Goal: Task Accomplishment & Management: Manage account settings

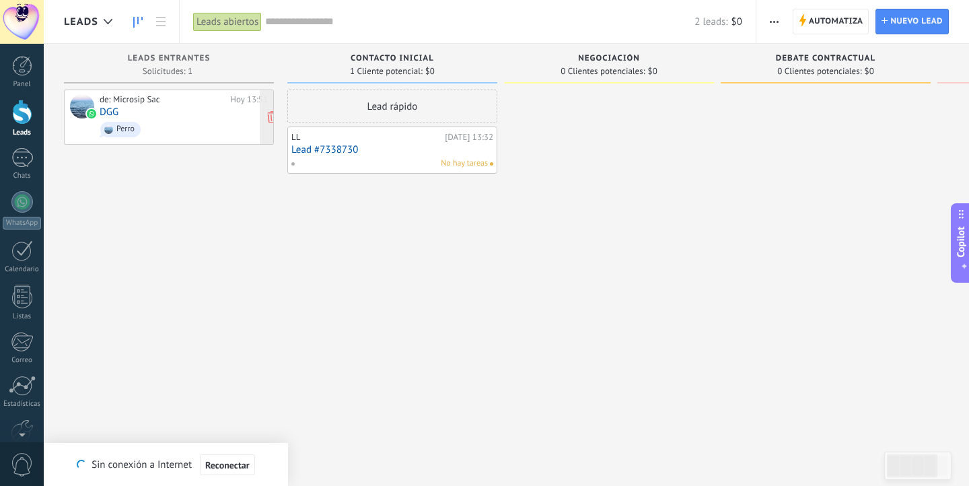
click at [110, 112] on link "DGG" at bounding box center [109, 111] width 19 height 11
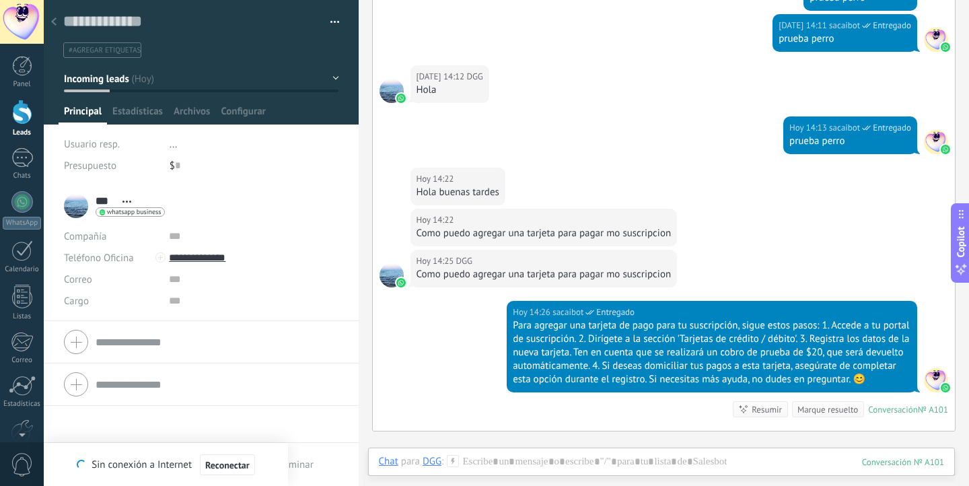
scroll to position [340, 0]
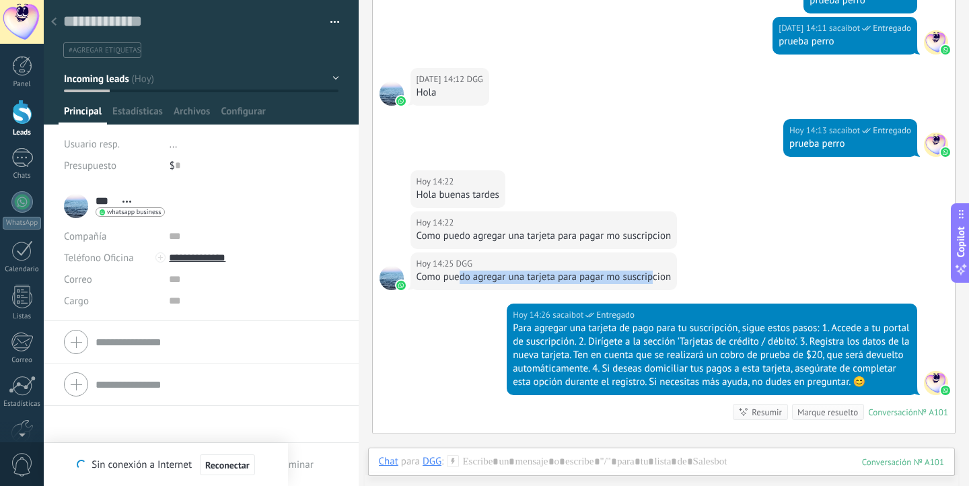
drag, startPoint x: 459, startPoint y: 278, endPoint x: 653, endPoint y: 278, distance: 193.7
click at [654, 278] on div "Como puedo agregar una tarjeta para pagar mo suscripcion" at bounding box center [543, 276] width 255 height 13
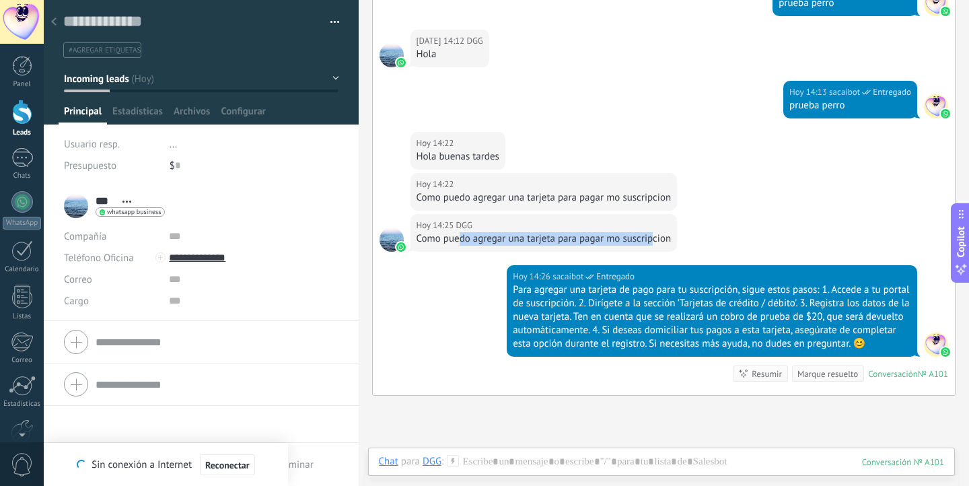
scroll to position [379, 0]
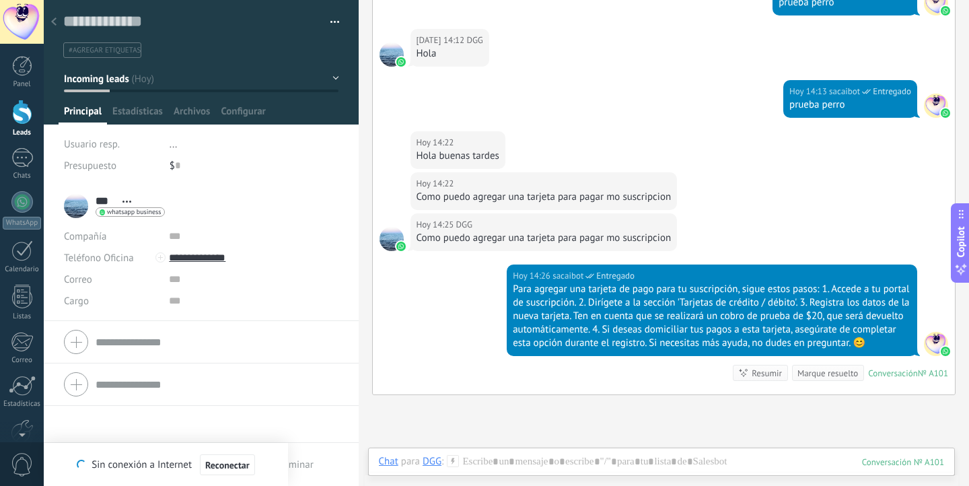
click at [561, 285] on div "Para agregar una tarjeta de pago para tu suscripción, sigue estos pasos: 1. Acc…" at bounding box center [712, 316] width 398 height 67
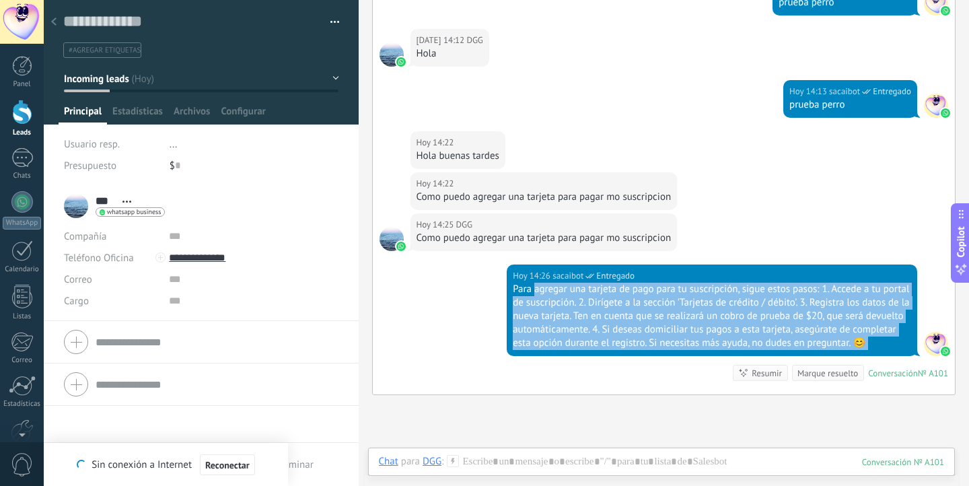
drag, startPoint x: 561, startPoint y: 285, endPoint x: 627, endPoint y: 372, distance: 109.5
click at [627, 373] on div "[DATE] 14:26 sacaibot Entregado Para agregar una tarjeta de pago para tu suscri…" at bounding box center [664, 329] width 583 height 130
click at [627, 372] on div "[DATE] 14:26 sacaibot Entregado Para agregar una tarjeta de pago para tu suscri…" at bounding box center [664, 329] width 583 height 130
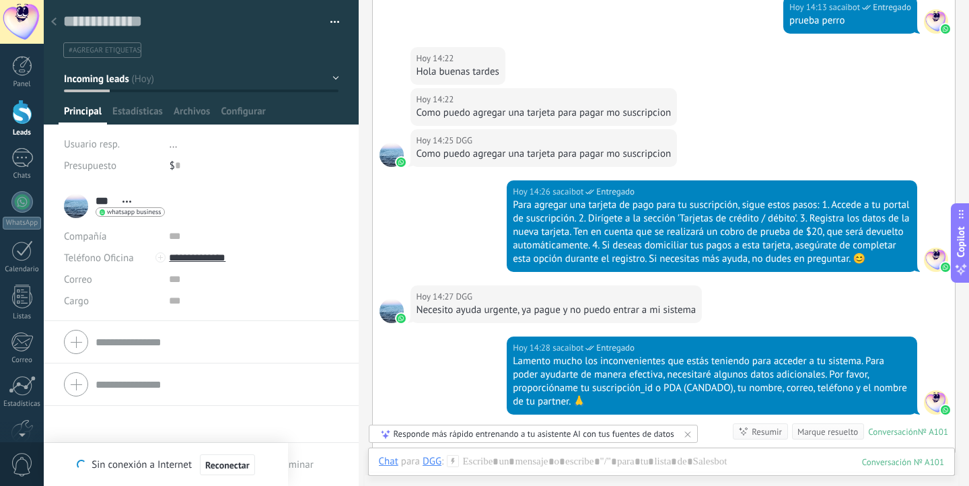
scroll to position [641, 0]
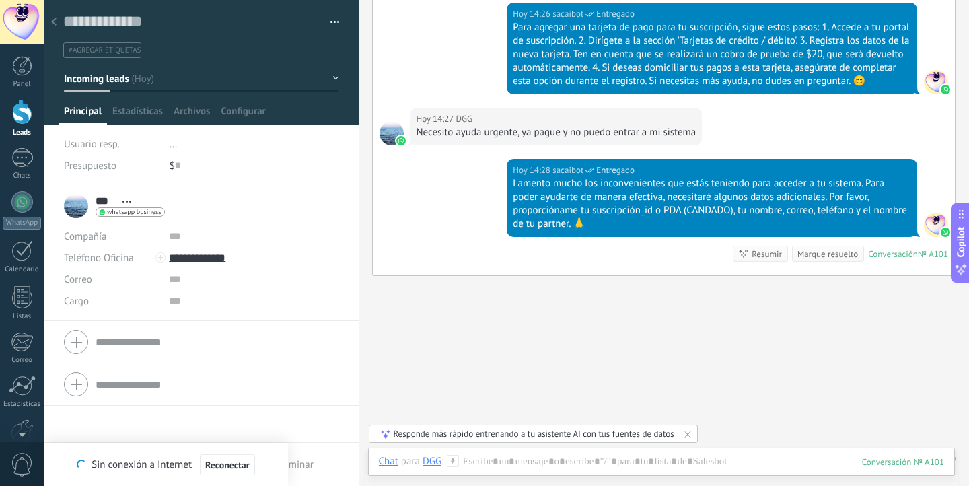
click at [15, 114] on div at bounding box center [22, 112] width 20 height 25
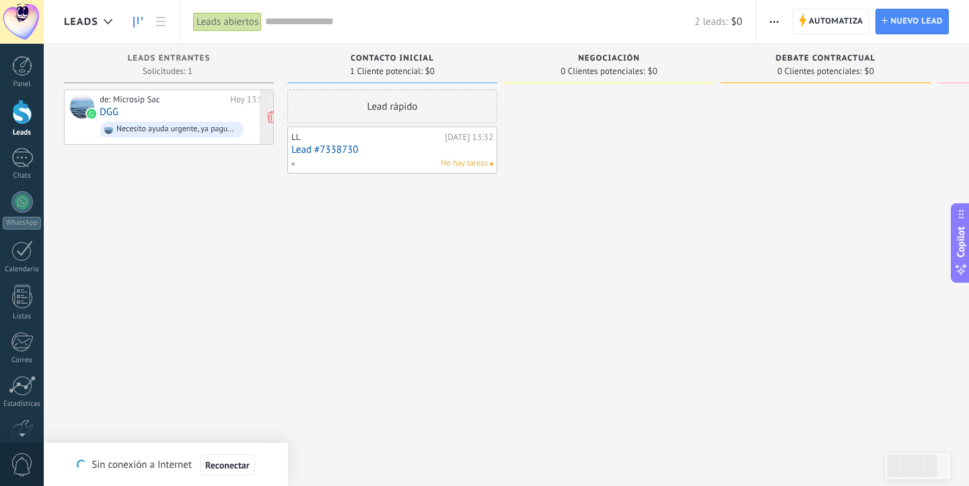
click at [105, 112] on link "DGG" at bounding box center [109, 111] width 19 height 11
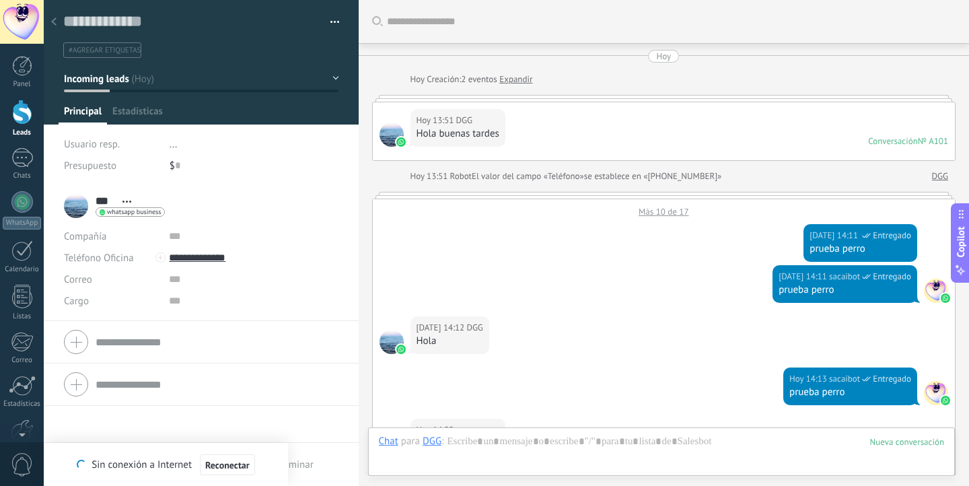
scroll to position [587, 0]
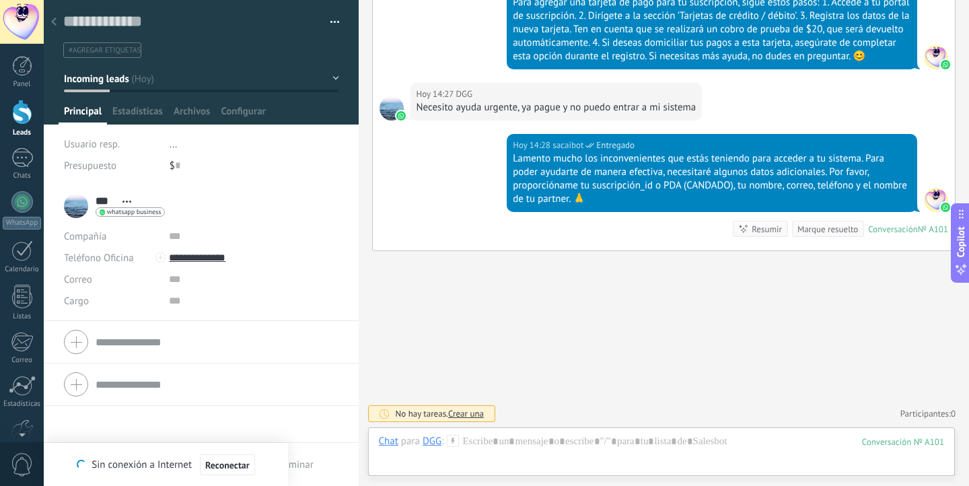
click at [23, 111] on div at bounding box center [22, 112] width 20 height 25
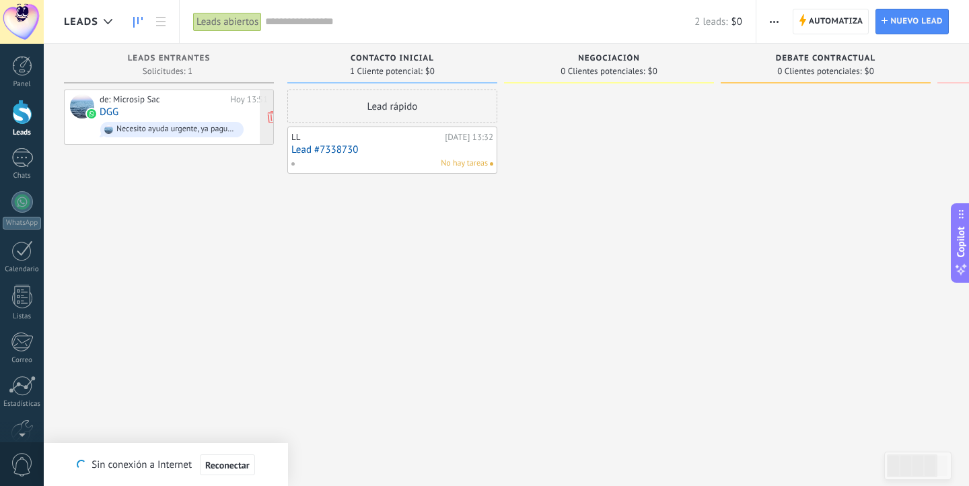
click at [106, 112] on link "DGG" at bounding box center [109, 111] width 19 height 11
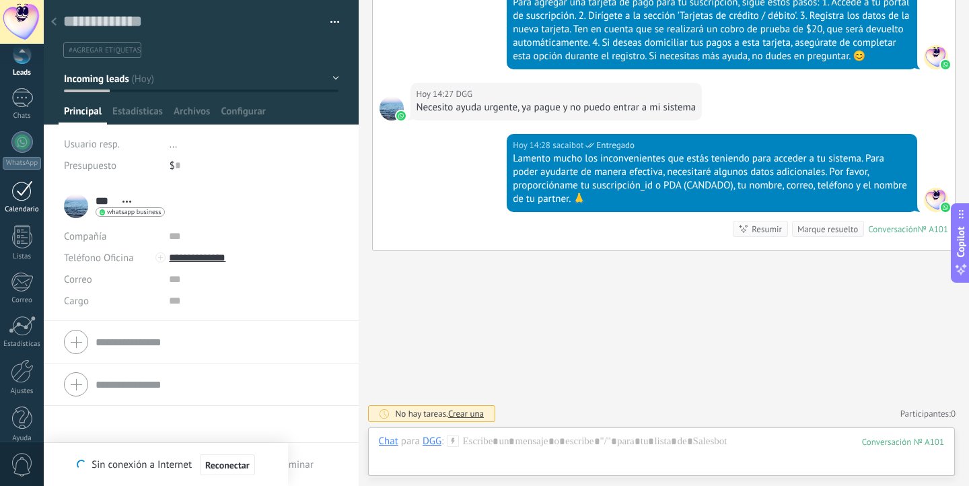
scroll to position [74, 0]
click at [19, 89] on div at bounding box center [22, 84] width 22 height 20
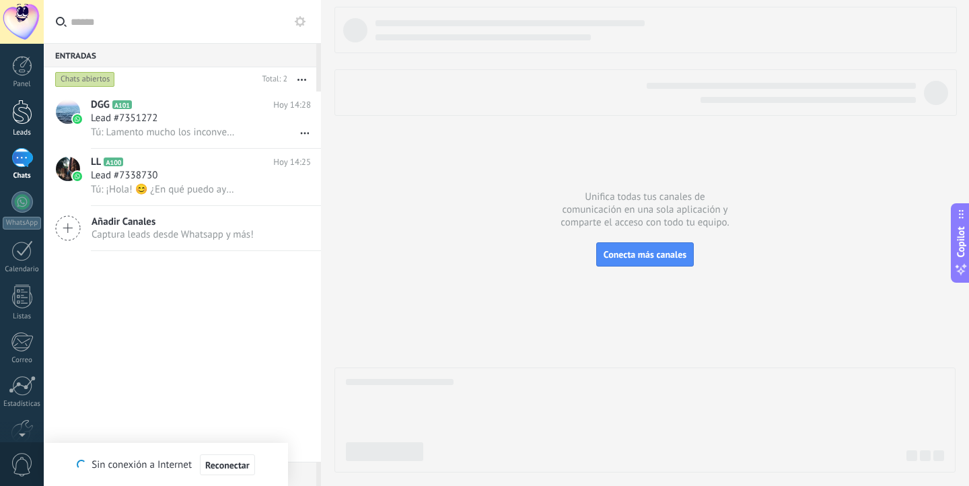
click at [28, 129] on div "Leads" at bounding box center [22, 132] width 39 height 9
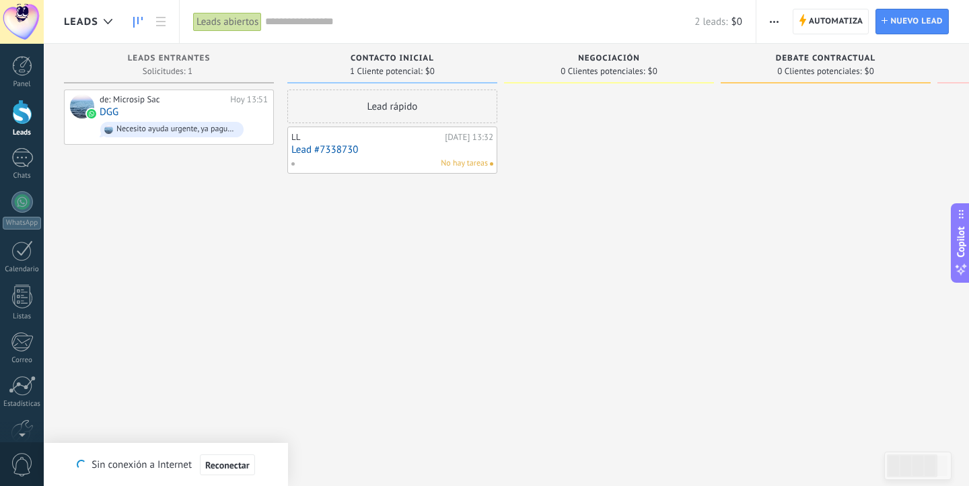
click at [325, 152] on link "Lead #7338730" at bounding box center [392, 149] width 202 height 11
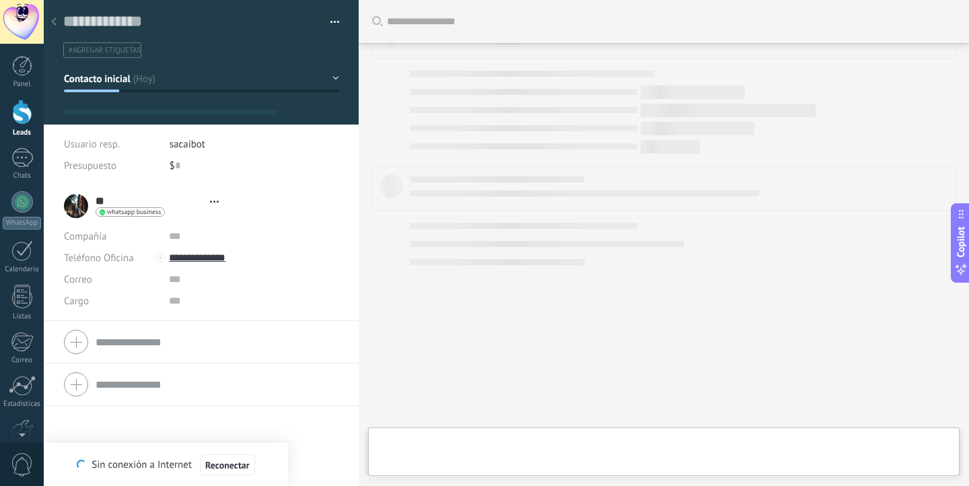
type textarea "**********"
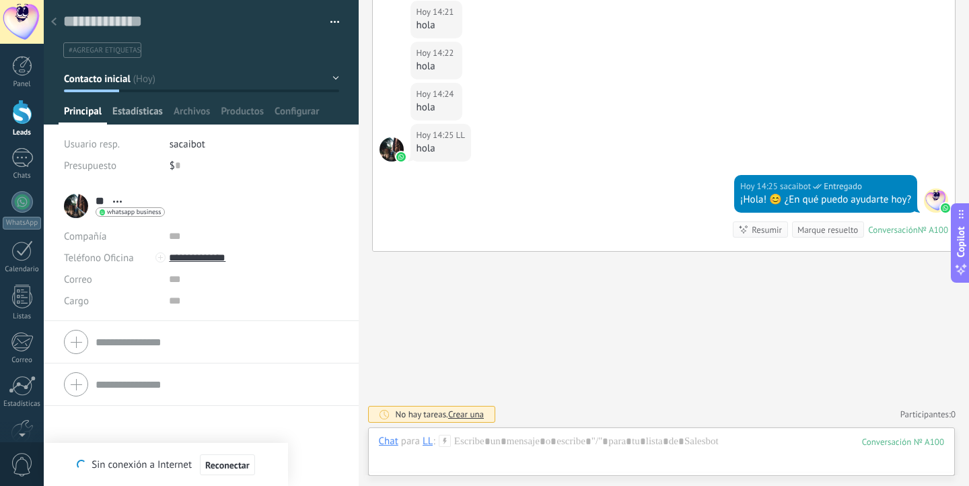
click at [154, 114] on span "Estadísticas" at bounding box center [137, 115] width 50 height 20
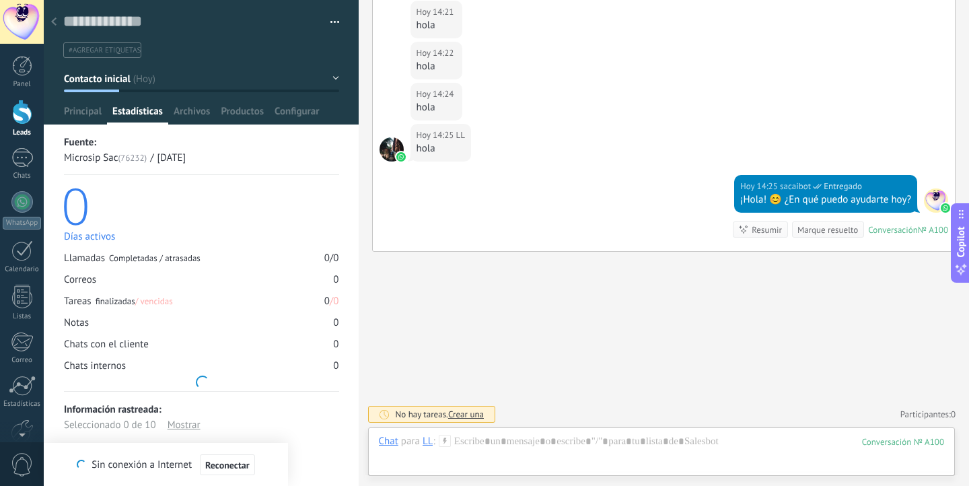
click at [154, 114] on span "Estadísticas" at bounding box center [137, 115] width 50 height 20
click at [184, 112] on span "Archivos" at bounding box center [192, 115] width 36 height 20
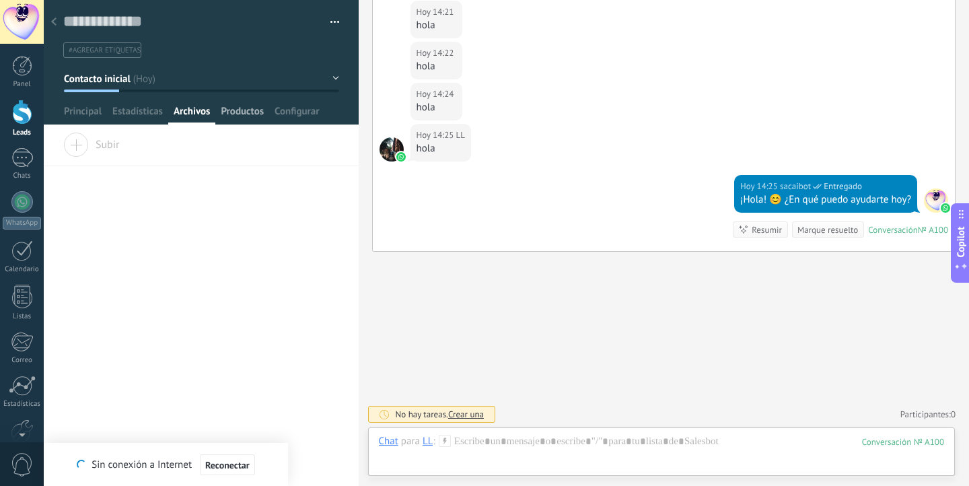
click at [242, 109] on span "Productos" at bounding box center [242, 115] width 43 height 20
click at [289, 108] on span "Configurar" at bounding box center [296, 115] width 44 height 20
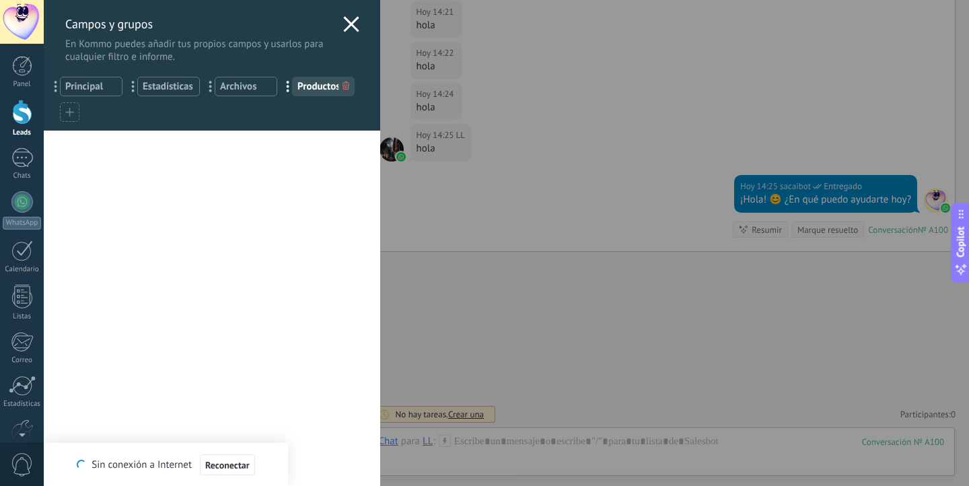
click at [75, 114] on div at bounding box center [70, 112] width 20 height 20
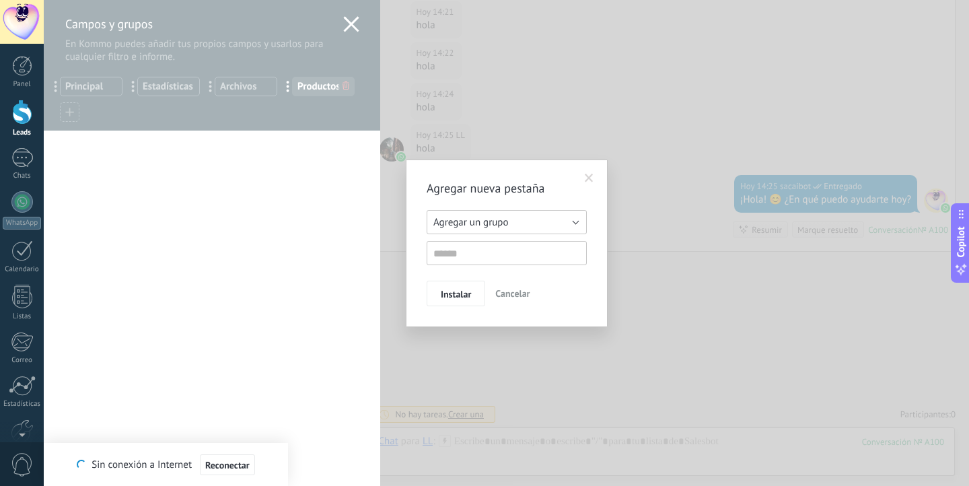
click at [476, 219] on span "Agregar un grupo" at bounding box center [470, 222] width 75 height 13
click at [512, 297] on span "Cancelar" at bounding box center [512, 293] width 34 height 12
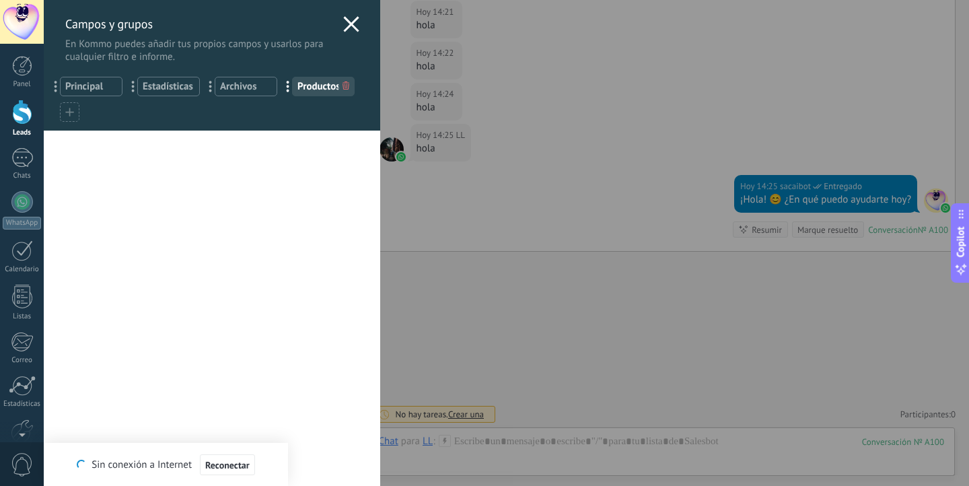
click at [343, 22] on icon at bounding box center [351, 24] width 16 height 16
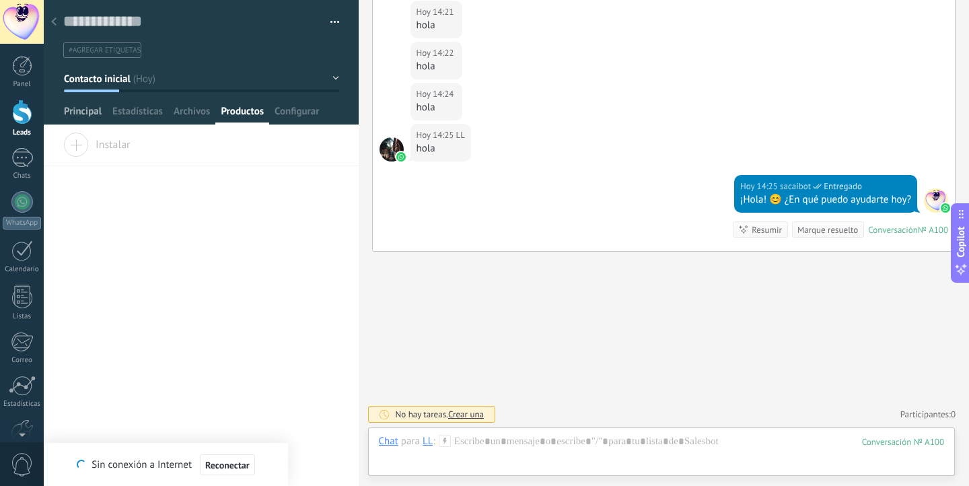
click at [87, 114] on span "Principal" at bounding box center [83, 115] width 38 height 20
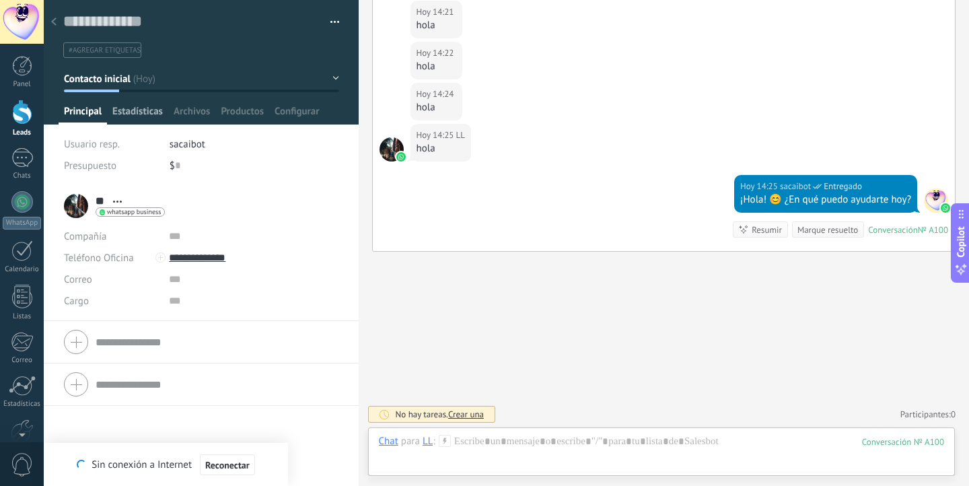
click at [136, 109] on span "Estadísticas" at bounding box center [137, 115] width 50 height 20
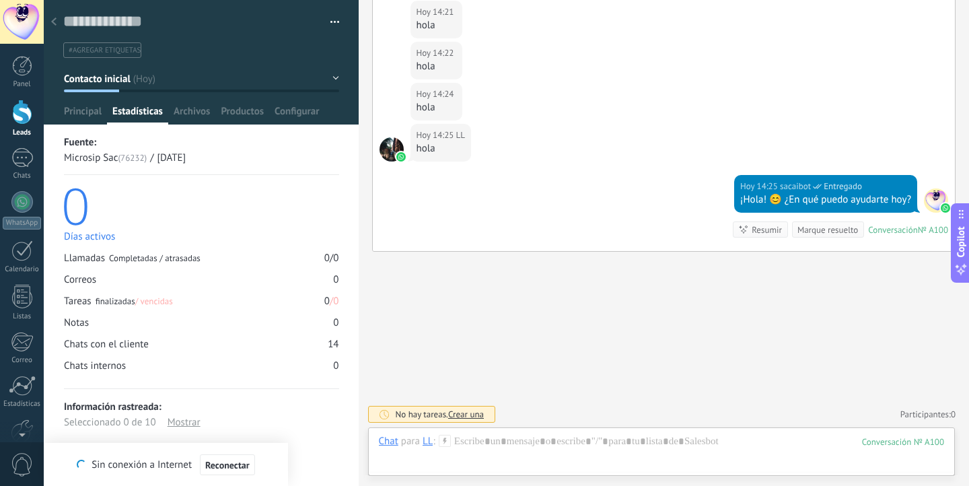
click at [136, 109] on span "Estadísticas" at bounding box center [137, 115] width 50 height 20
click at [183, 112] on span "Archivos" at bounding box center [192, 115] width 36 height 20
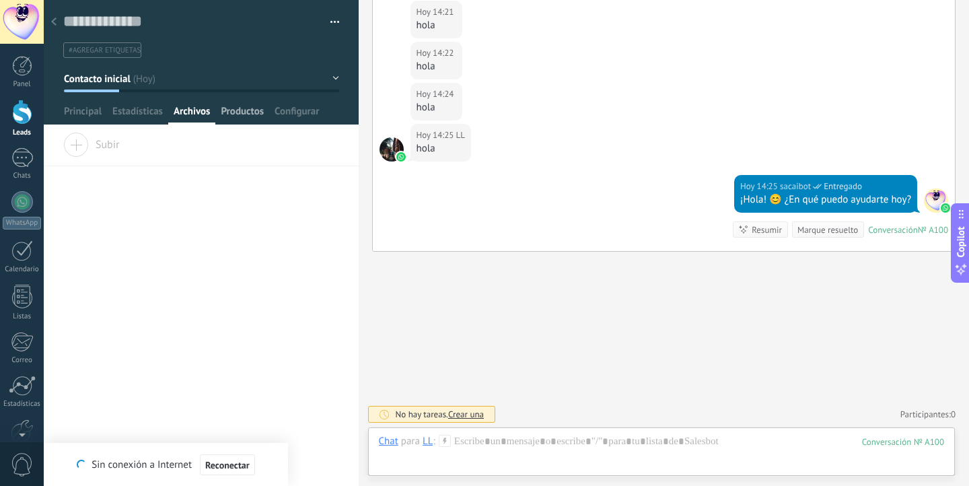
click at [235, 109] on span "Productos" at bounding box center [242, 115] width 43 height 20
click at [190, 112] on span "Archivos" at bounding box center [192, 115] width 36 height 20
click at [246, 111] on span "Productos" at bounding box center [242, 115] width 43 height 20
click at [80, 140] on span "Instalar" at bounding box center [96, 142] width 67 height 19
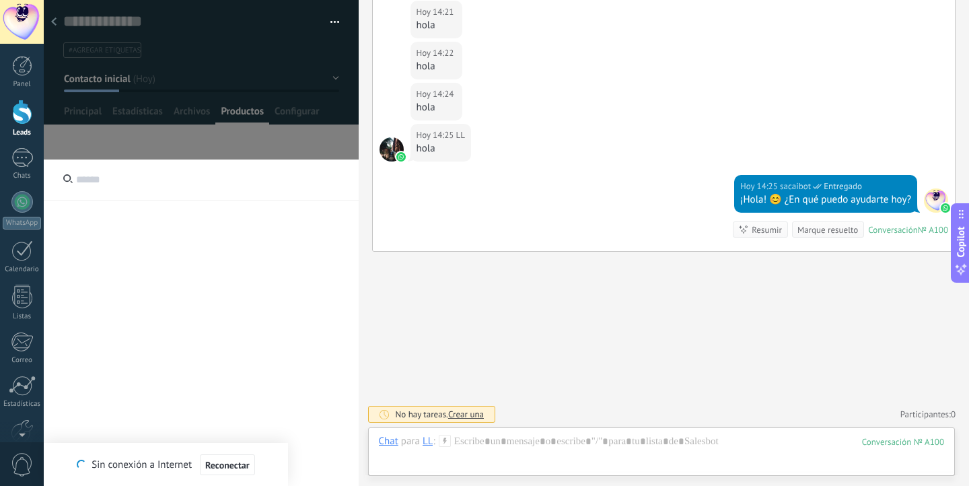
click at [137, 183] on input "text" at bounding box center [201, 179] width 315 height 41
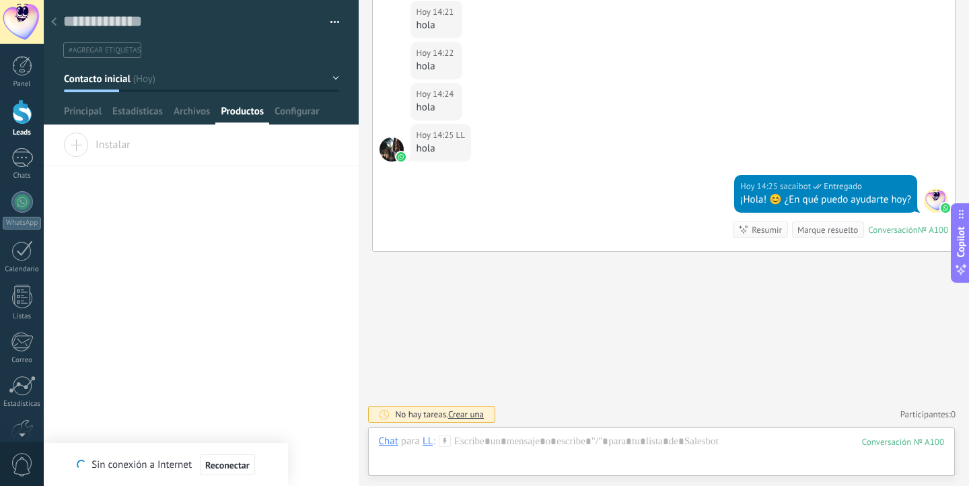
scroll to position [74, 0]
click at [20, 360] on div at bounding box center [22, 357] width 23 height 24
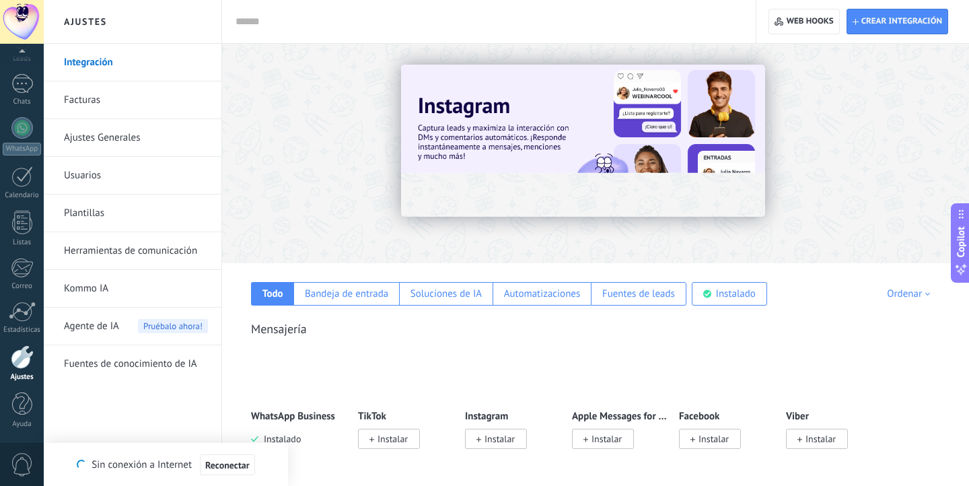
click at [521, 30] on div at bounding box center [485, 21] width 501 height 43
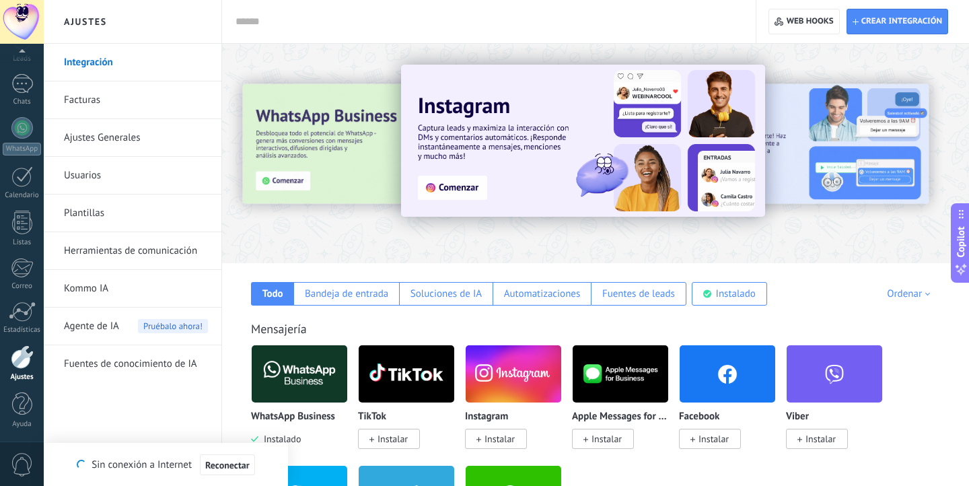
click at [510, 15] on input "text" at bounding box center [485, 22] width 501 height 14
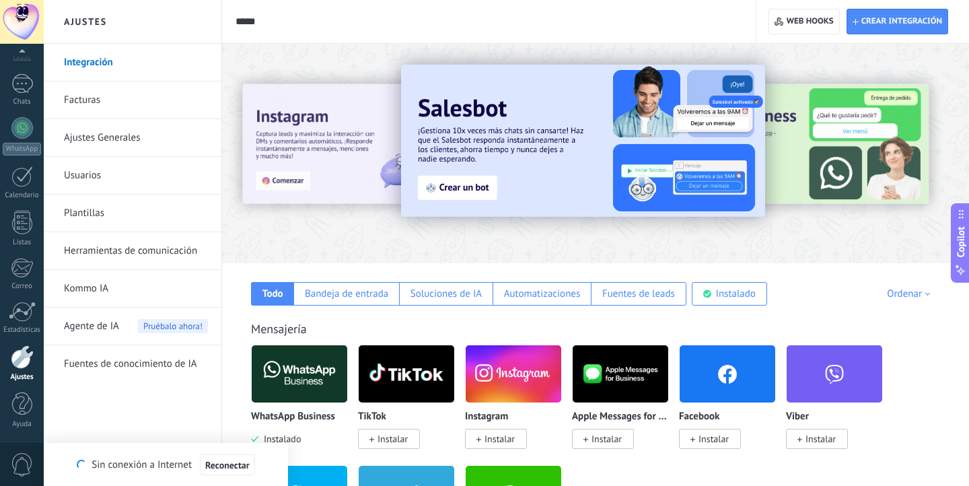
type input "******"
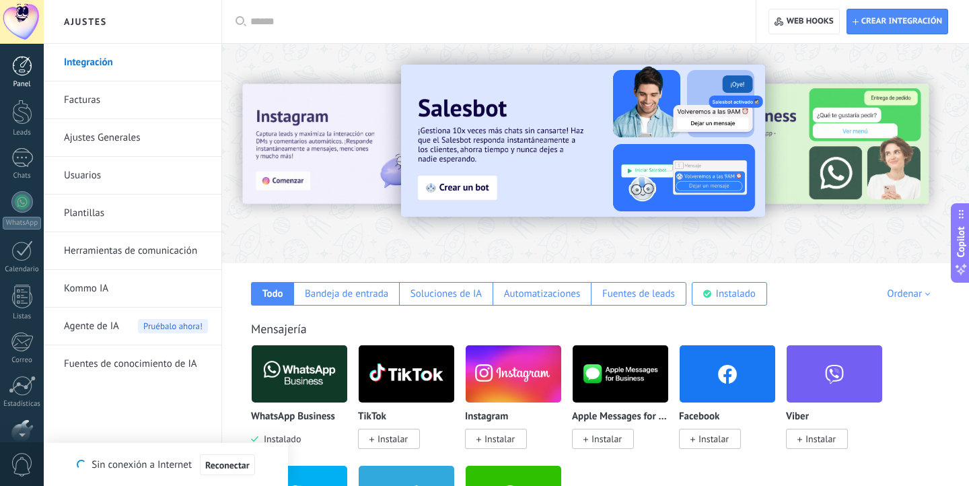
click at [18, 82] on div "Panel" at bounding box center [22, 84] width 39 height 9
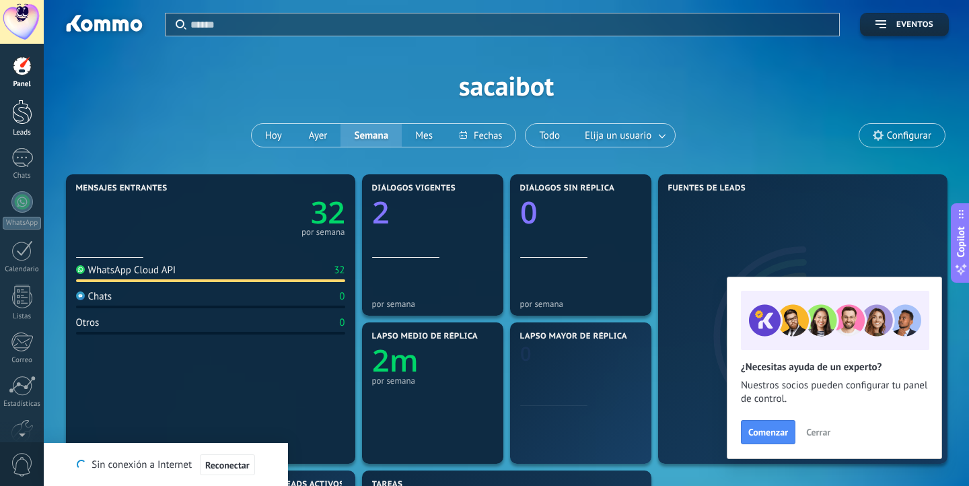
click at [22, 120] on div at bounding box center [22, 112] width 20 height 25
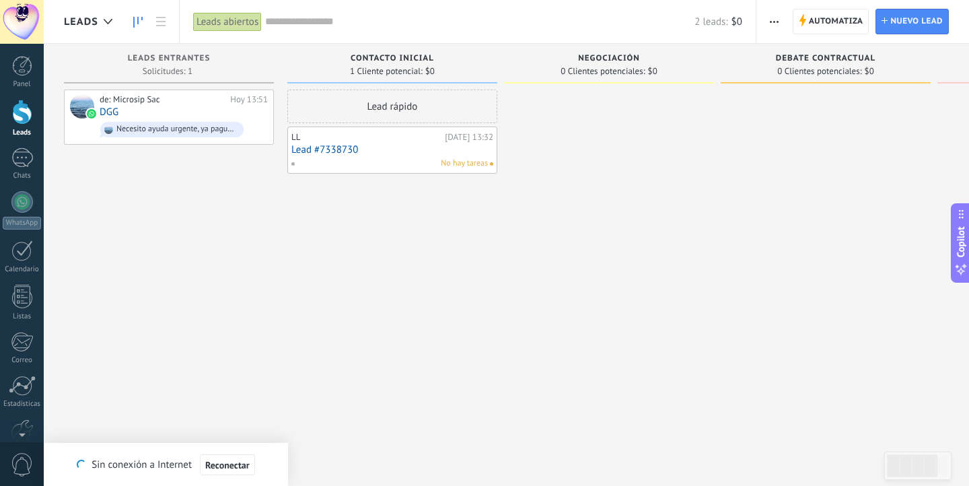
click at [774, 22] on use "button" at bounding box center [774, 22] width 9 height 2
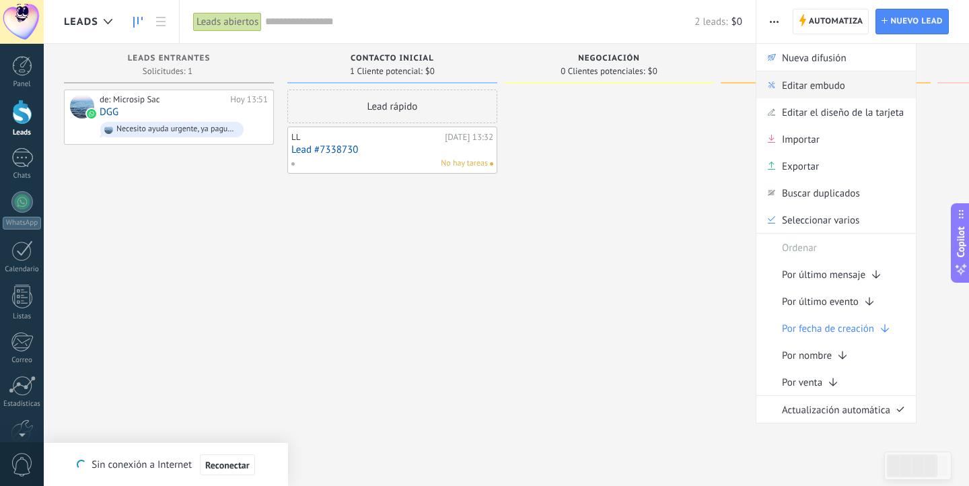
click at [811, 87] on span "Editar embudo" at bounding box center [813, 84] width 63 height 27
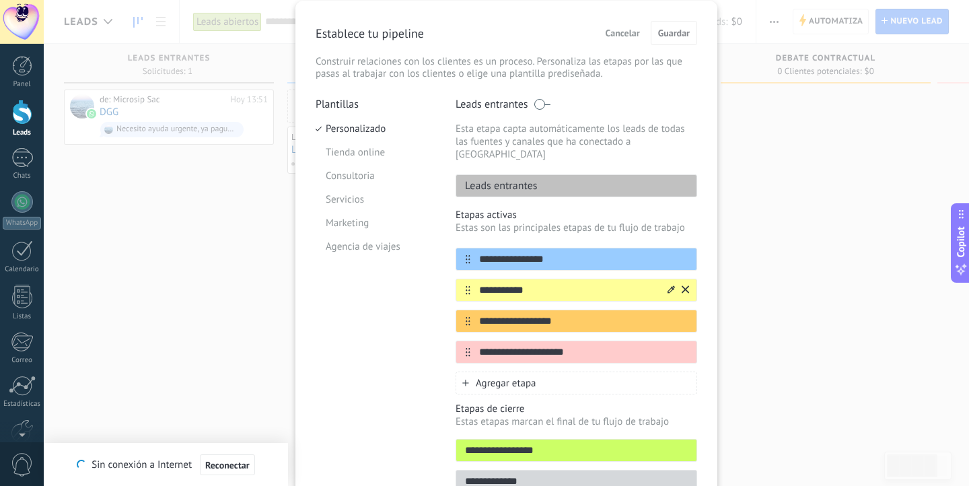
scroll to position [48, 0]
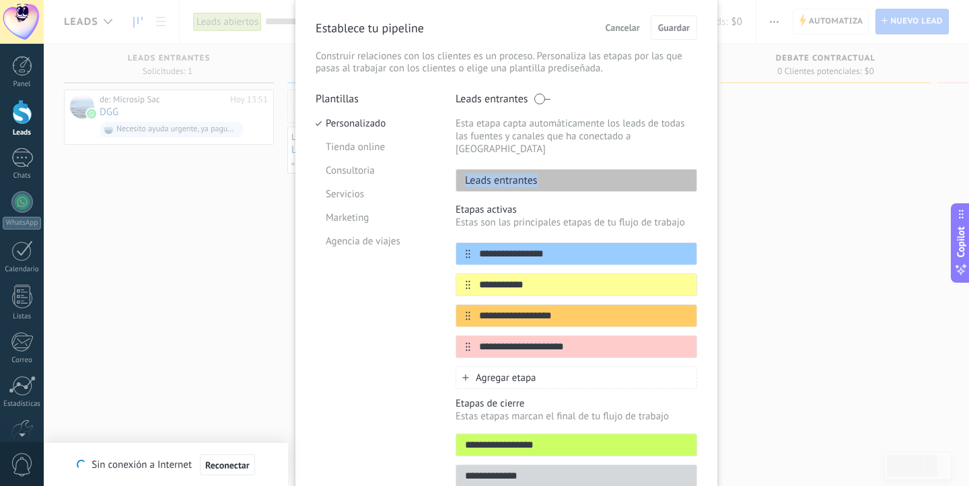
drag, startPoint x: 547, startPoint y: 165, endPoint x: 462, endPoint y: 165, distance: 84.8
click at [461, 169] on div "Leads entrantes" at bounding box center [575, 180] width 241 height 23
click at [685, 249] on icon at bounding box center [684, 253] width 7 height 8
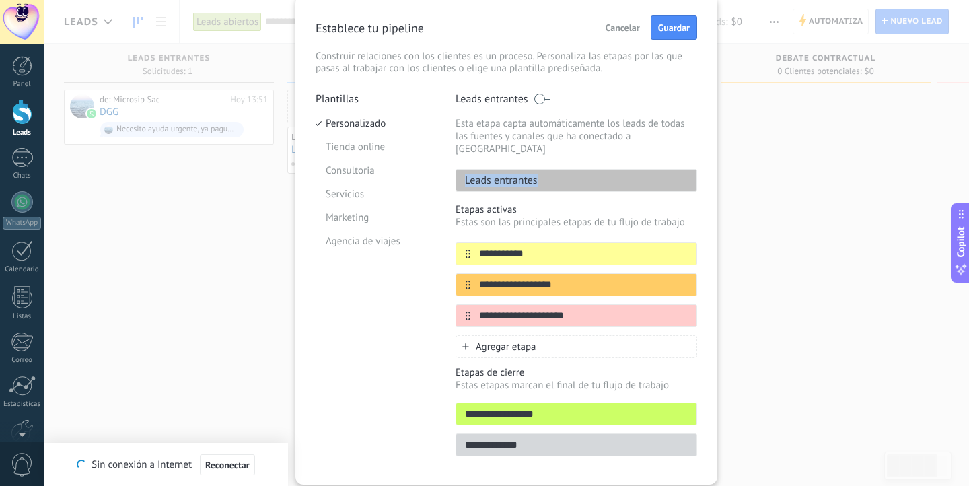
click at [0, 0] on icon at bounding box center [0, 0] width 0 height 0
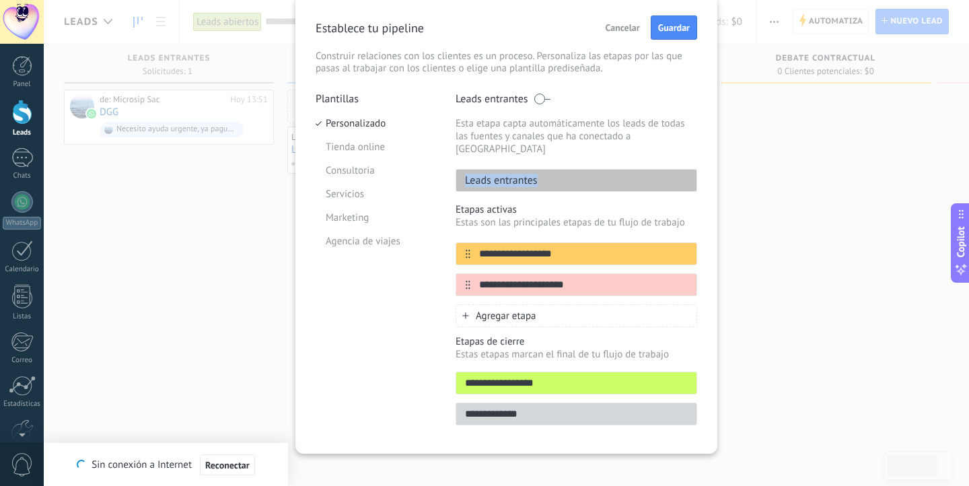
click at [0, 0] on icon at bounding box center [0, 0] width 0 height 0
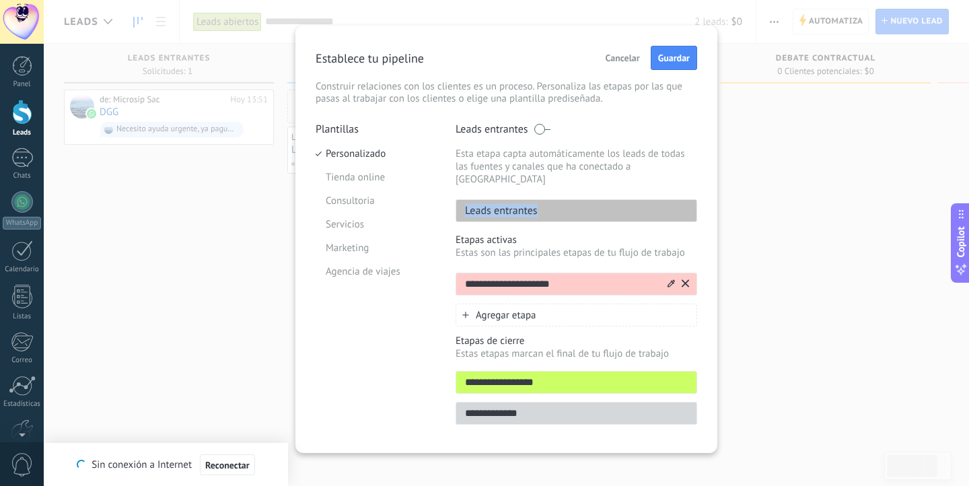
click at [682, 279] on icon at bounding box center [684, 283] width 7 height 8
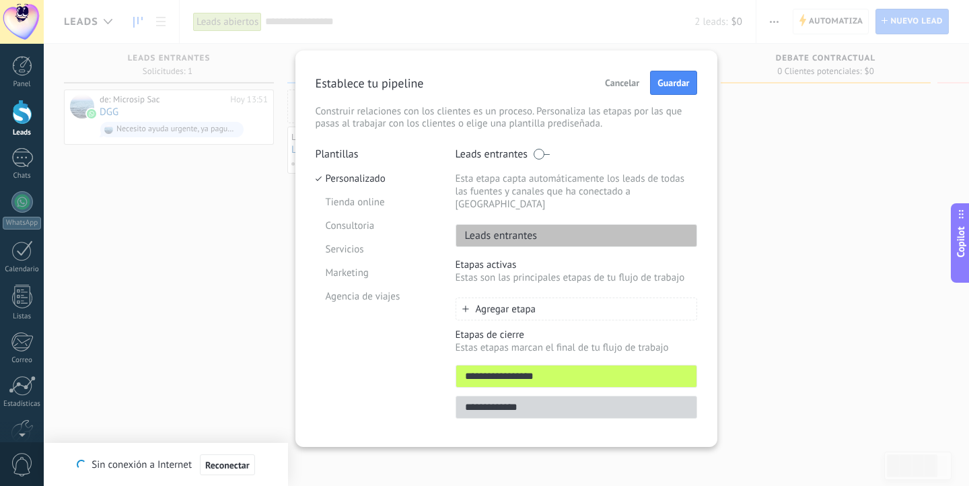
click at [576, 297] on div "Agregar etapa" at bounding box center [575, 308] width 241 height 23
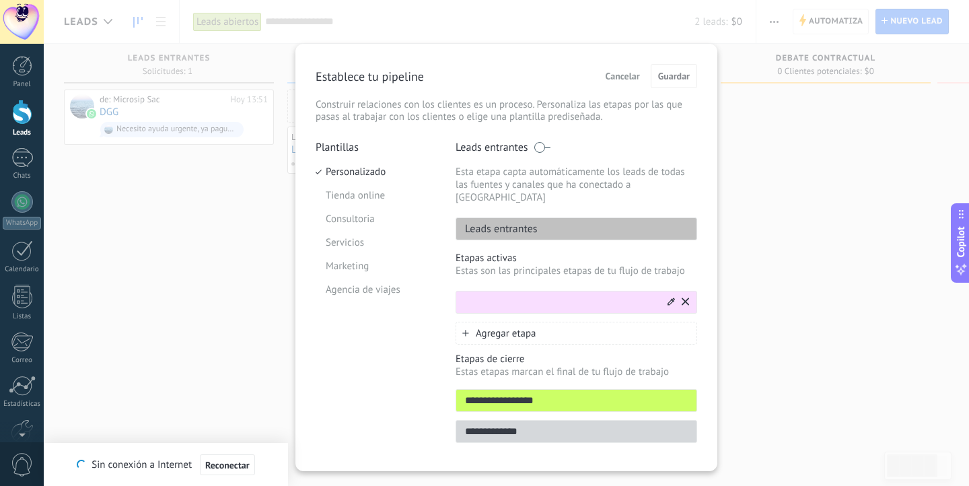
click at [548, 295] on input "text" at bounding box center [560, 302] width 209 height 14
type input "*"
type input "******"
click at [665, 75] on span "Guardar" at bounding box center [674, 75] width 32 height 9
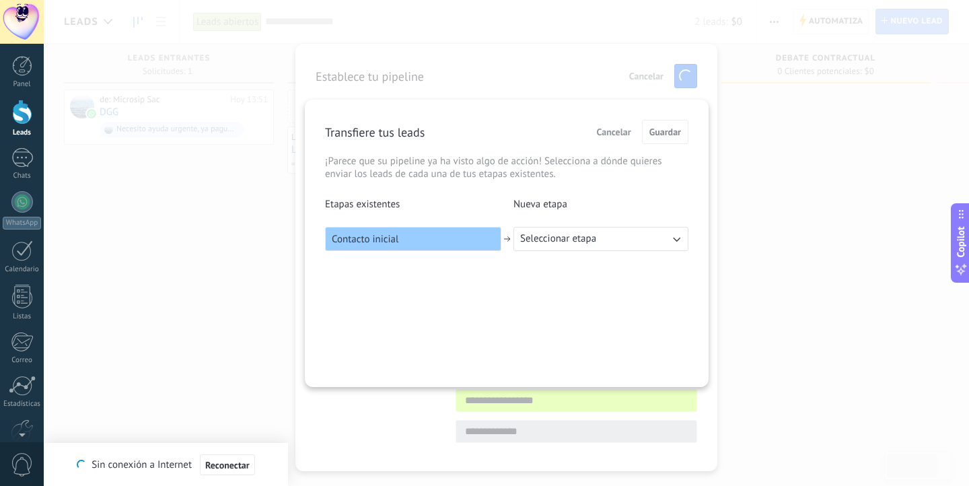
click at [632, 232] on button "Seleccionar etapa" at bounding box center [600, 239] width 175 height 24
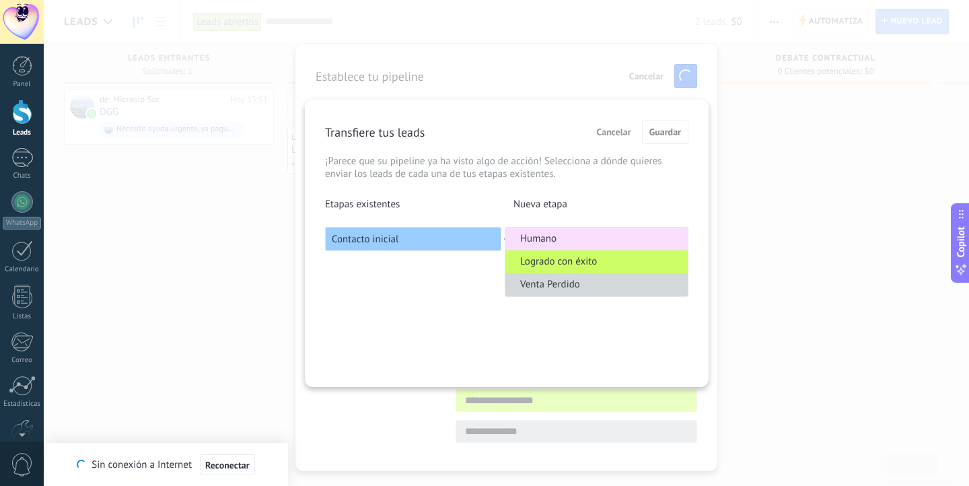
click at [570, 244] on li "Humano" at bounding box center [596, 238] width 182 height 23
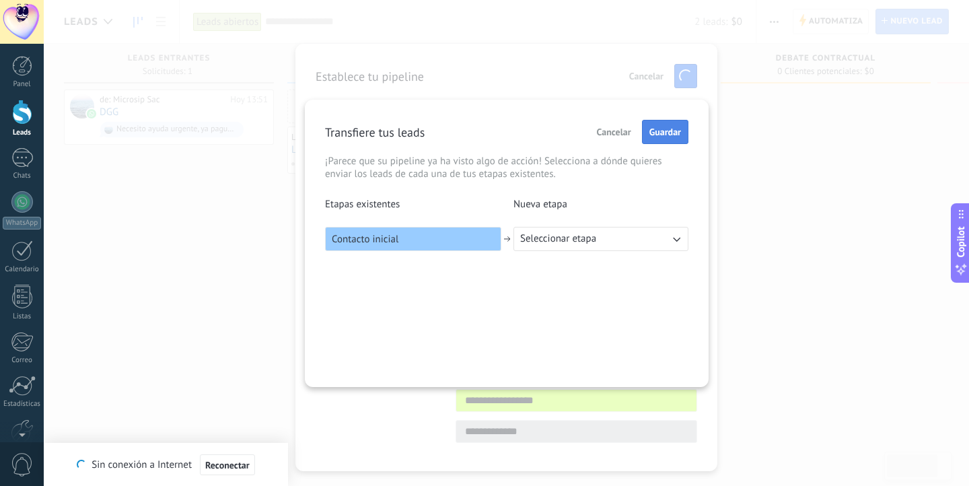
click at [669, 135] on span "Guardar" at bounding box center [665, 131] width 32 height 9
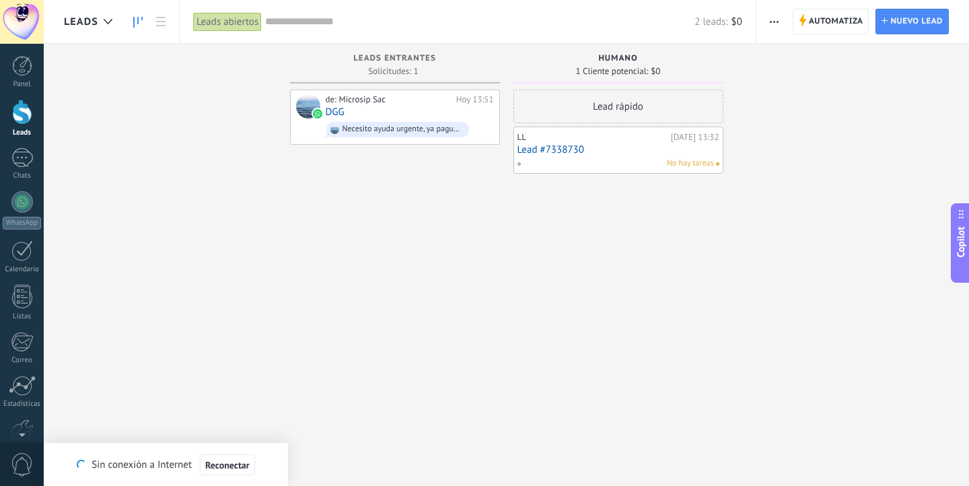
click at [565, 149] on link "Lead #7338730" at bounding box center [618, 149] width 202 height 11
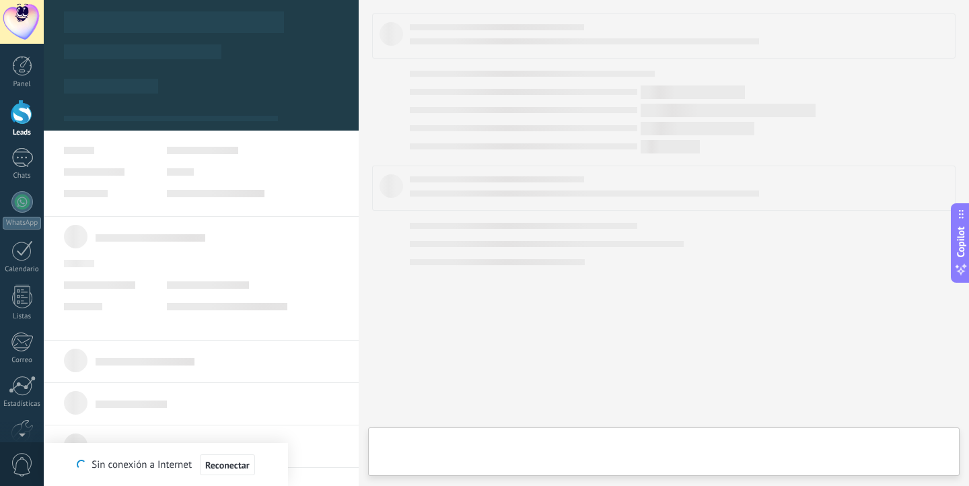
type textarea "**********"
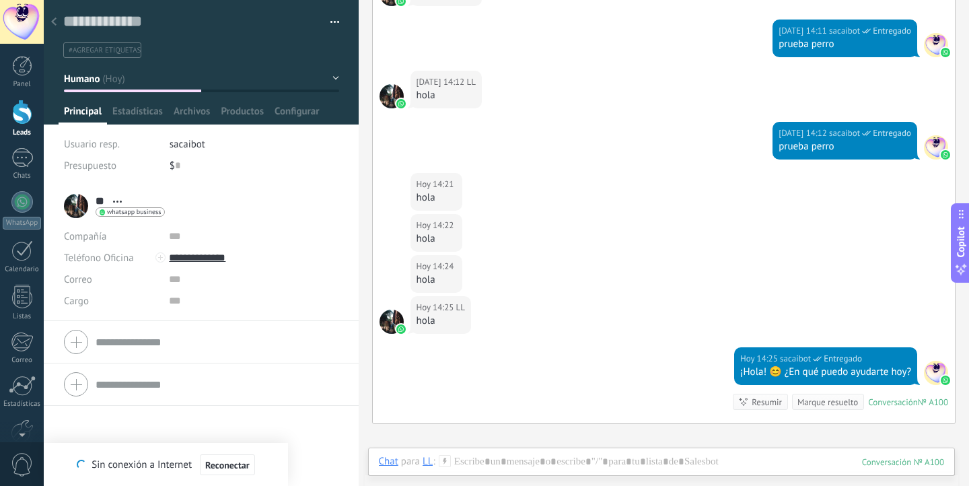
scroll to position [699, 0]
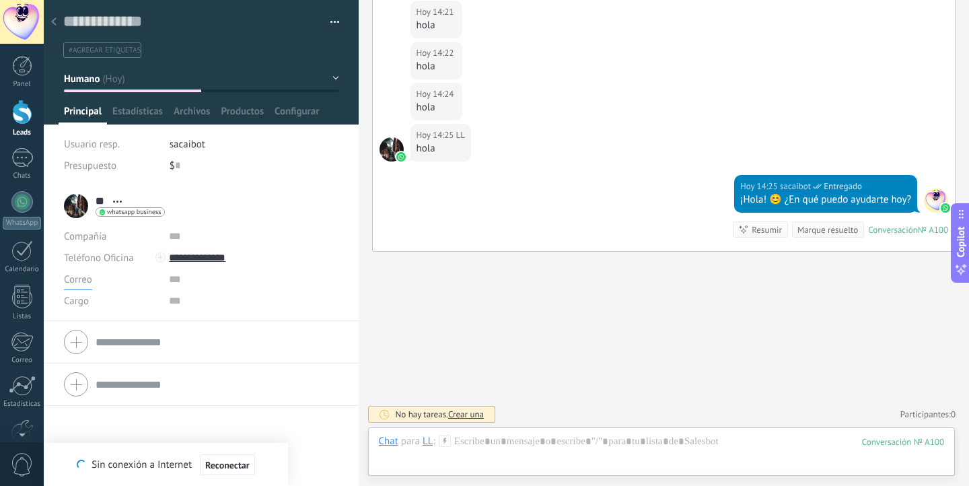
click at [88, 279] on span "Correo" at bounding box center [78, 279] width 28 height 13
click at [281, 120] on span "Configurar" at bounding box center [296, 115] width 44 height 20
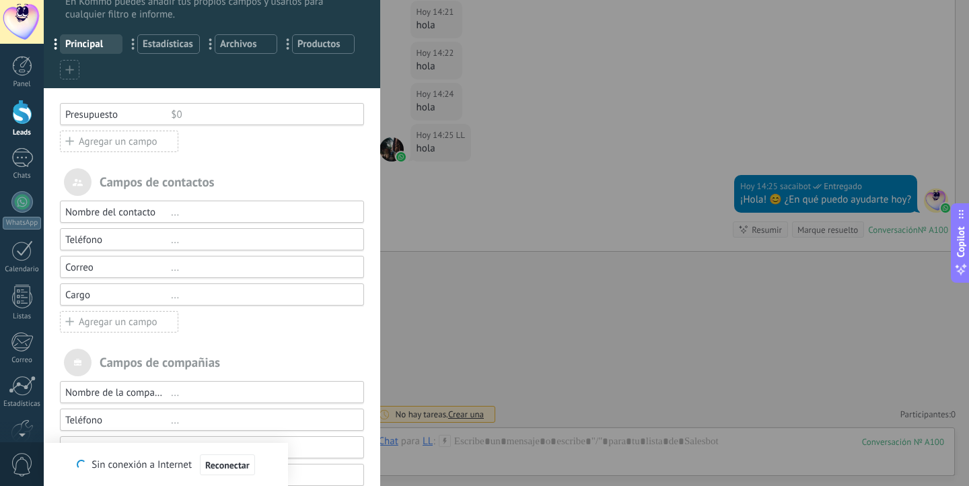
scroll to position [52, 0]
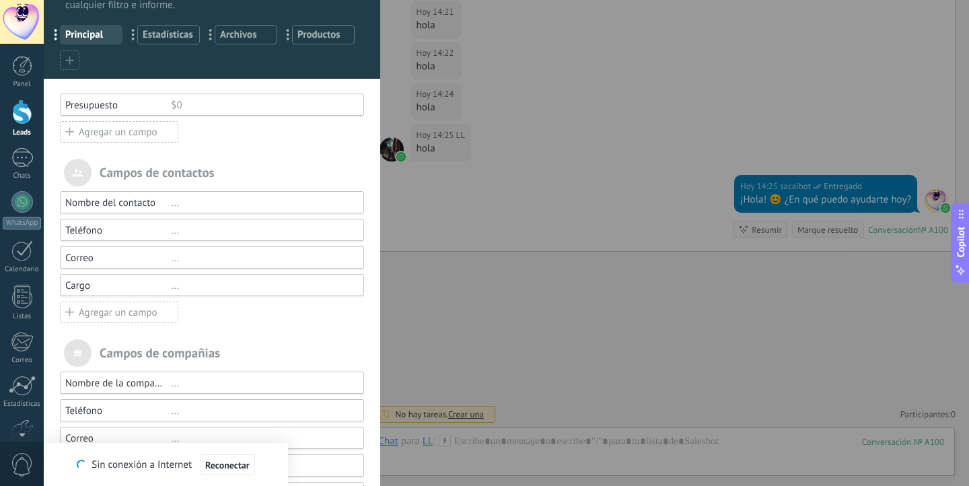
click at [133, 311] on div "Agregar un campo" at bounding box center [119, 312] width 118 height 22
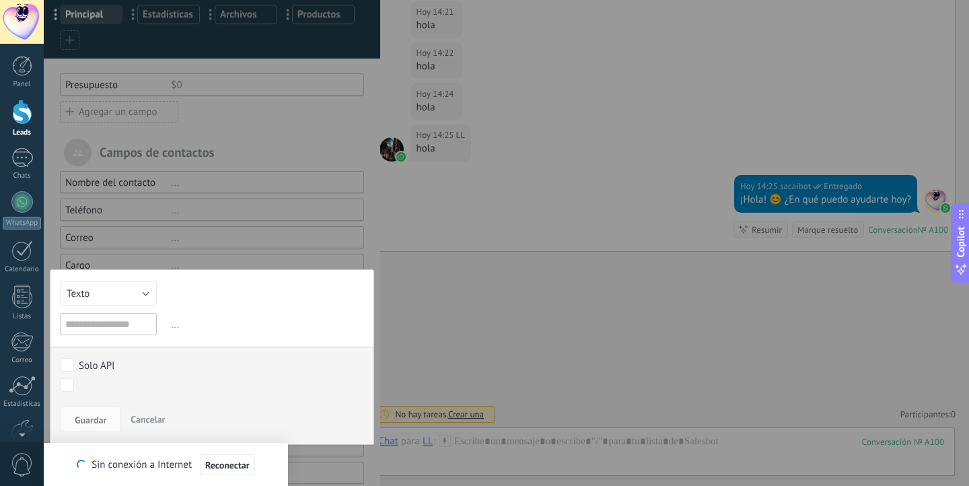
scroll to position [77, 0]
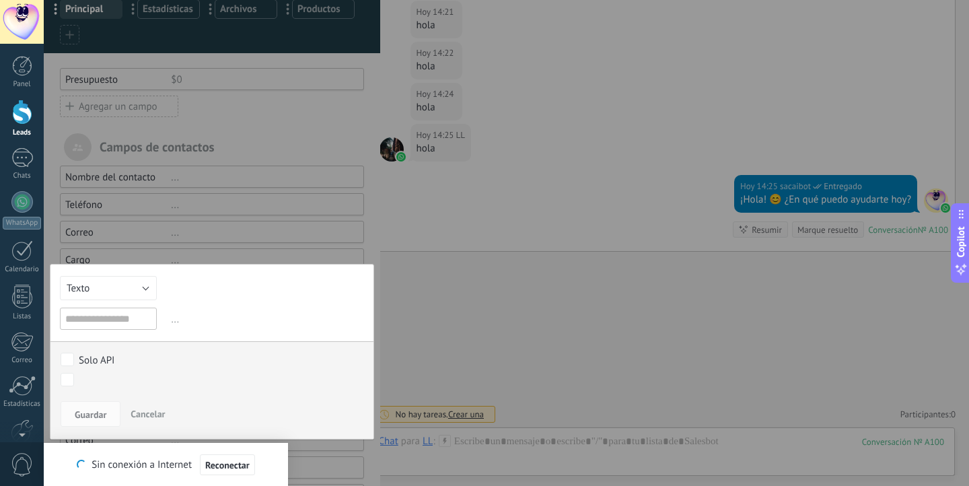
click at [110, 320] on input "text" at bounding box center [108, 318] width 97 height 22
type input "**********"
click at [104, 407] on button "Guardar" at bounding box center [91, 414] width 60 height 26
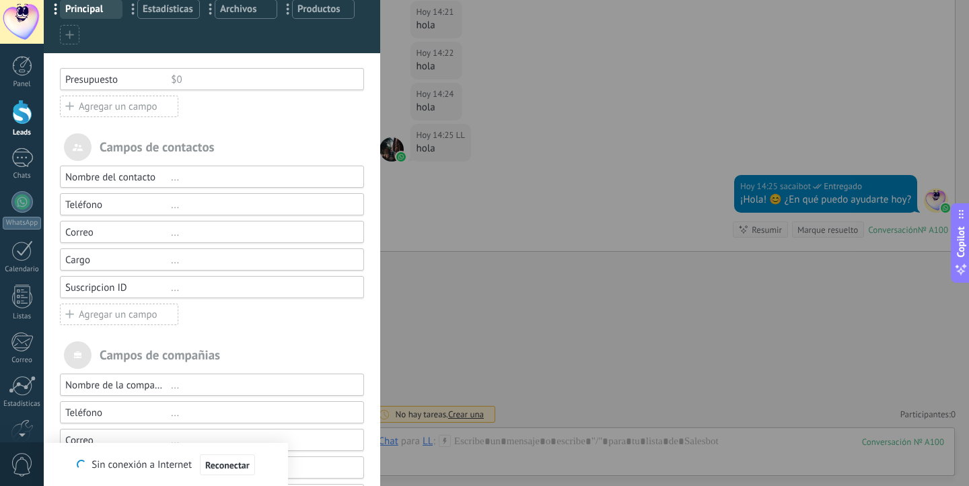
scroll to position [0, 0]
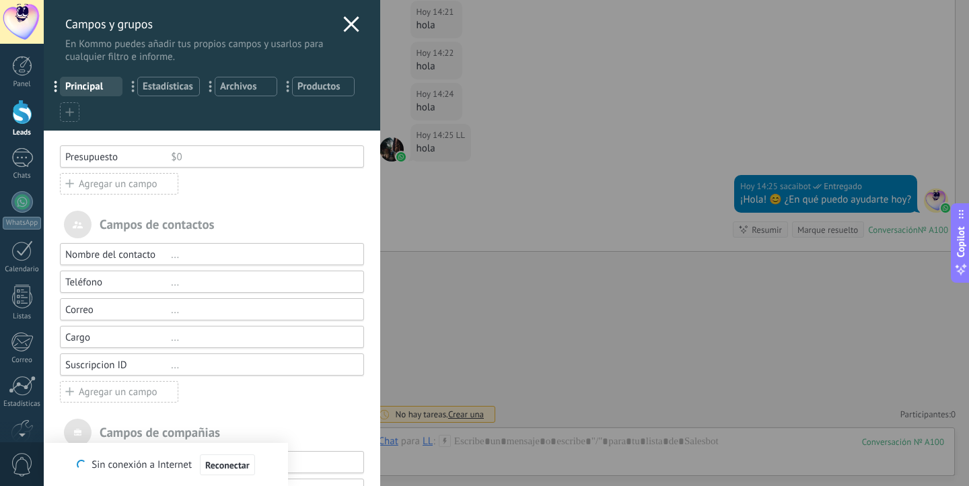
click at [141, 392] on div "Agregar un campo" at bounding box center [119, 392] width 118 height 22
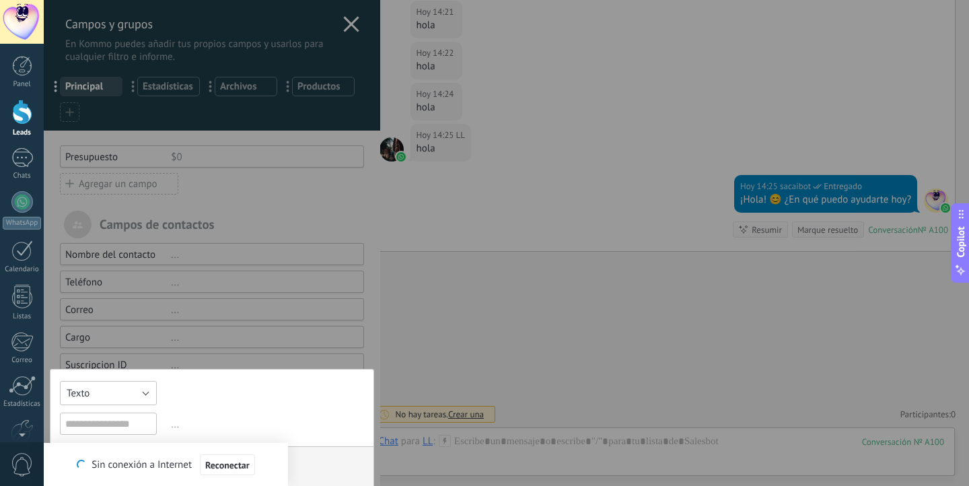
click at [120, 388] on button "Texto" at bounding box center [108, 393] width 97 height 24
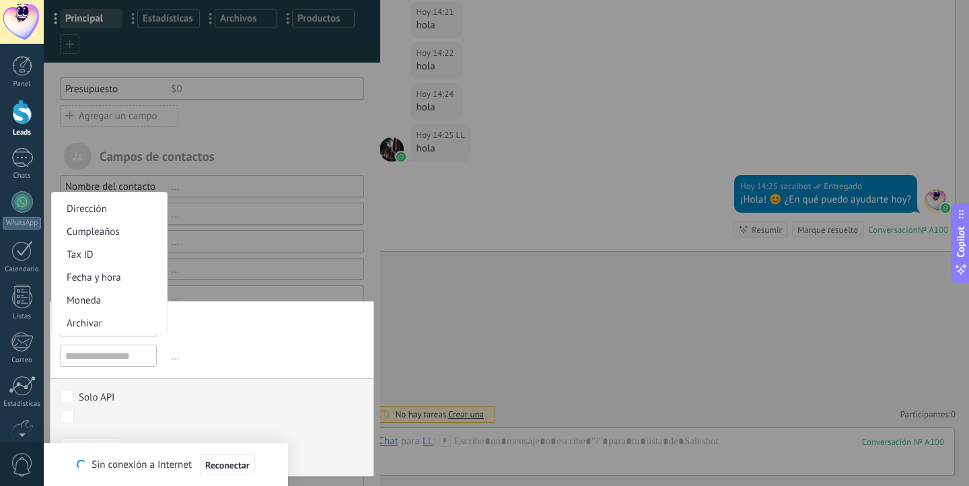
scroll to position [67, 0]
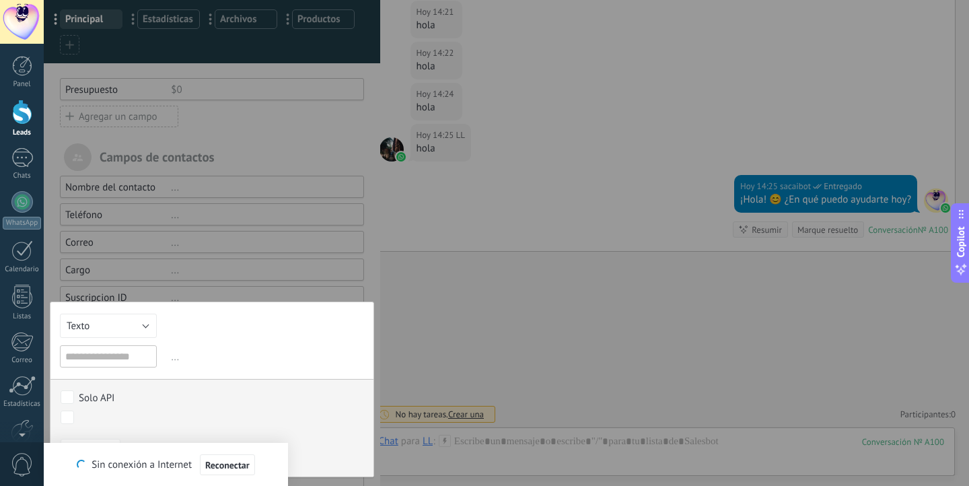
click at [263, 272] on div at bounding box center [212, 264] width 336 height 663
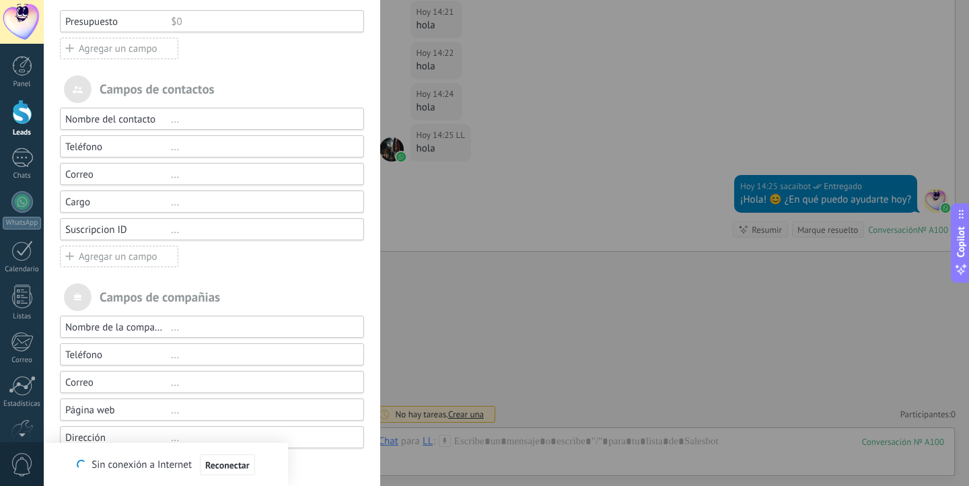
scroll to position [148, 0]
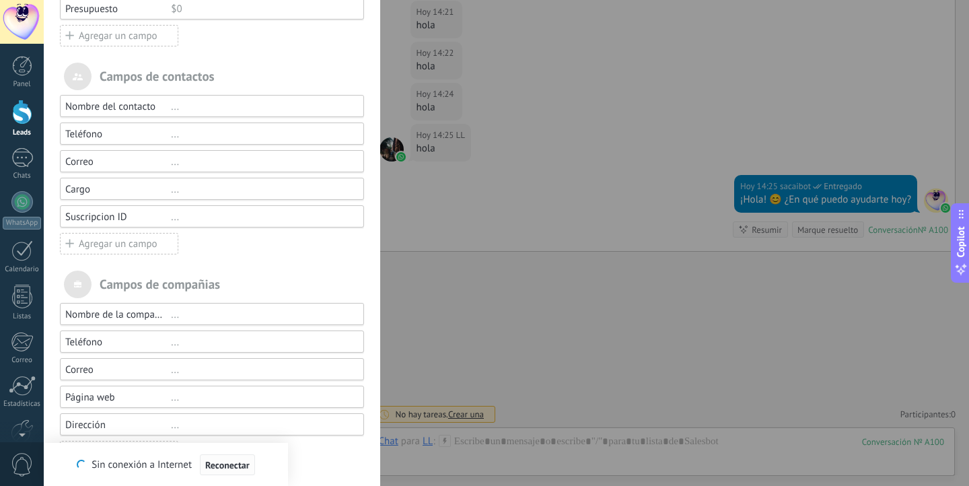
click at [225, 466] on span "Reconectar" at bounding box center [227, 464] width 44 height 9
click at [204, 244] on div "Nombre del contacto ... Teléfono ... Correo ... Cargo ... Suscripcion ID ... Ag…" at bounding box center [212, 175] width 304 height 160
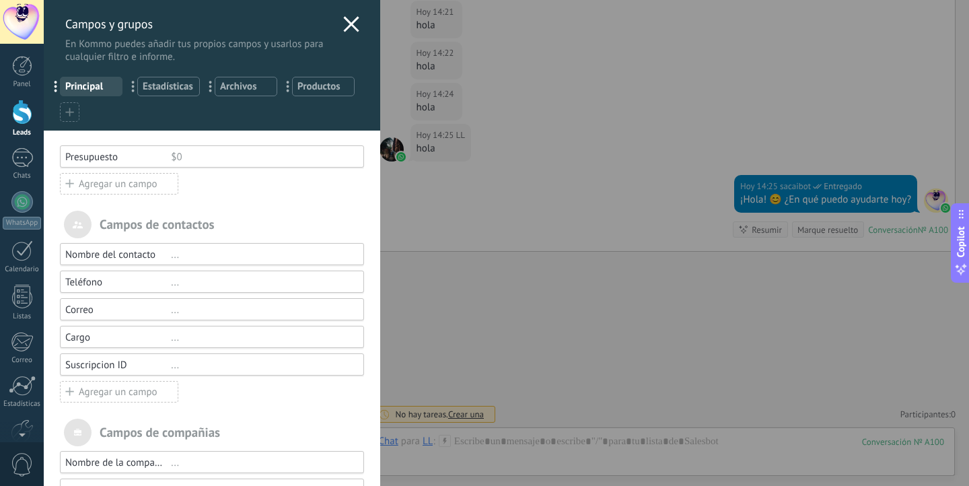
click at [350, 28] on use at bounding box center [350, 23] width 15 height 15
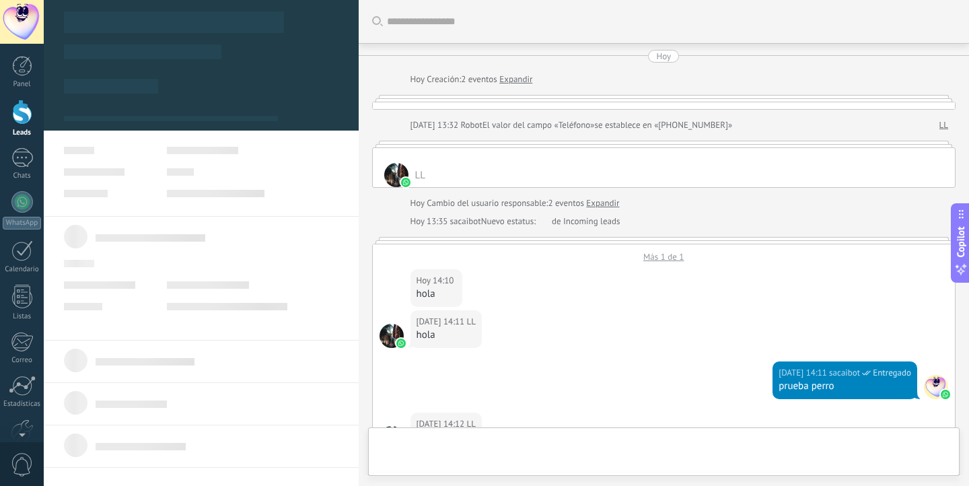
scroll to position [514, 0]
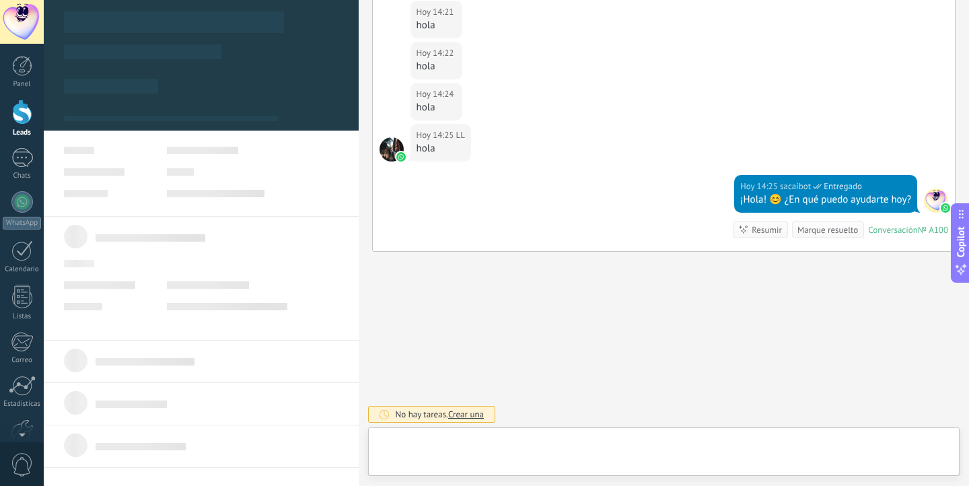
type textarea "**********"
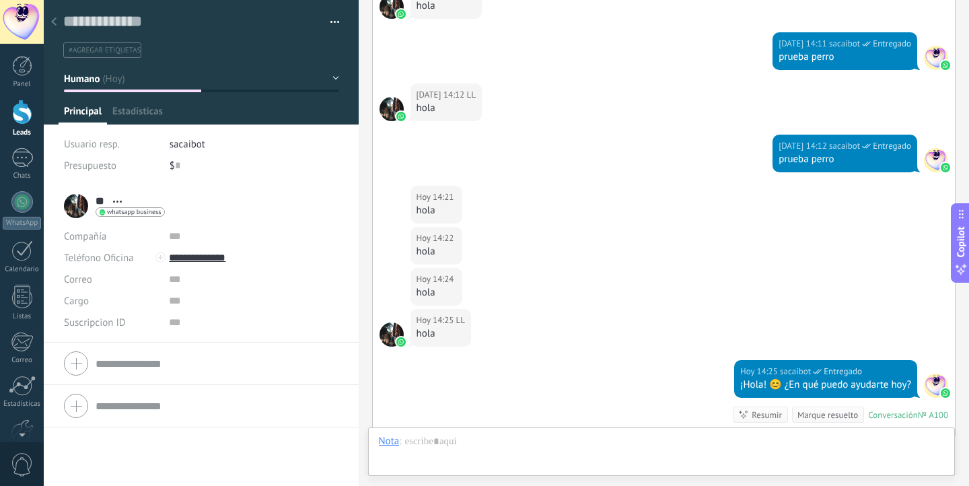
scroll to position [699, 0]
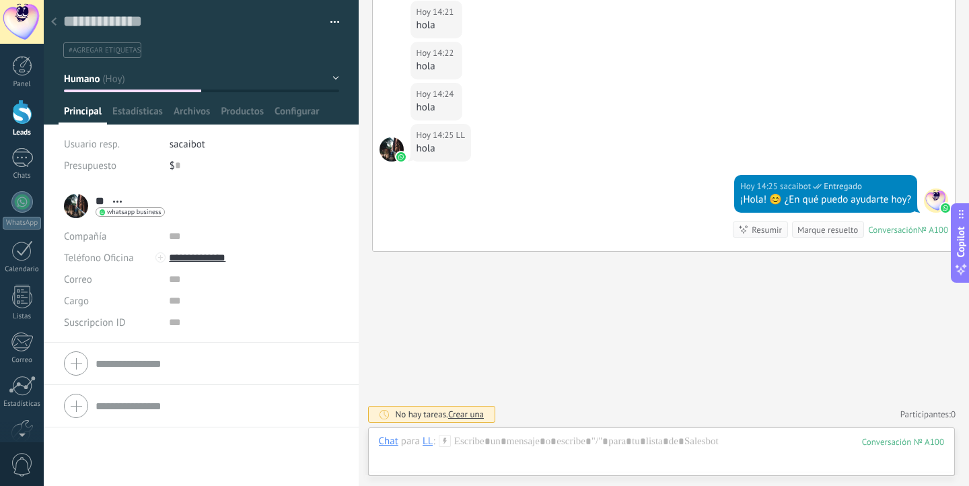
click at [20, 124] on link "Leads" at bounding box center [22, 119] width 44 height 38
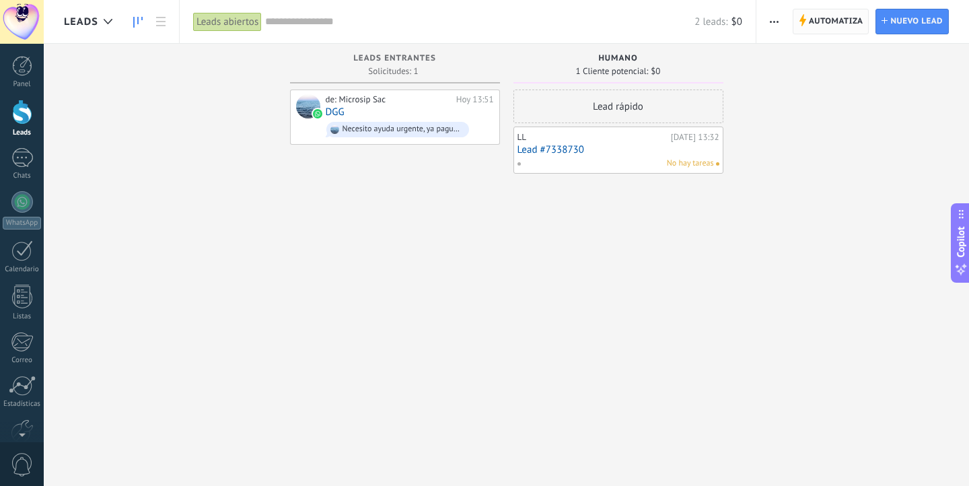
click at [805, 21] on icon at bounding box center [801, 20] width 7 height 12
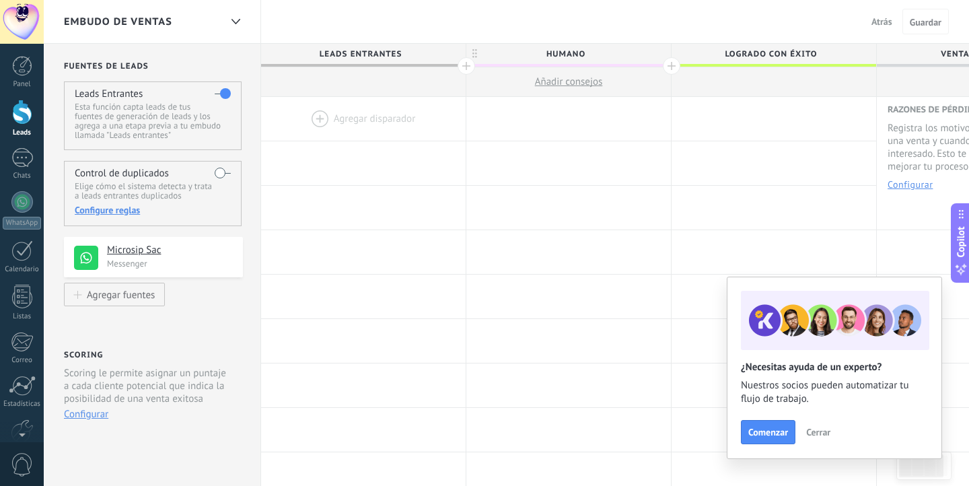
click at [106, 209] on div "Configure reglas" at bounding box center [152, 210] width 155 height 12
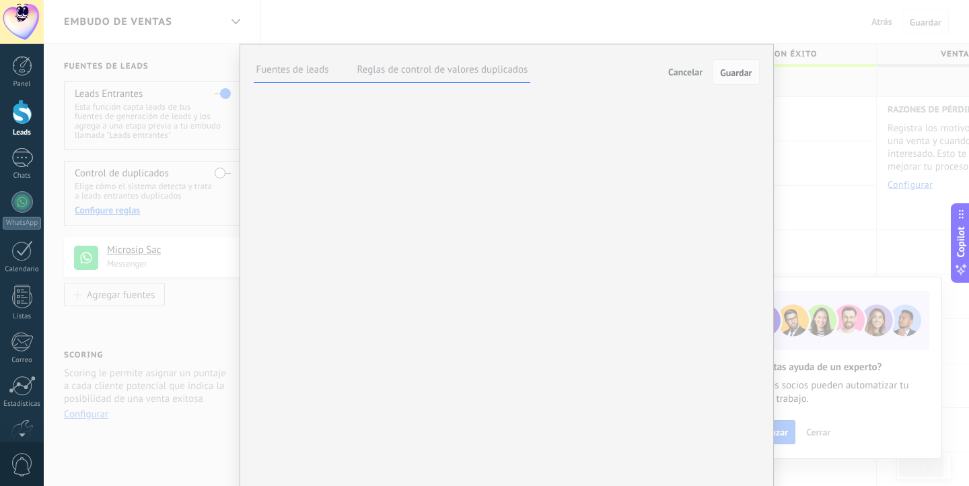
click at [451, 75] on label "Reglas de control de valores duplicados" at bounding box center [442, 69] width 171 height 13
click at [0, 0] on div "Leads Entrantes Humano Logrado con éxito Venta Perdido" at bounding box center [0, 0] width 0 height 0
click at [476, 251] on div at bounding box center [506, 243] width 925 height 486
click at [319, 71] on label "Fuentes de leads" at bounding box center [292, 69] width 73 height 13
click at [415, 67] on label "Reglas de control de valores duplicados" at bounding box center [442, 69] width 171 height 13
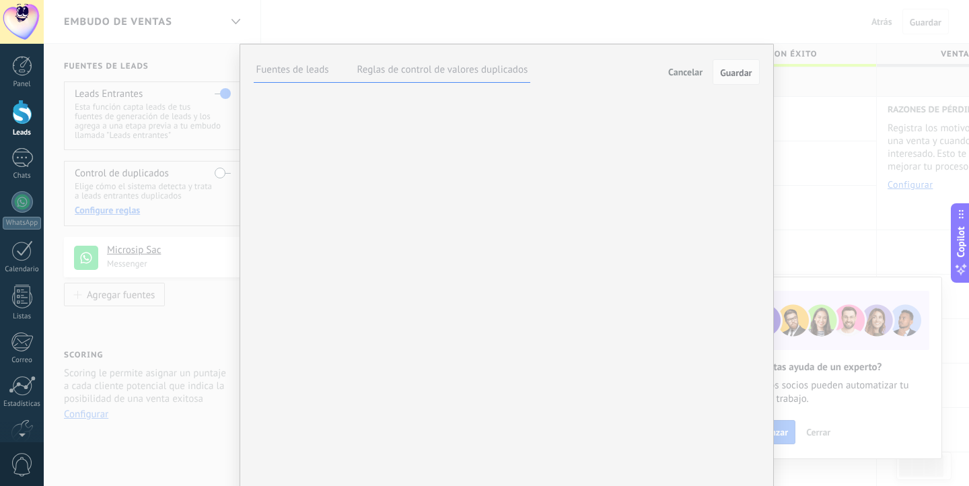
click at [0, 0] on div "Leads Entrantes Humano Logrado con éxito Venta Perdido" at bounding box center [0, 0] width 0 height 0
click at [558, 340] on div at bounding box center [506, 242] width 925 height 486
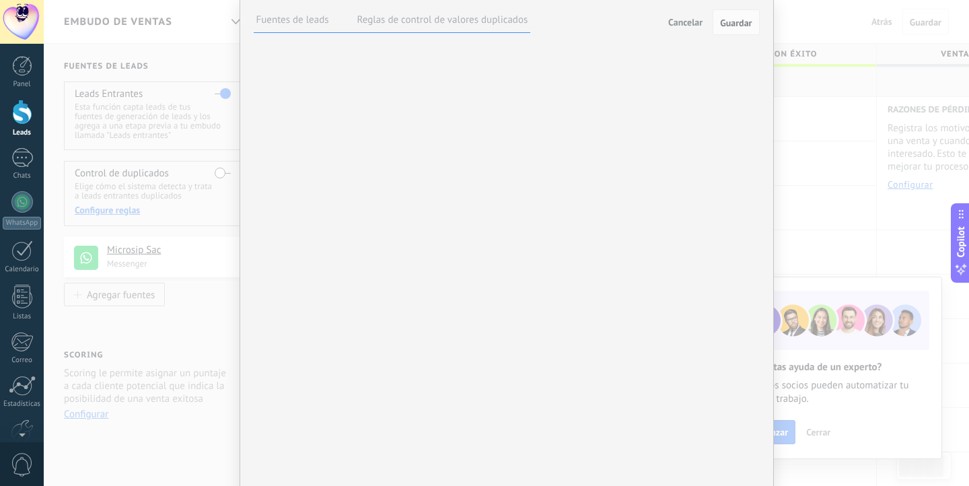
scroll to position [0, 0]
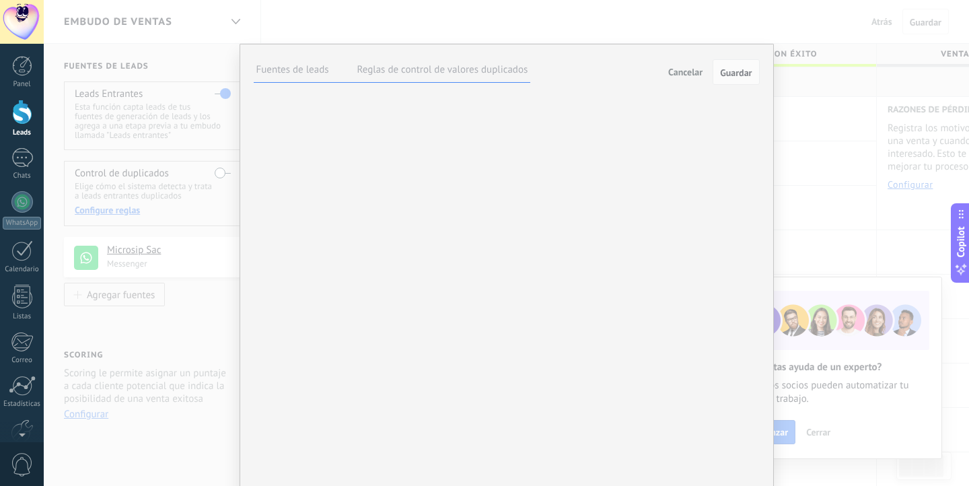
click at [274, 67] on label "Fuentes de leads" at bounding box center [292, 69] width 73 height 13
click at [204, 201] on div "**********" at bounding box center [506, 243] width 925 height 486
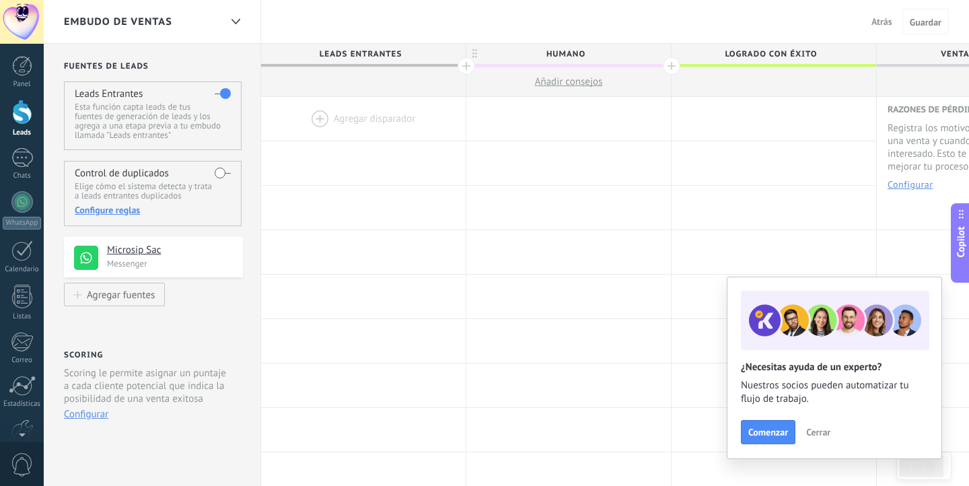
click at [125, 211] on div "Configure reglas" at bounding box center [152, 210] width 155 height 12
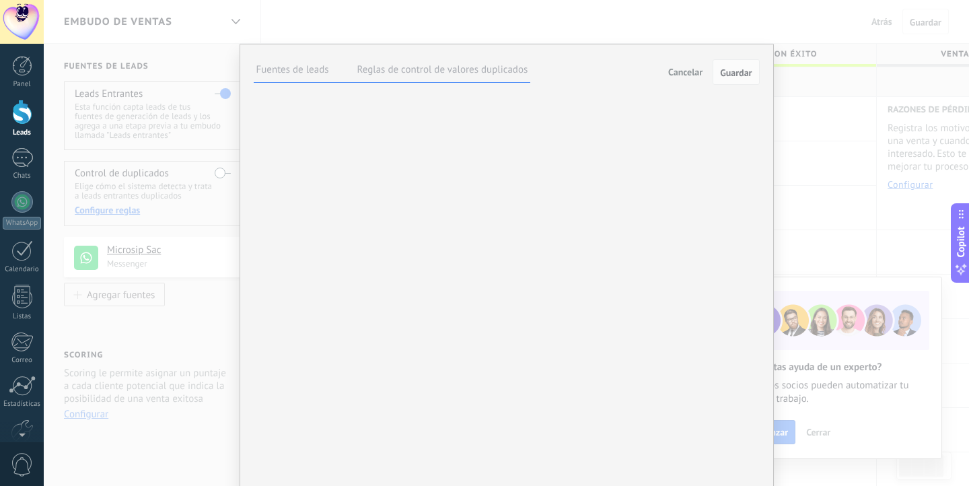
click at [405, 81] on ul "Fuentes de leads Reglas de control de valores duplicados" at bounding box center [392, 70] width 277 height 25
click at [428, 65] on label "Reglas de control de valores duplicados" at bounding box center [442, 69] width 171 height 13
click at [0, 0] on div "Combine números de teléfono con leads en su embudo de ventas" at bounding box center [0, 0] width 0 height 0
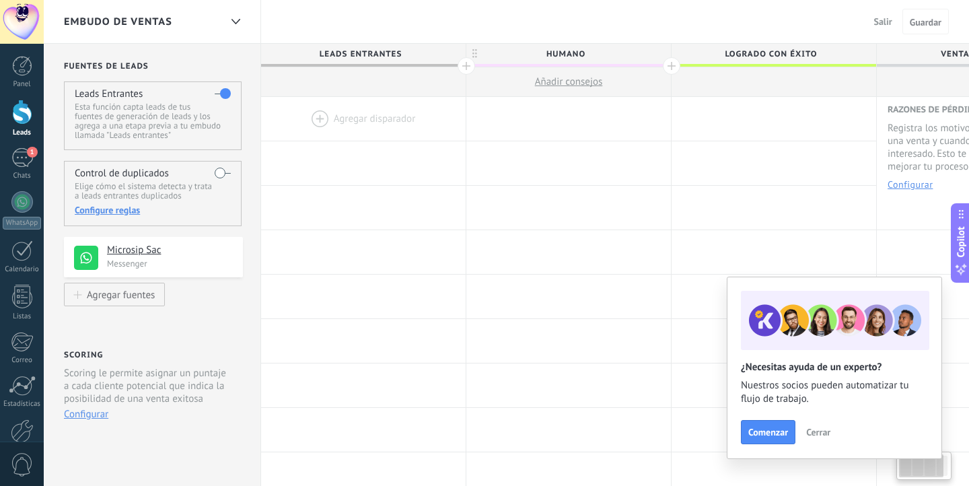
click at [98, 199] on p "Elige cómo el sistema detecta y trata a leads entrantes duplicados" at bounding box center [152, 191] width 155 height 19
click at [104, 207] on div "Configure reglas" at bounding box center [152, 210] width 155 height 12
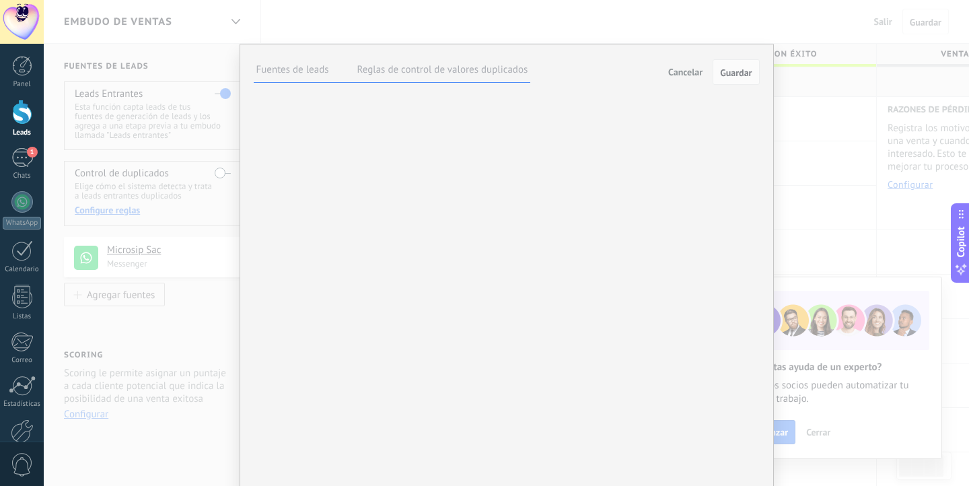
click at [399, 72] on label "Reglas de control de valores duplicados" at bounding box center [442, 69] width 171 height 13
click at [0, 0] on button "Agregar un campo" at bounding box center [0, 0] width 0 height 0
click at [0, 0] on span "Suscripcion ID" at bounding box center [0, 0] width 0 height 0
click at [734, 66] on button "Guardar" at bounding box center [735, 72] width 46 height 26
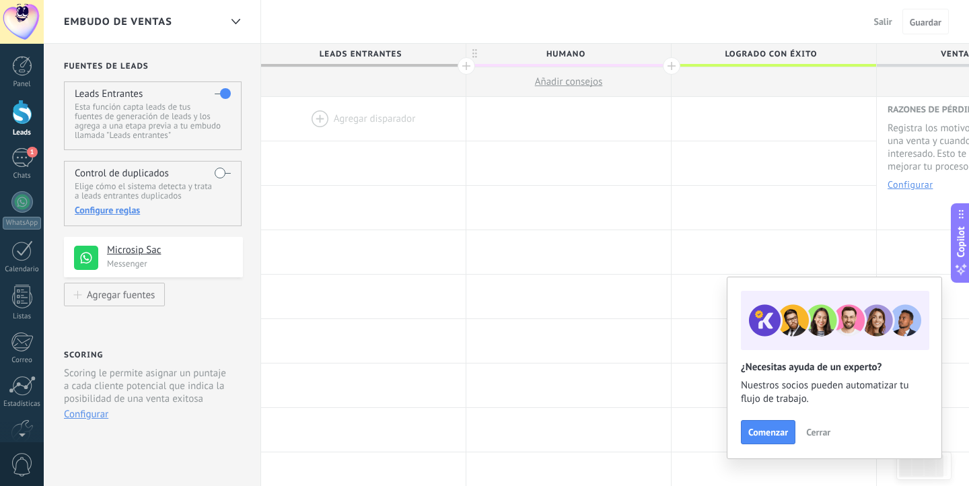
click at [17, 119] on div at bounding box center [22, 112] width 20 height 25
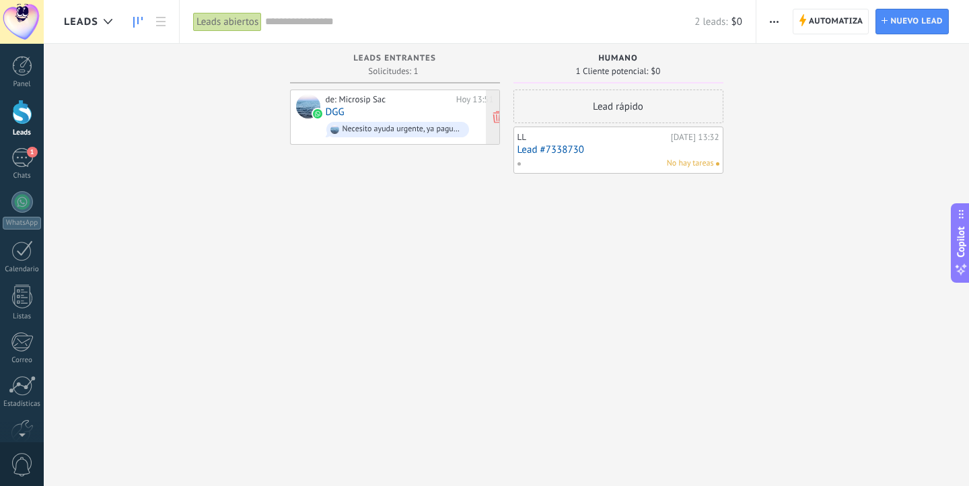
click at [340, 112] on link "DGG" at bounding box center [335, 111] width 19 height 11
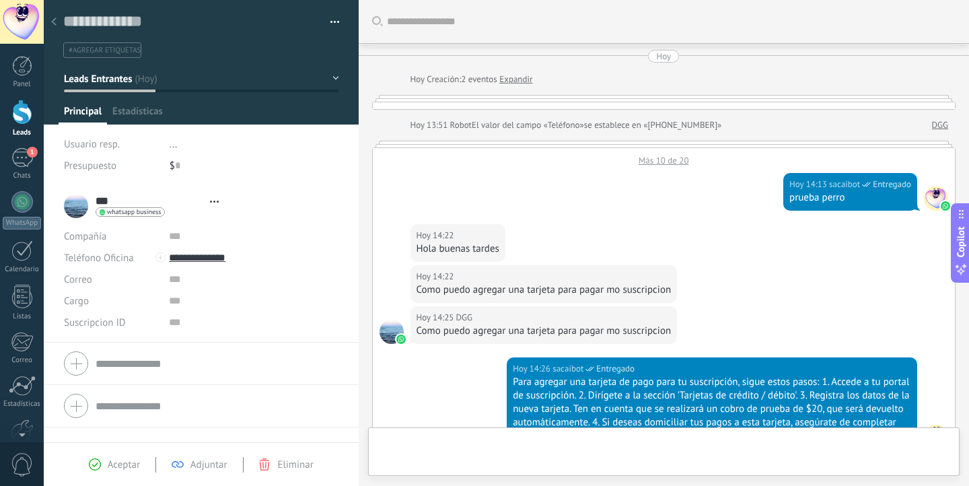
scroll to position [709, 0]
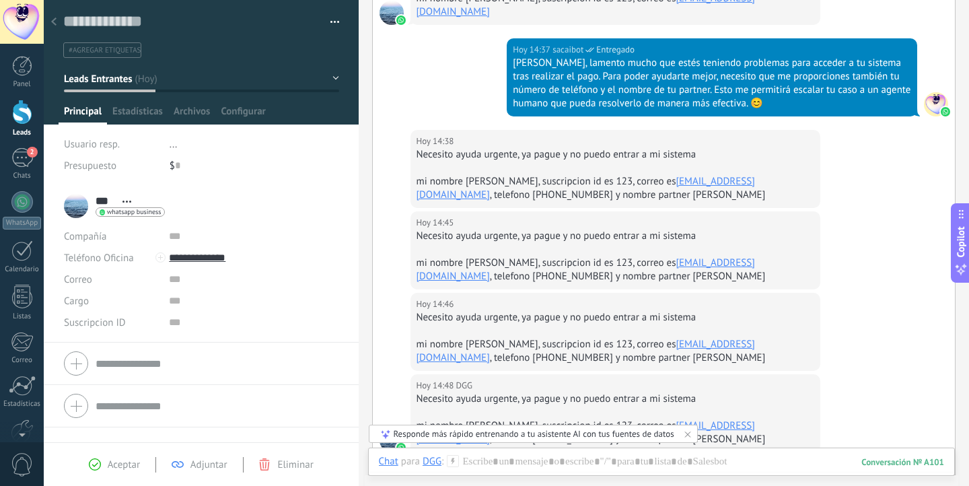
type input "***"
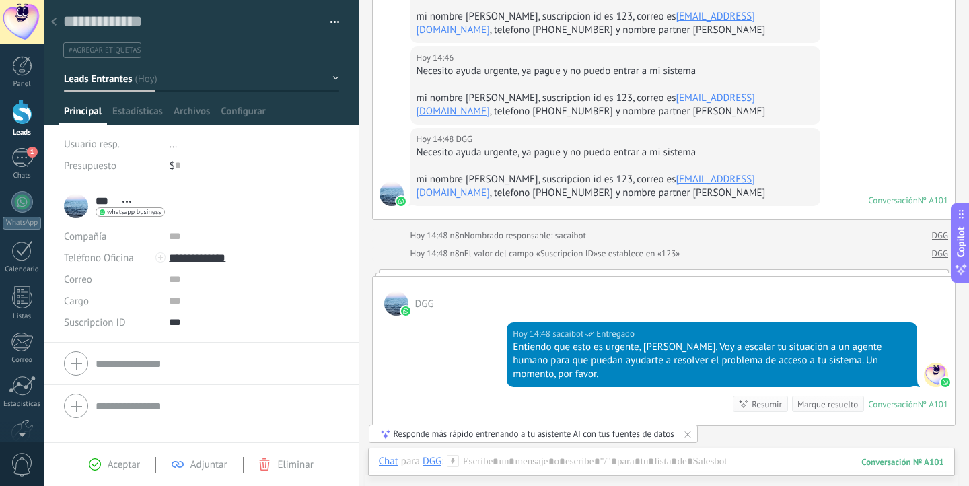
click at [18, 120] on div at bounding box center [22, 112] width 20 height 25
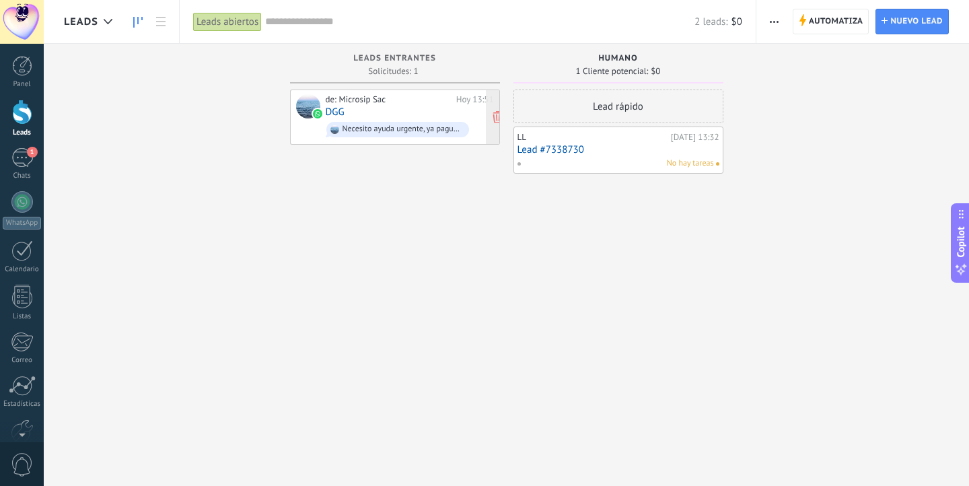
click at [332, 113] on link "DGG" at bounding box center [335, 111] width 19 height 11
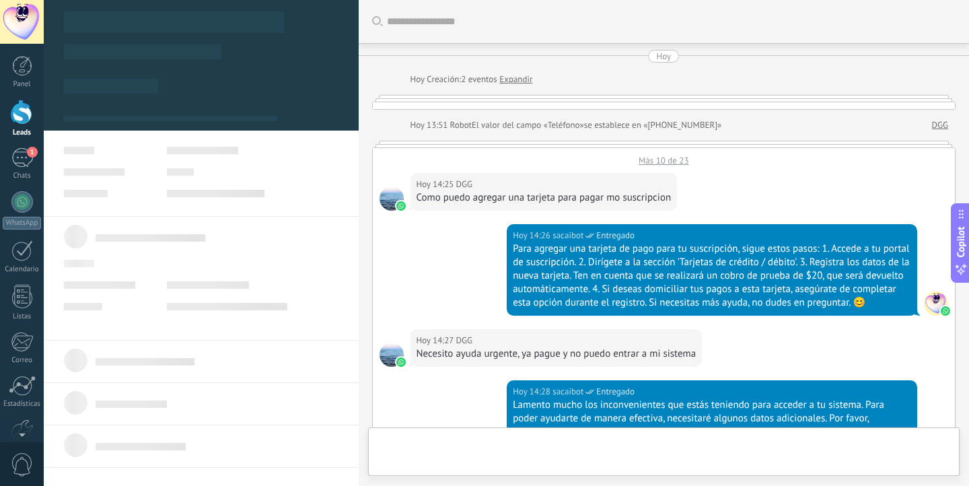
type textarea "**********"
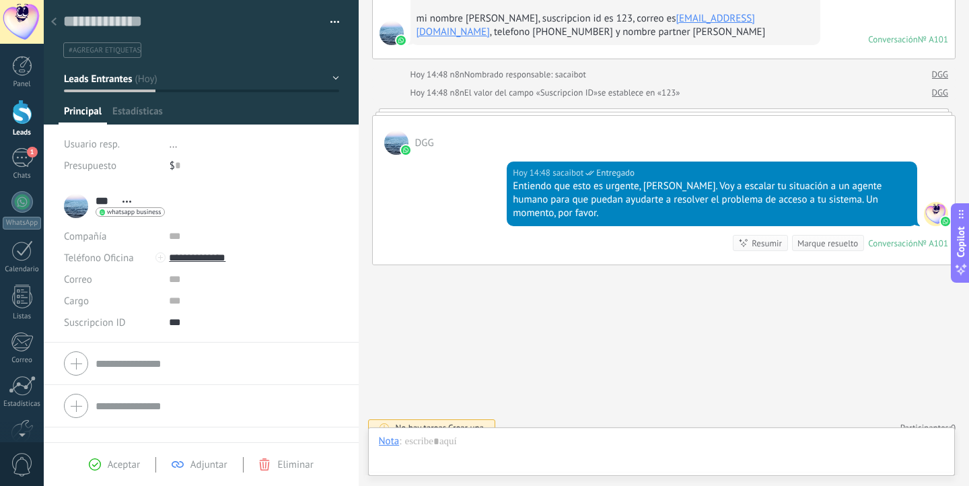
scroll to position [20, 0]
click at [14, 127] on link "Leads" at bounding box center [22, 119] width 44 height 38
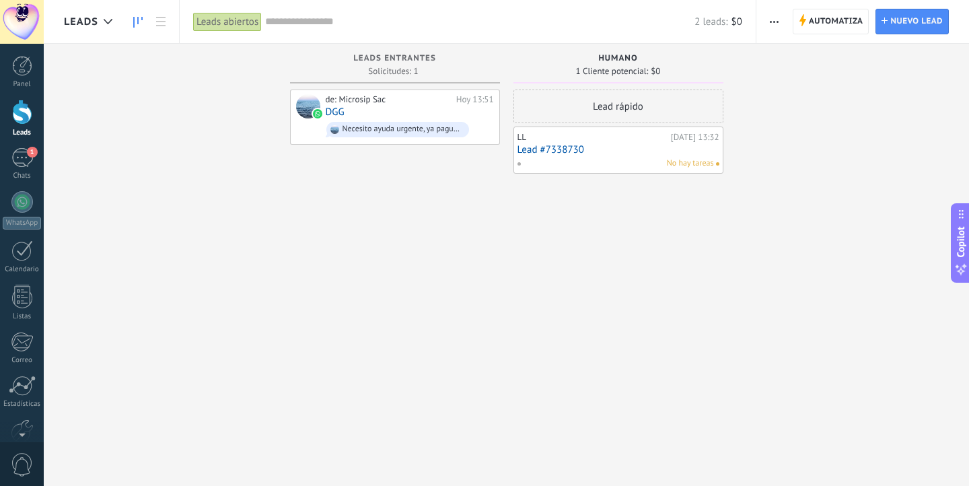
click at [774, 22] on use "button" at bounding box center [774, 22] width 9 height 2
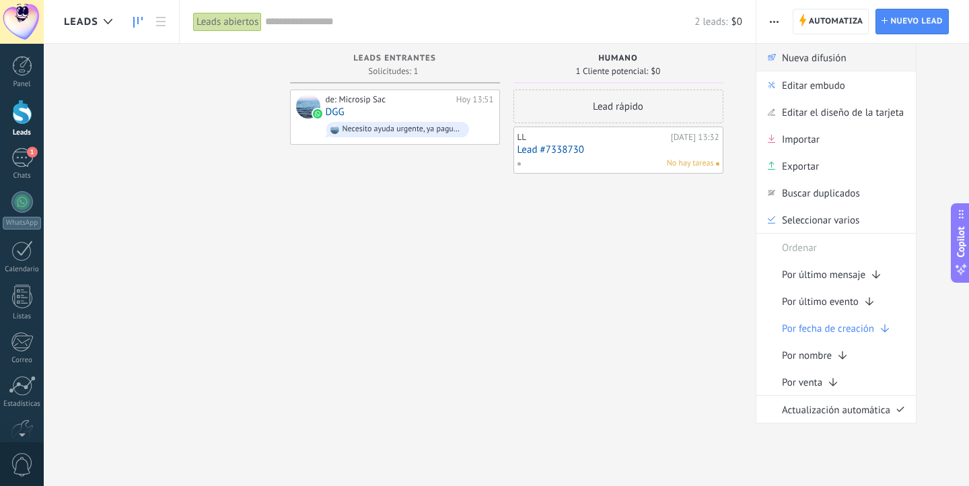
click at [798, 59] on span "Nueva difusión" at bounding box center [814, 57] width 65 height 27
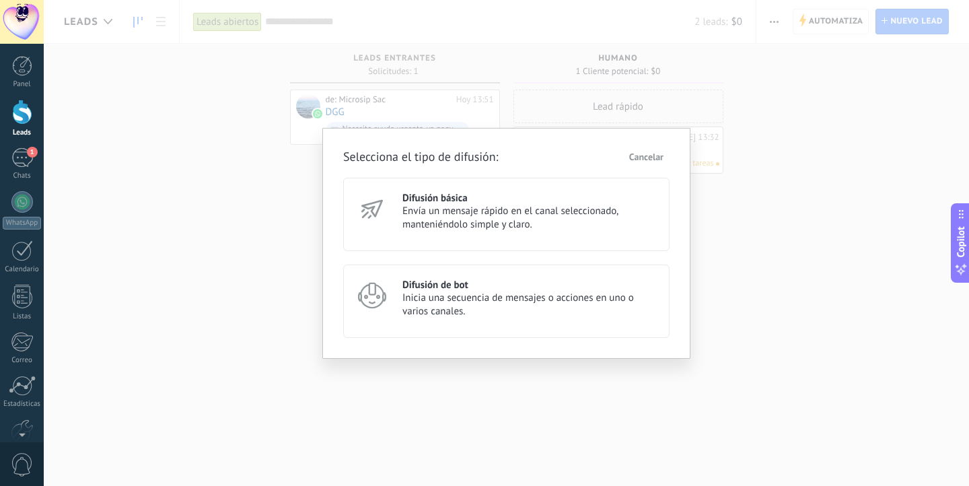
click at [779, 23] on div "Selecciona el tipo de difusión: Cancelar Difusión básica Envía un mensaje rápid…" at bounding box center [506, 243] width 925 height 486
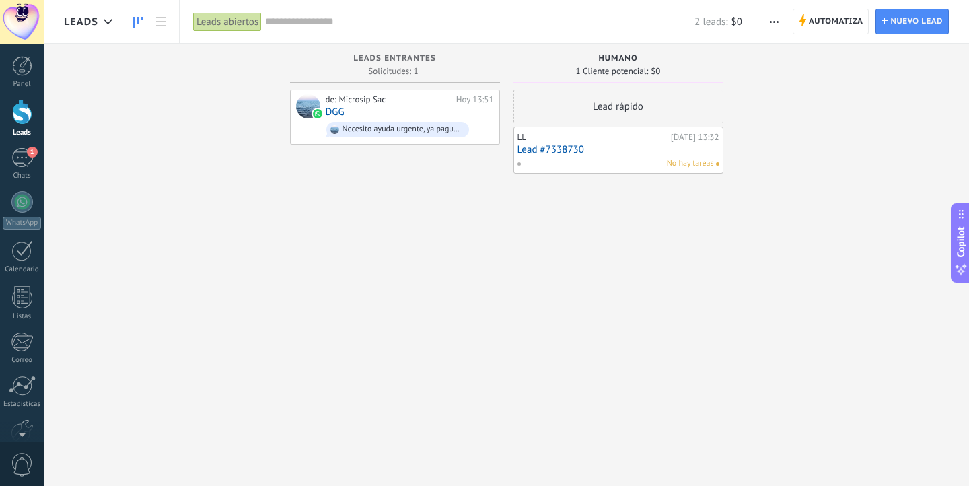
click at [778, 23] on button "button" at bounding box center [774, 22] width 20 height 26
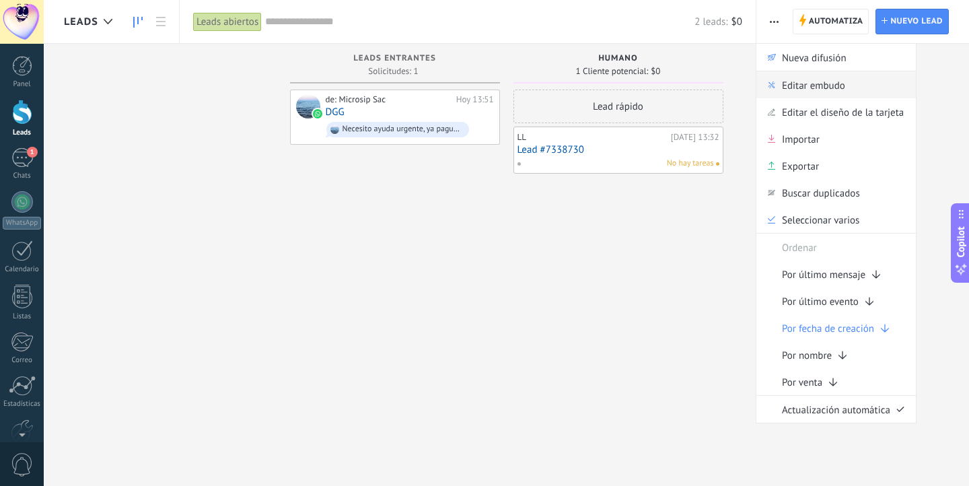
click at [790, 87] on span "Editar embudo" at bounding box center [813, 84] width 63 height 27
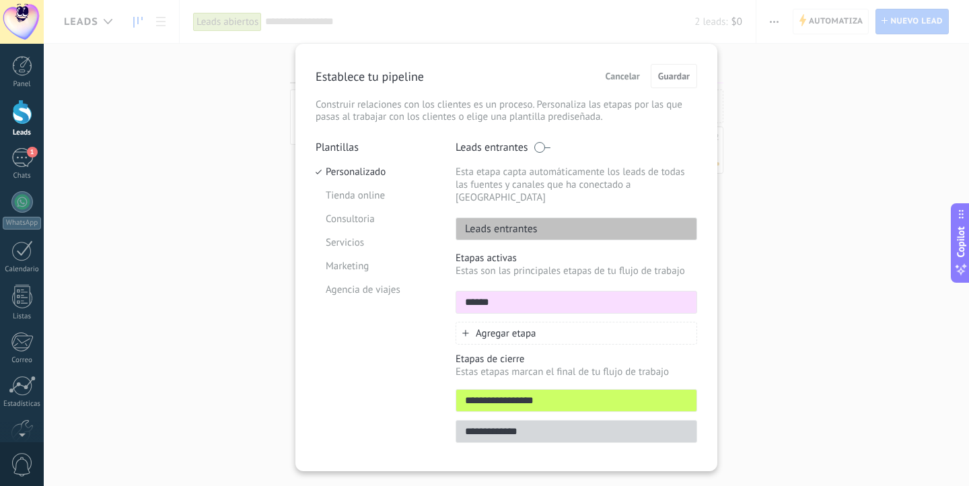
click at [850, 178] on div "**********" at bounding box center [506, 243] width 925 height 486
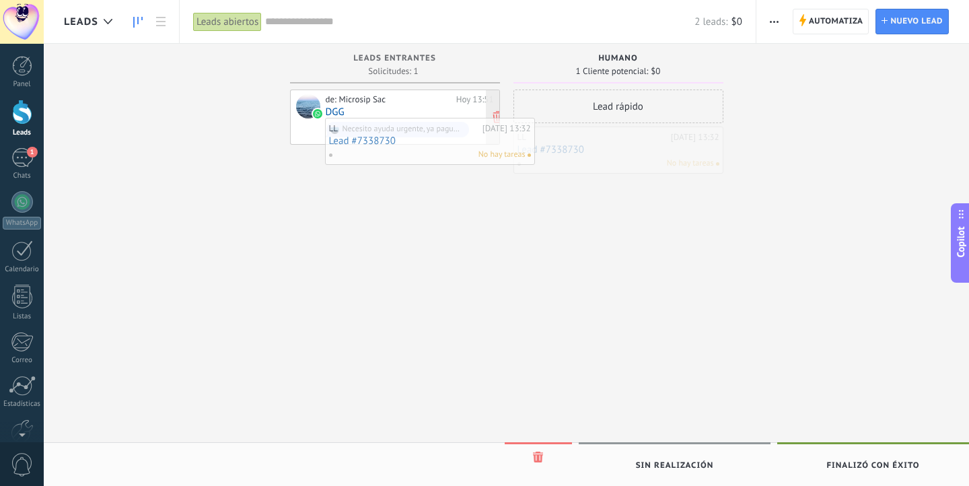
drag, startPoint x: 560, startPoint y: 141, endPoint x: 357, endPoint y: 124, distance: 203.8
drag, startPoint x: 564, startPoint y: 146, endPoint x: 383, endPoint y: 115, distance: 184.2
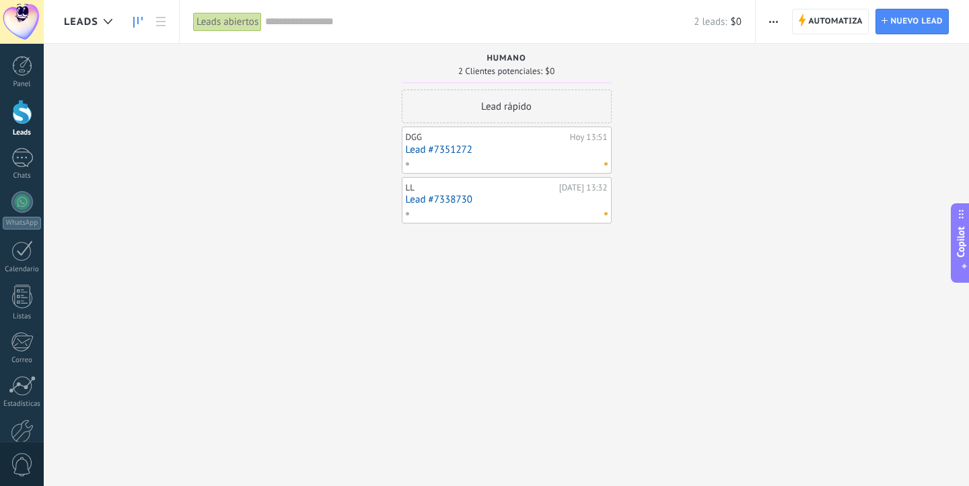
click at [451, 152] on link "Lead #7351272" at bounding box center [507, 149] width 202 height 11
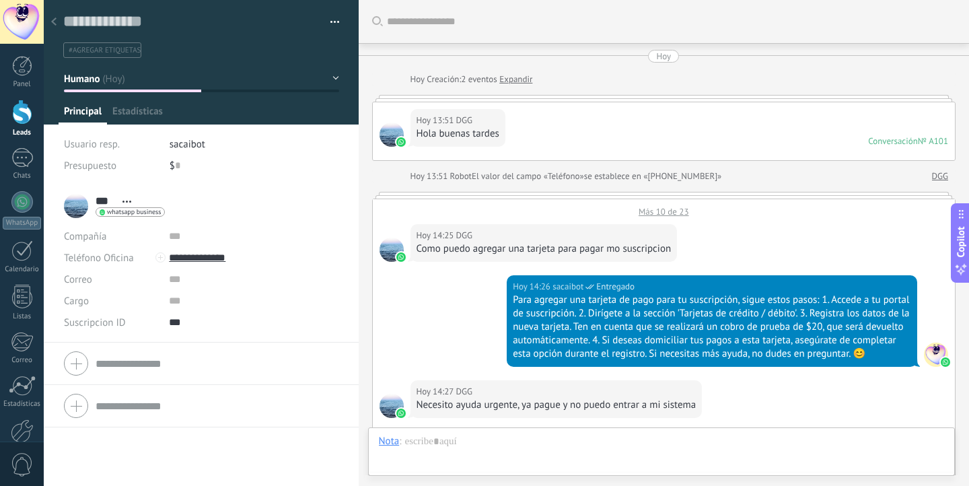
scroll to position [1265, 0]
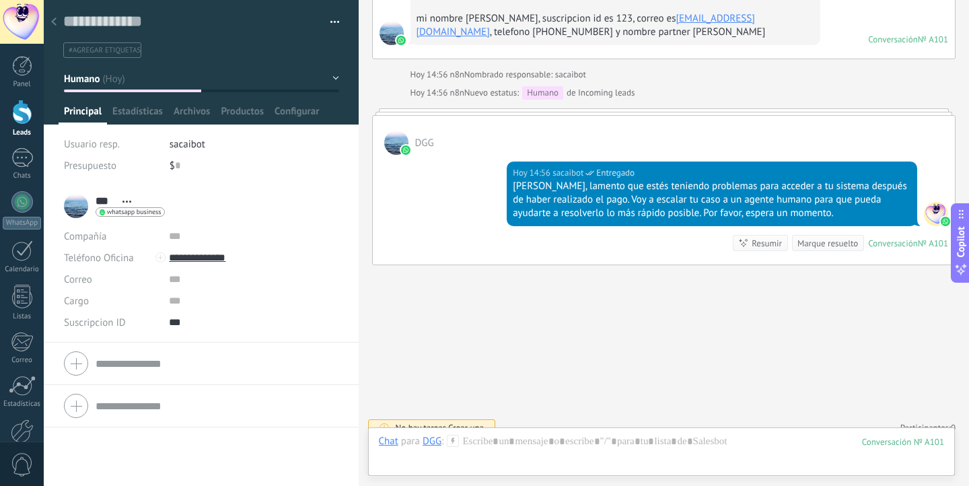
click at [326, 22] on button "button" at bounding box center [330, 22] width 20 height 20
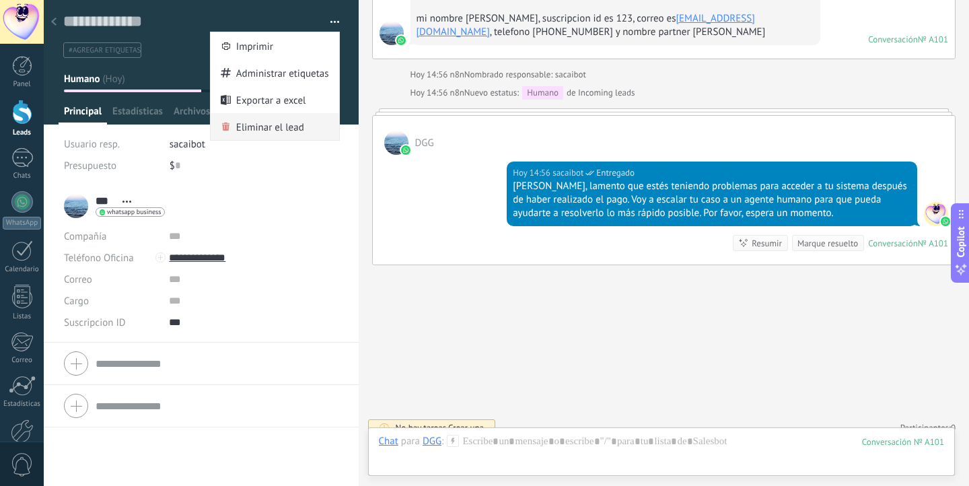
click at [250, 119] on span "Eliminar el lead" at bounding box center [270, 126] width 68 height 27
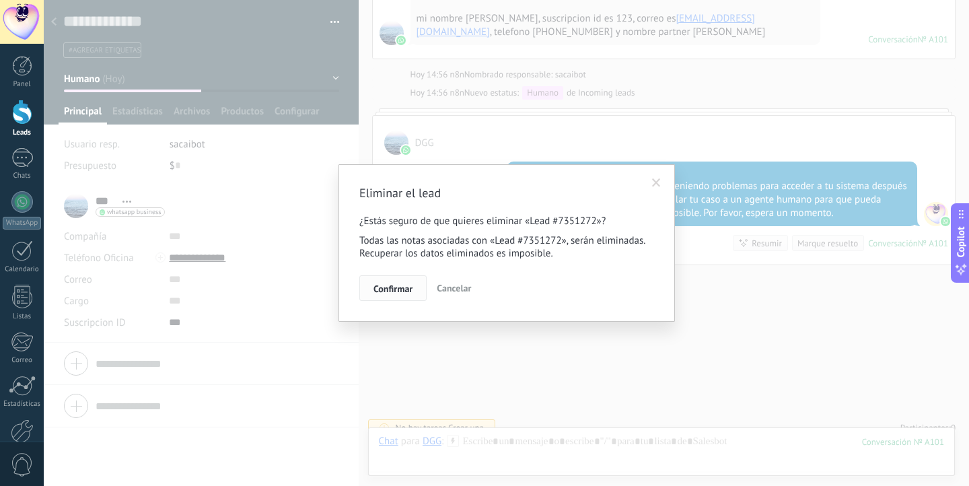
click at [389, 283] on button "Confirmar" at bounding box center [392, 288] width 67 height 26
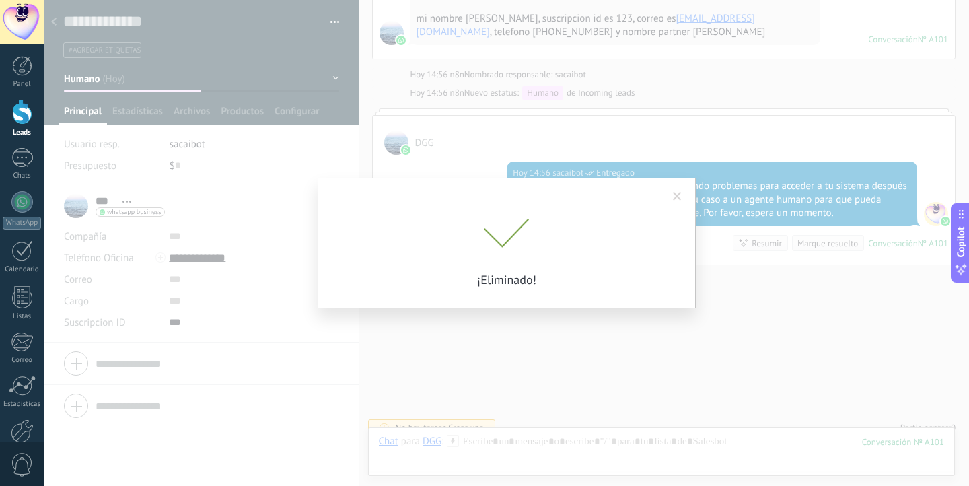
scroll to position [1287, 0]
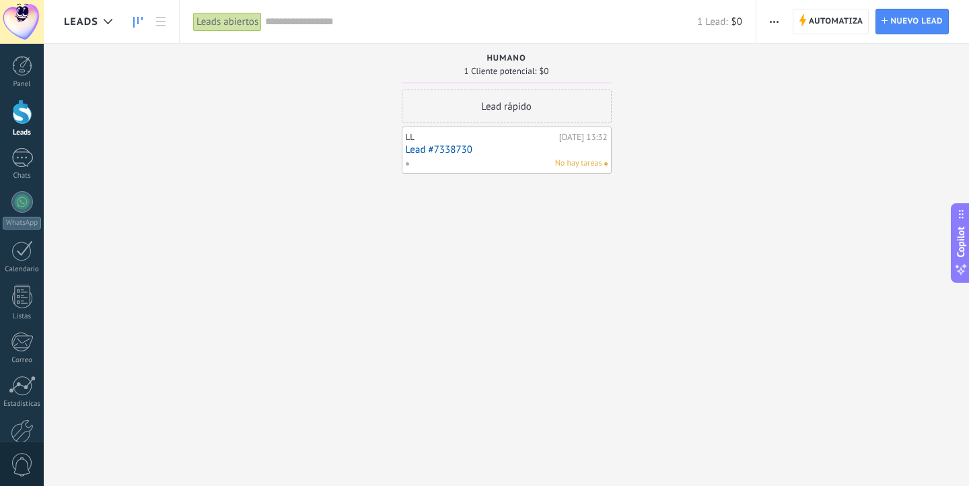
click at [430, 152] on link "Lead #7338730" at bounding box center [507, 149] width 202 height 11
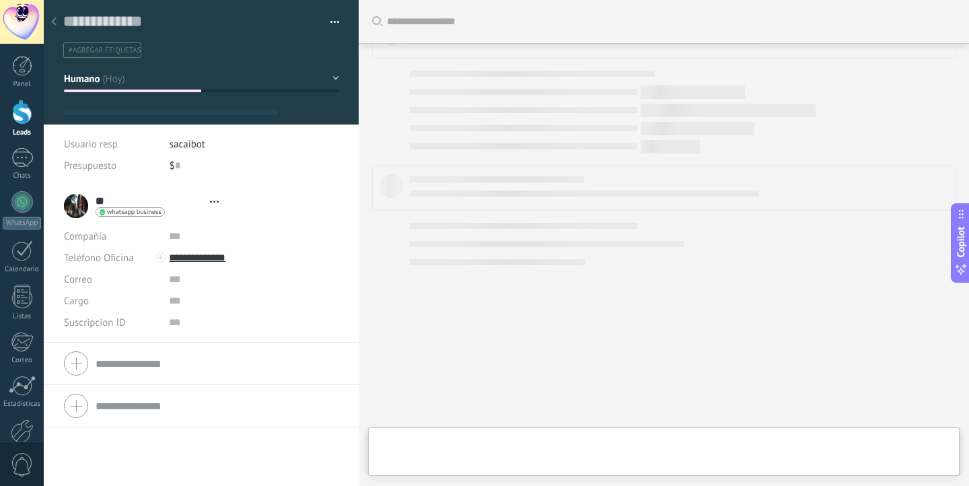
scroll to position [20, 0]
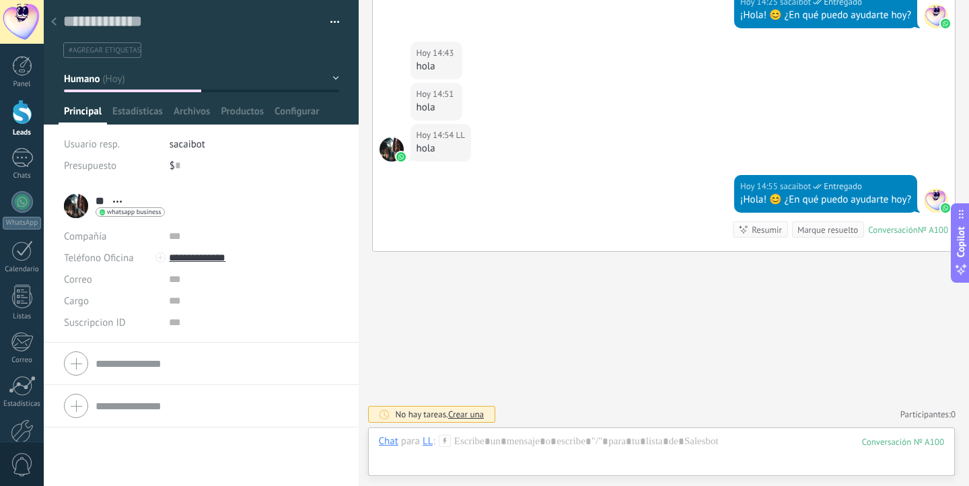
click at [329, 28] on button "button" at bounding box center [330, 22] width 20 height 20
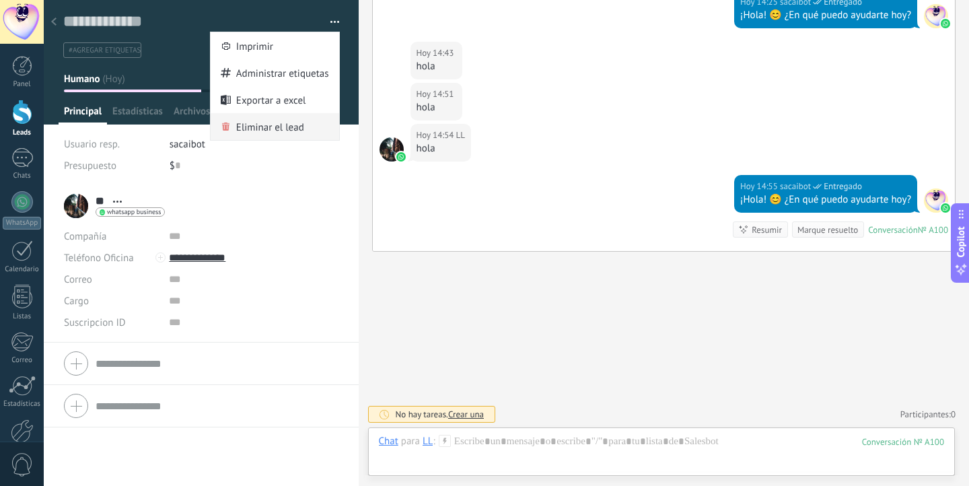
click at [303, 130] on div "Eliminar el lead" at bounding box center [275, 126] width 128 height 27
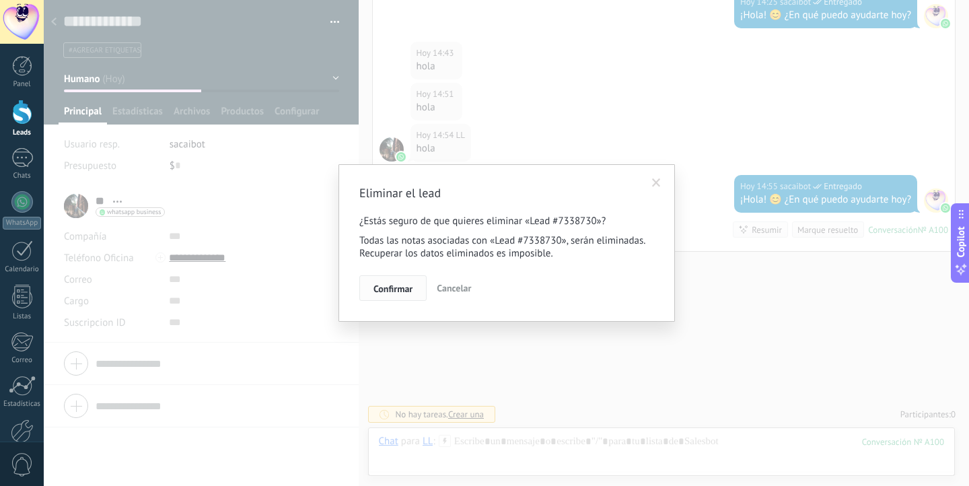
click at [385, 288] on span "Confirmar" at bounding box center [392, 288] width 39 height 9
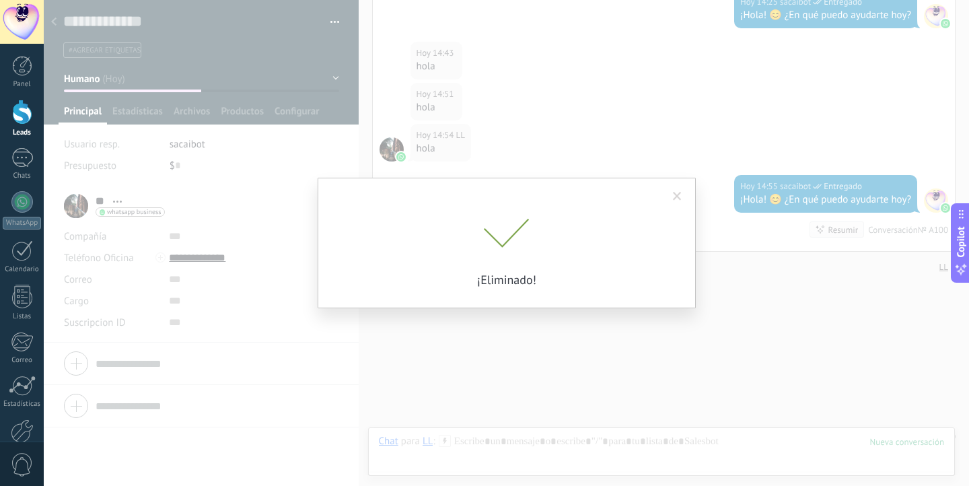
scroll to position [711, 0]
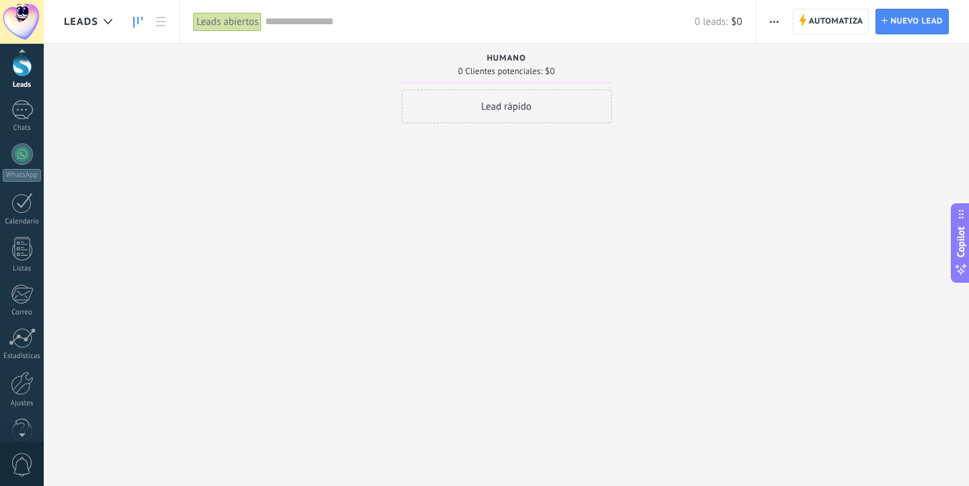
scroll to position [74, 0]
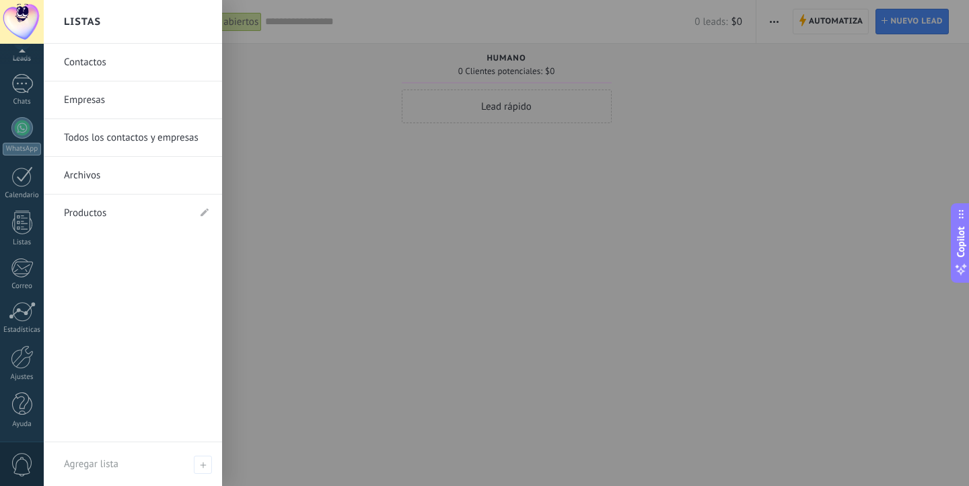
click at [120, 68] on link "Contactos" at bounding box center [136, 63] width 145 height 38
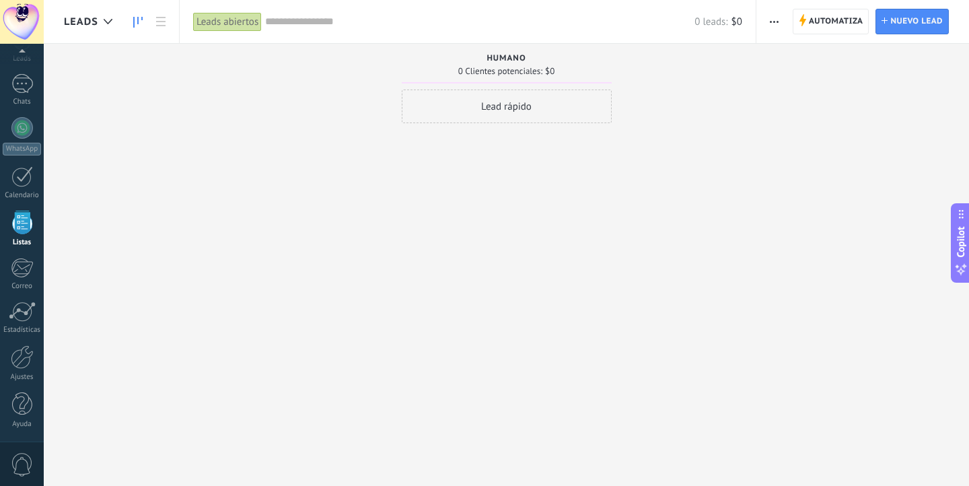
scroll to position [35, 0]
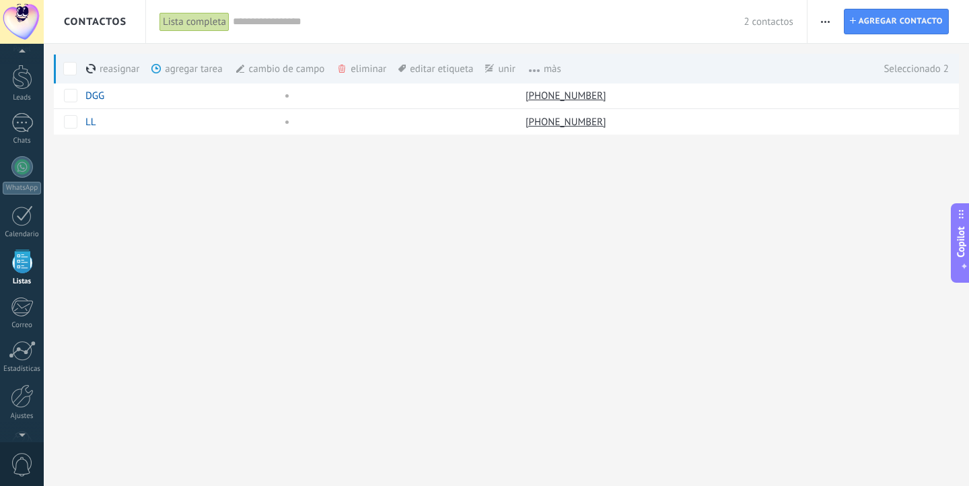
click at [372, 72] on div "eliminar màs" at bounding box center [384, 69] width 96 height 30
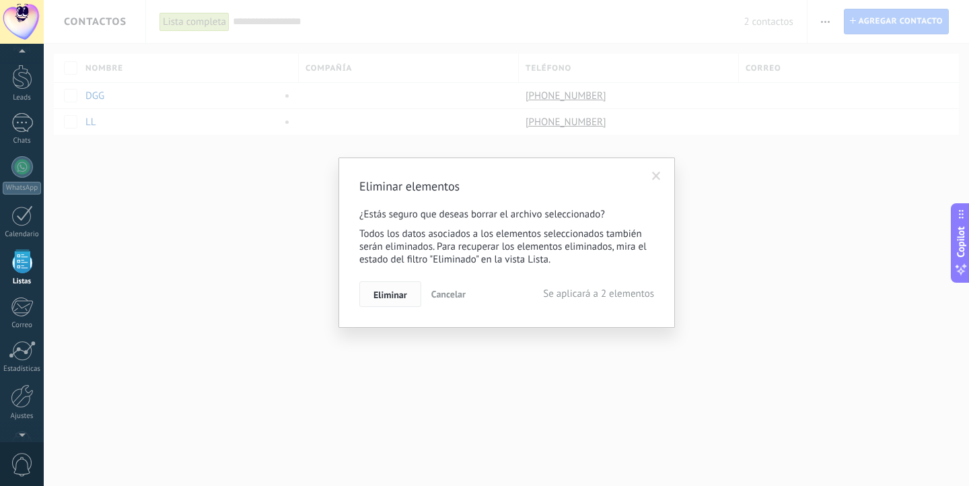
click at [398, 291] on span "Eliminar" at bounding box center [390, 294] width 34 height 9
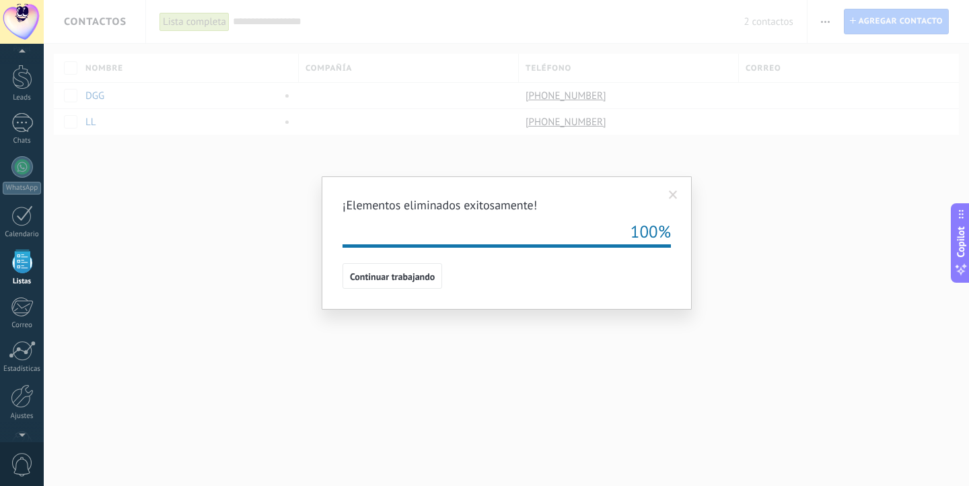
click at [673, 194] on span at bounding box center [673, 194] width 9 height 9
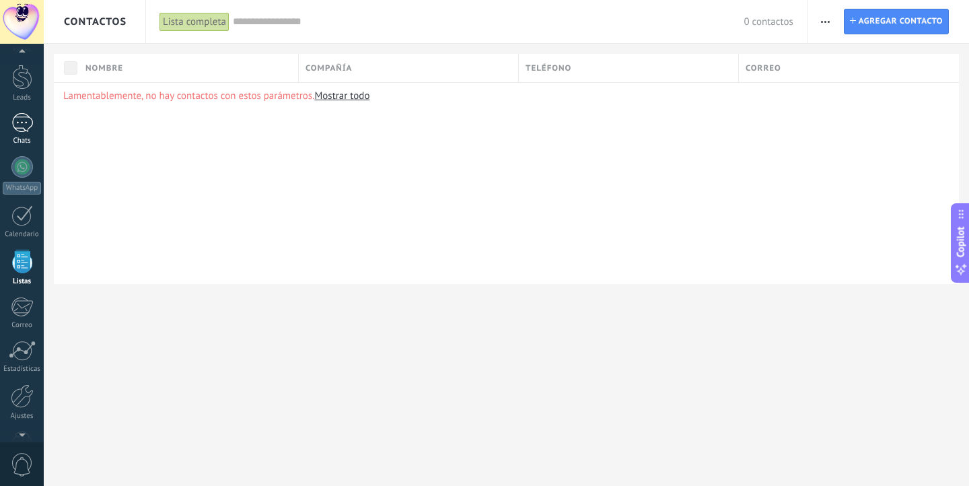
click at [20, 128] on div "1" at bounding box center [22, 123] width 22 height 20
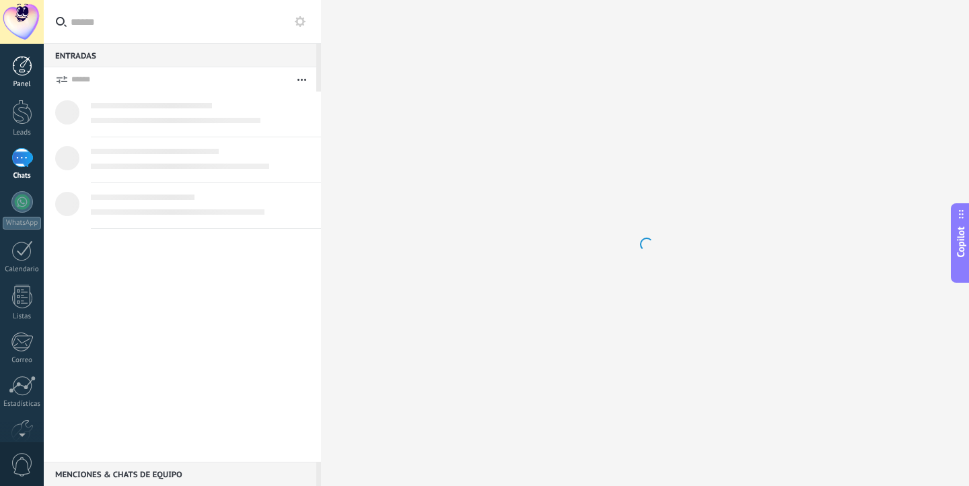
click at [16, 79] on link "Panel" at bounding box center [22, 72] width 44 height 33
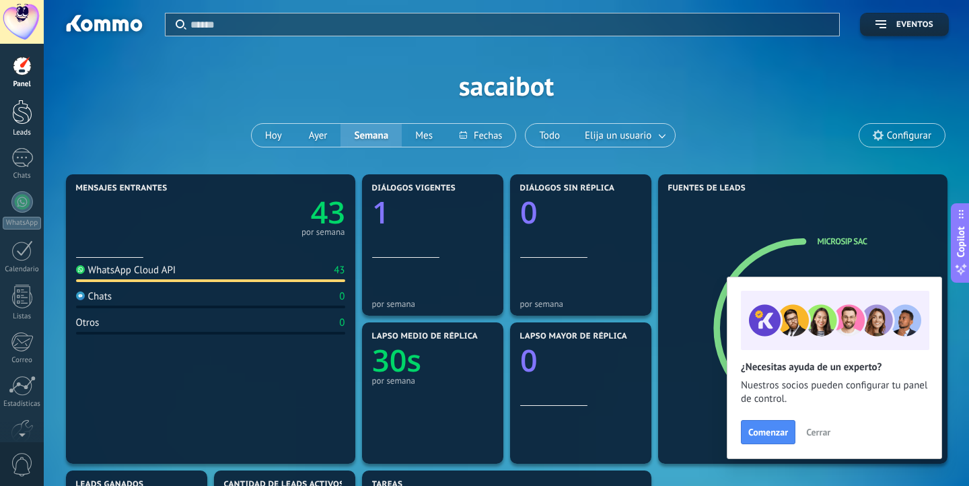
click at [7, 124] on link "Leads" at bounding box center [22, 119] width 44 height 38
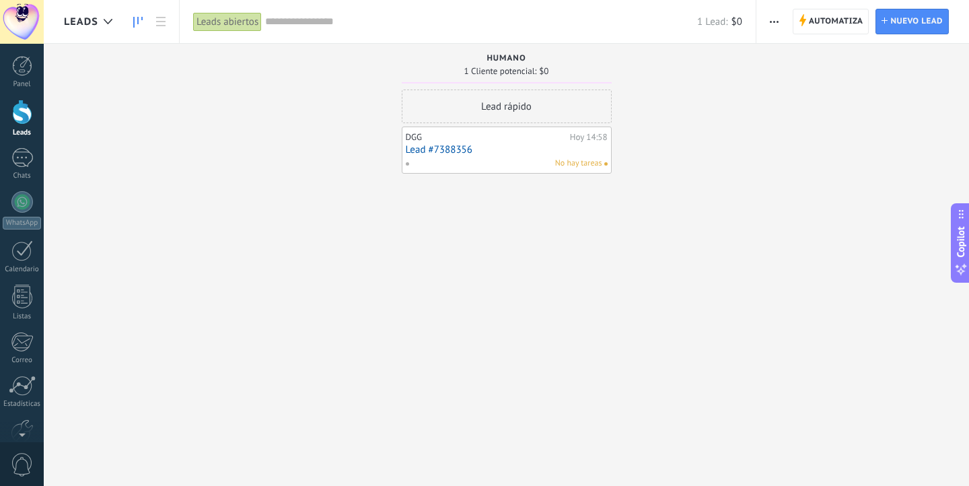
click at [440, 149] on link "Lead #7388356" at bounding box center [507, 149] width 202 height 11
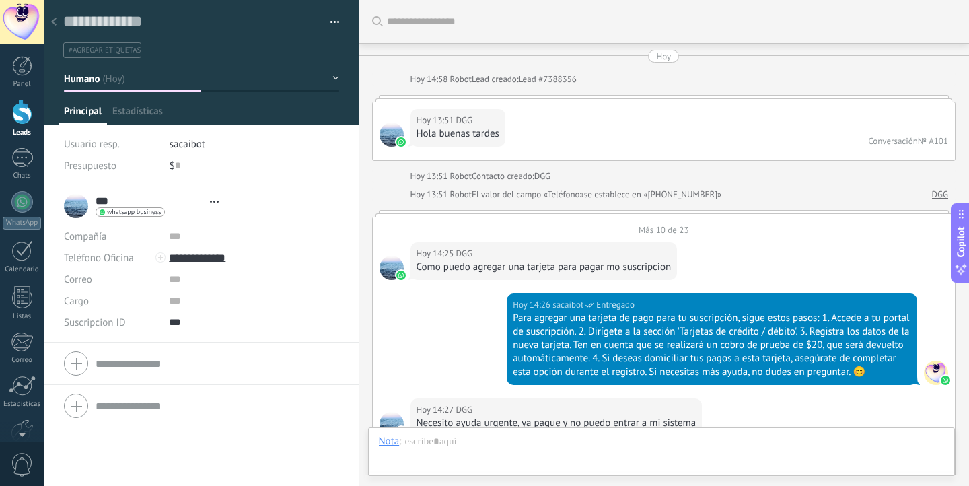
scroll to position [20, 0]
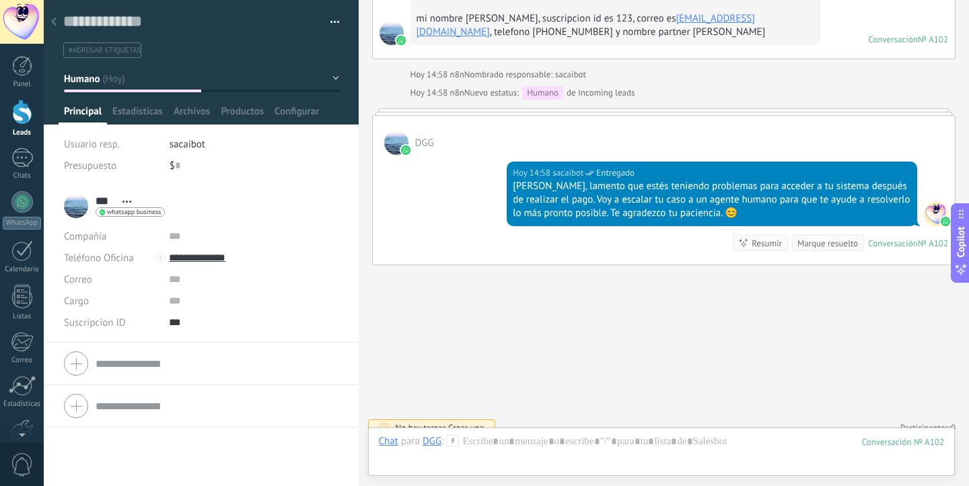
click at [18, 109] on div at bounding box center [22, 112] width 20 height 25
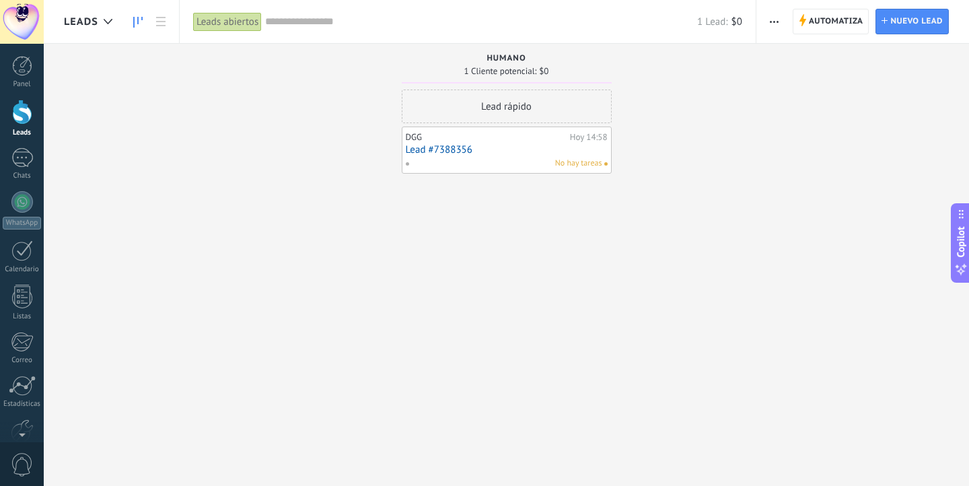
click at [456, 149] on link "Lead #7388356" at bounding box center [507, 149] width 202 height 11
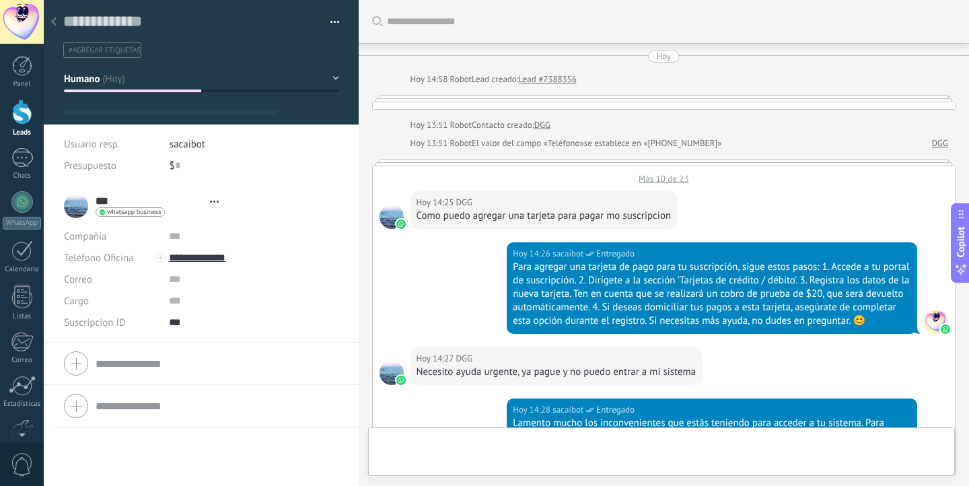
scroll to position [20, 0]
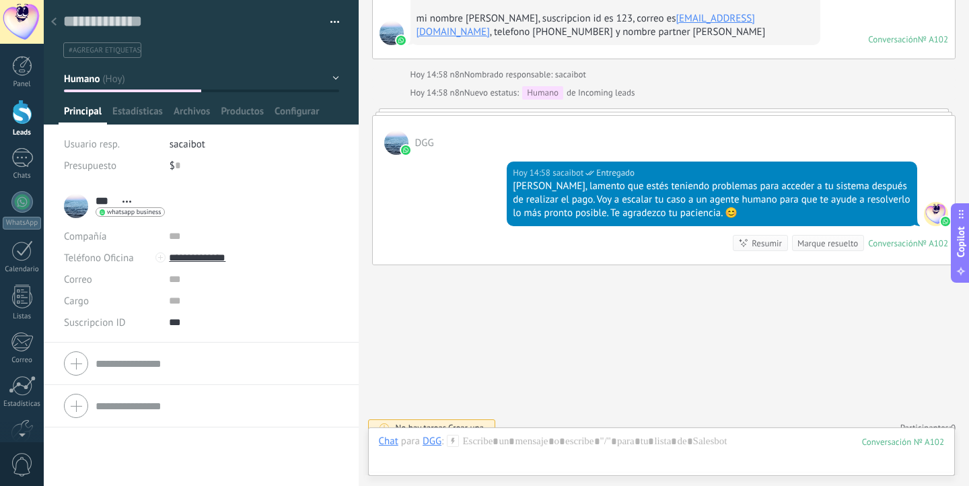
click at [333, 17] on button "button" at bounding box center [330, 22] width 20 height 20
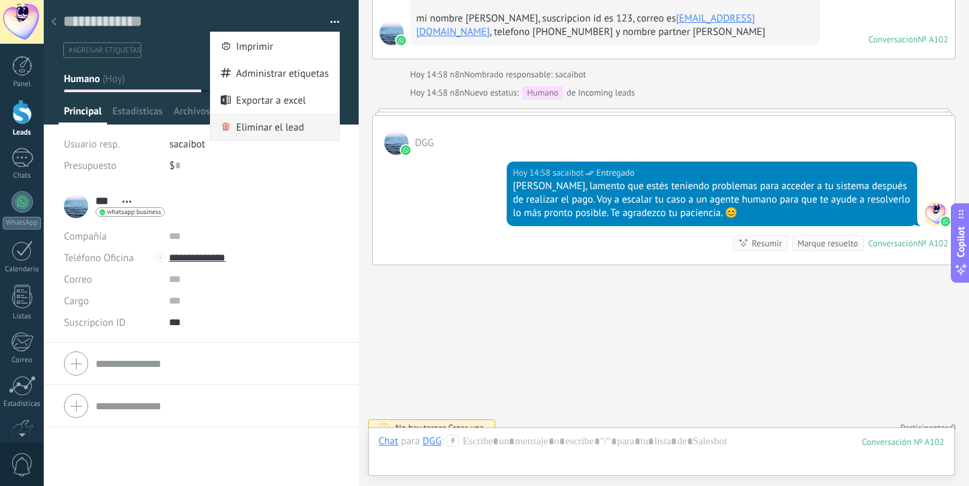
click at [285, 127] on span "Eliminar el lead" at bounding box center [270, 126] width 68 height 27
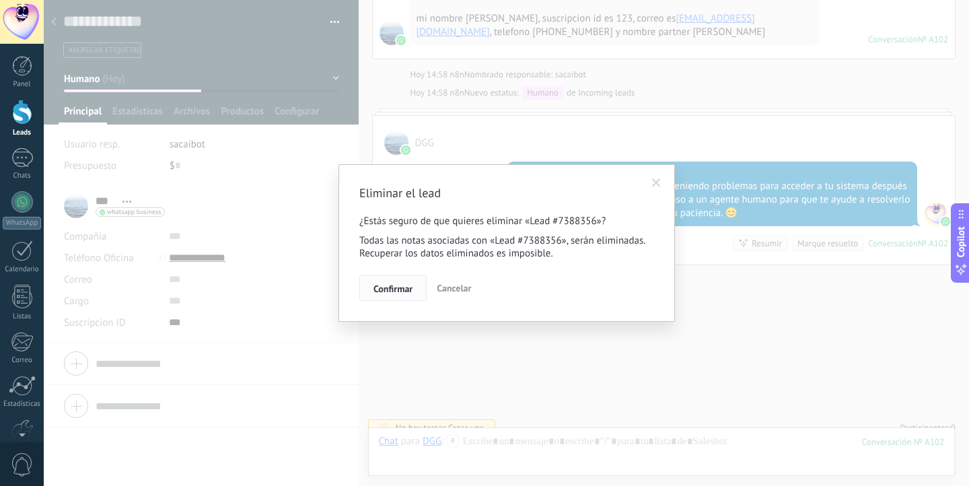
click at [391, 297] on button "Confirmar" at bounding box center [392, 288] width 67 height 26
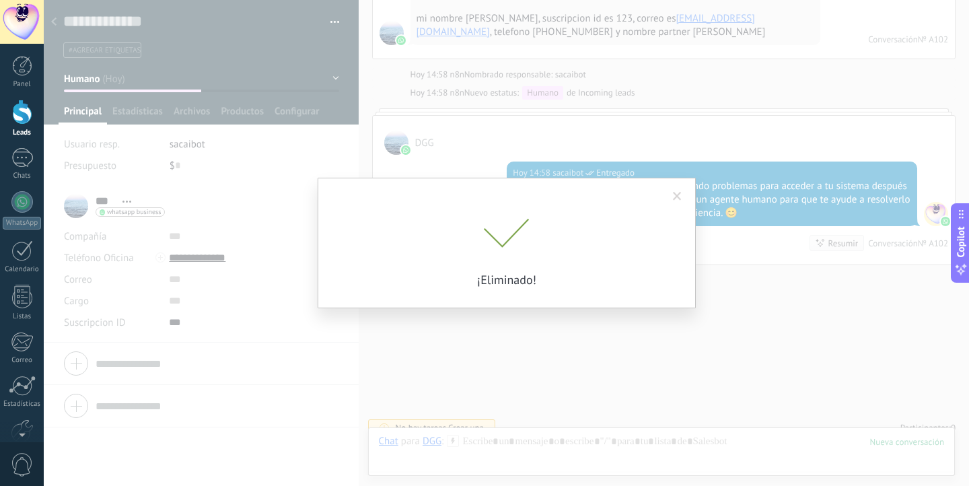
scroll to position [1665, 0]
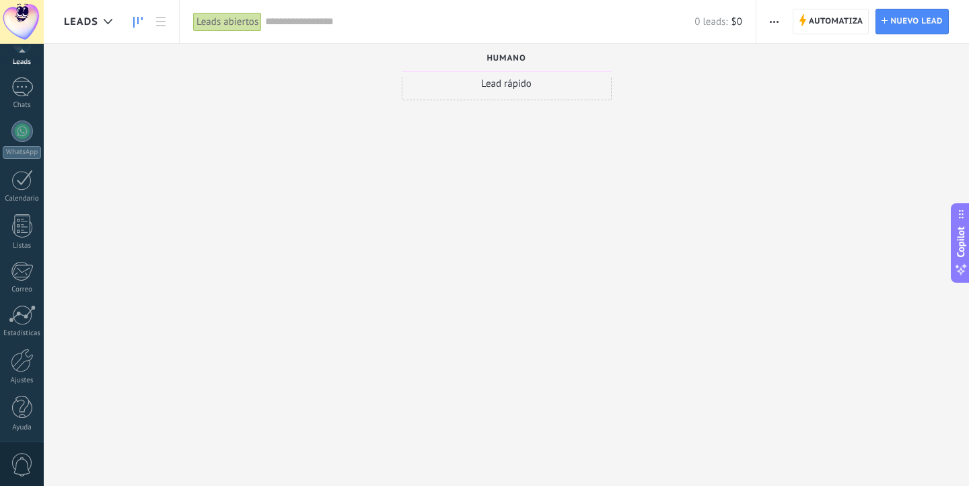
scroll to position [74, 0]
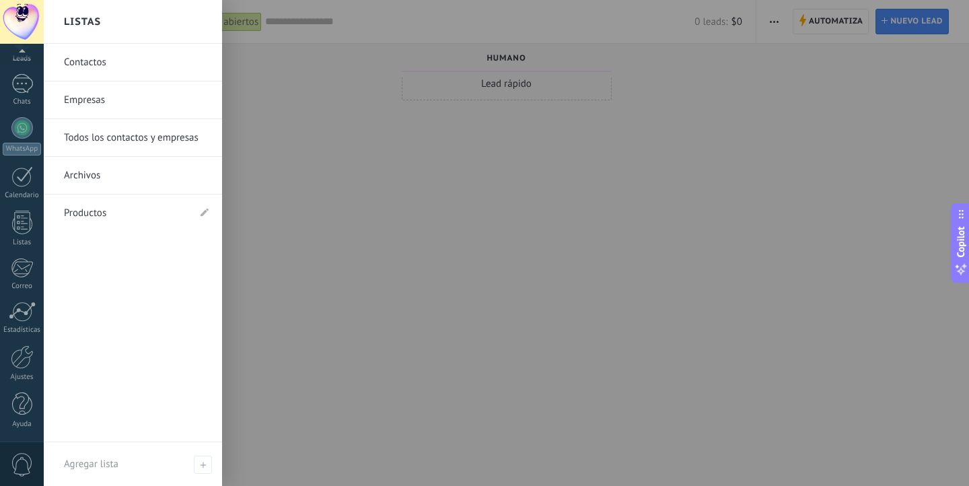
click at [120, 66] on link "Contactos" at bounding box center [136, 63] width 145 height 38
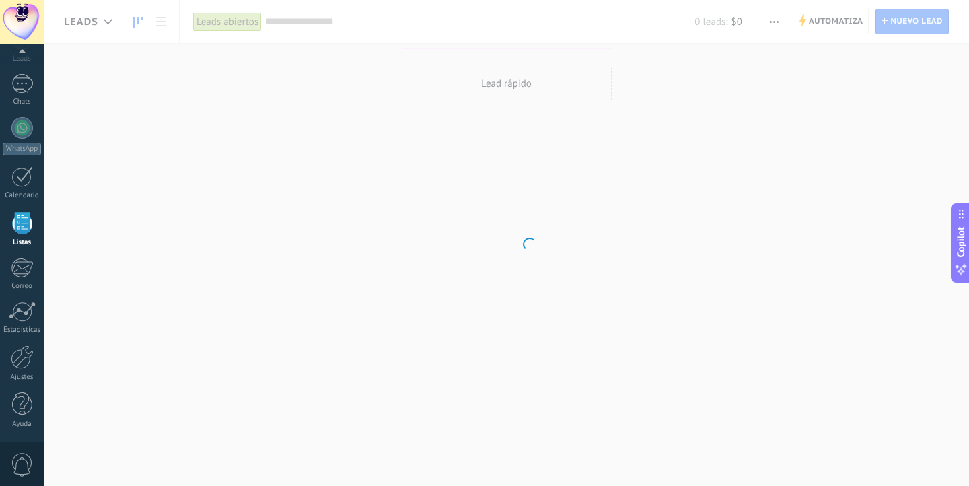
scroll to position [35, 0]
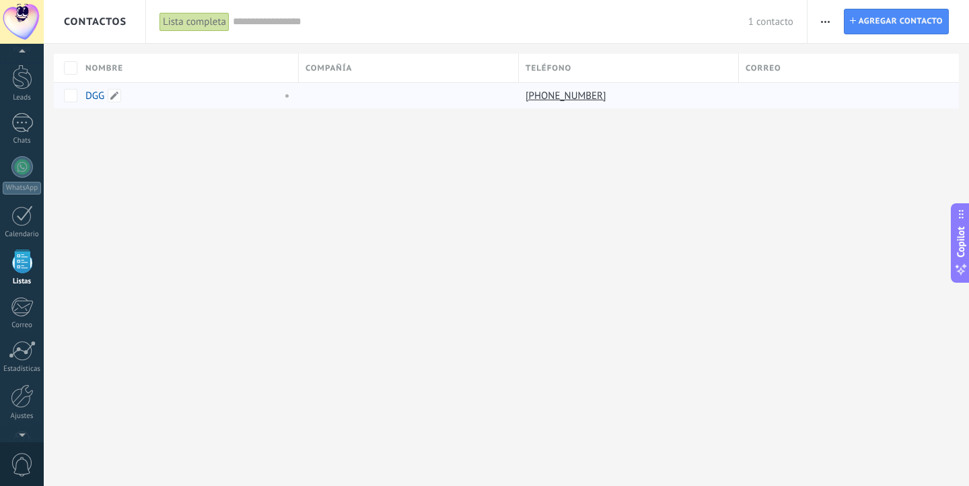
click at [98, 93] on link "DGG" at bounding box center [94, 95] width 19 height 13
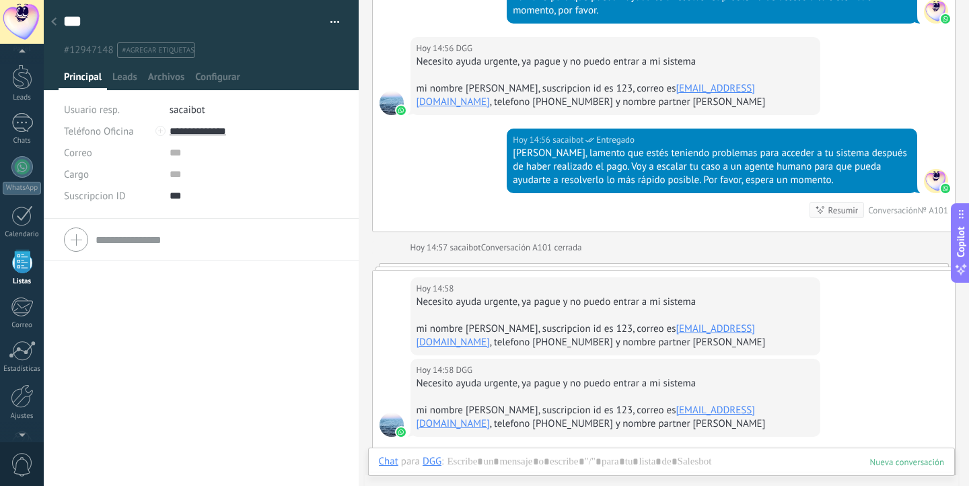
scroll to position [1506, 0]
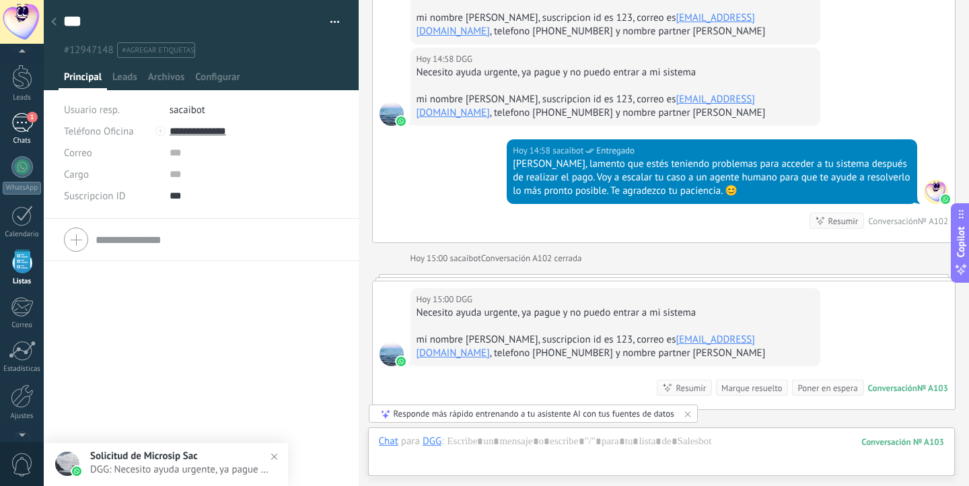
click at [17, 116] on div "1" at bounding box center [22, 123] width 22 height 20
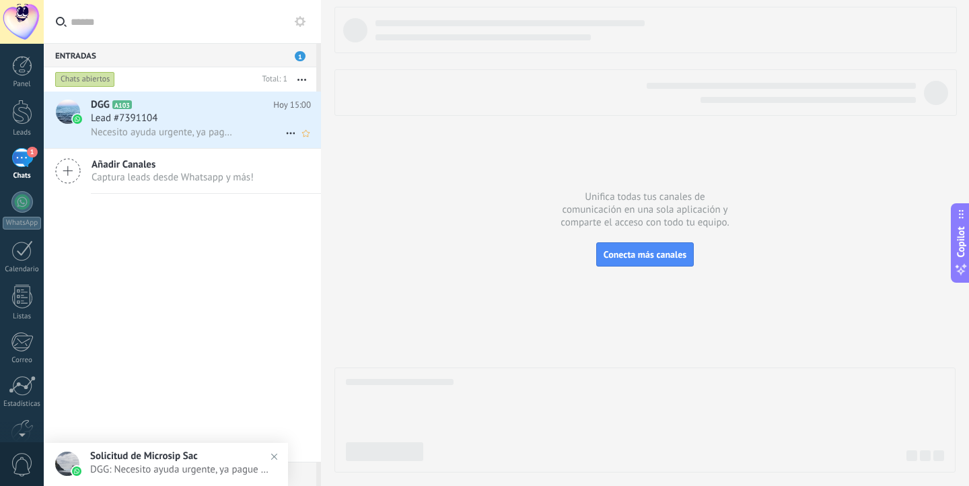
click at [146, 126] on div "Necesito ayuda urgente, ya pague y no puedo entrar a mi sistema mi nombre danie…" at bounding box center [201, 132] width 220 height 14
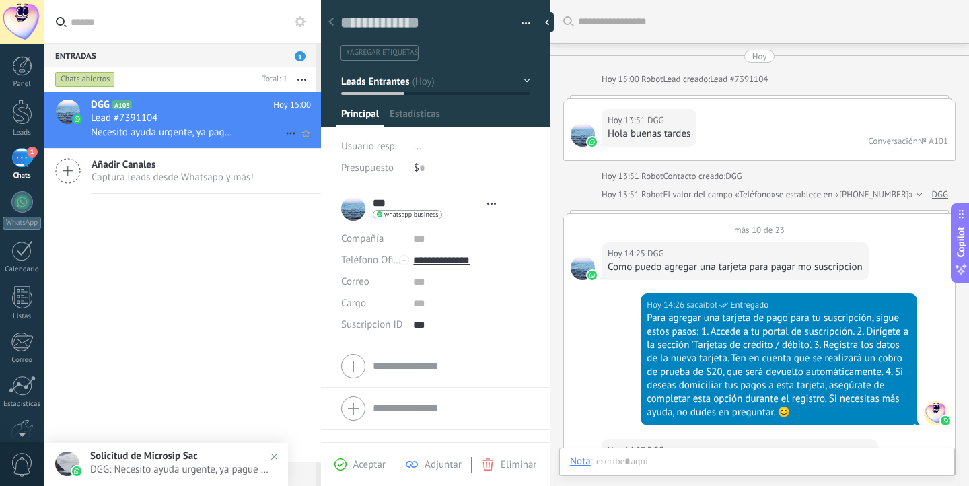
type textarea "**********"
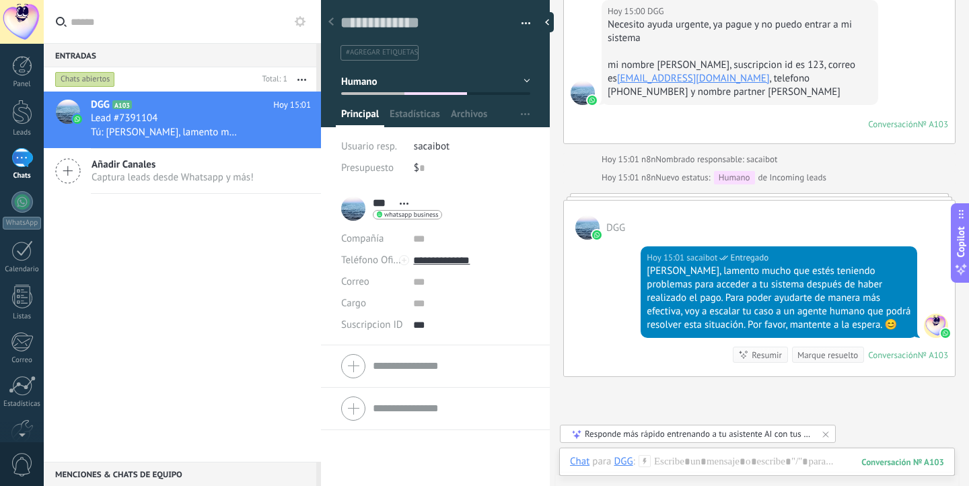
scroll to position [2198, 0]
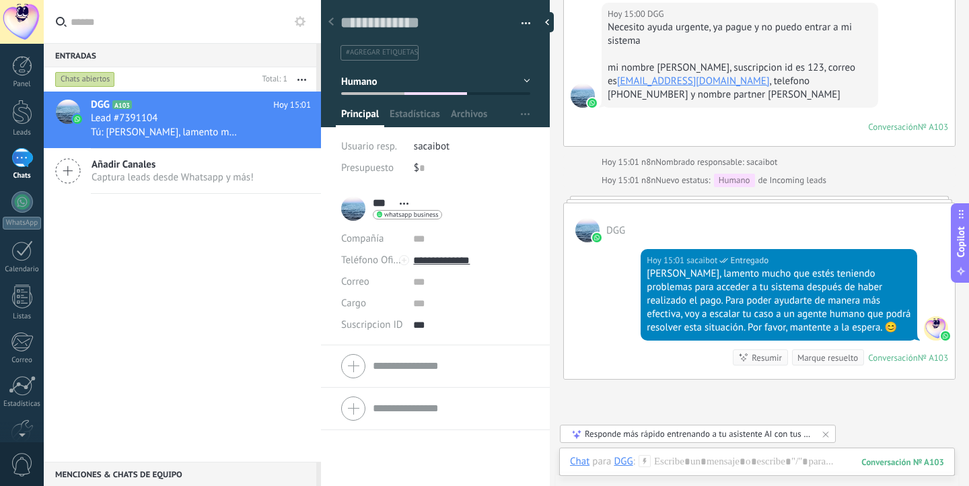
click at [677, 162] on div "Hoy 15:01 n8n Nombrado responsable: sacaibot" at bounding box center [689, 161] width 176 height 13
drag, startPoint x: 677, startPoint y: 162, endPoint x: 698, endPoint y: 180, distance: 27.7
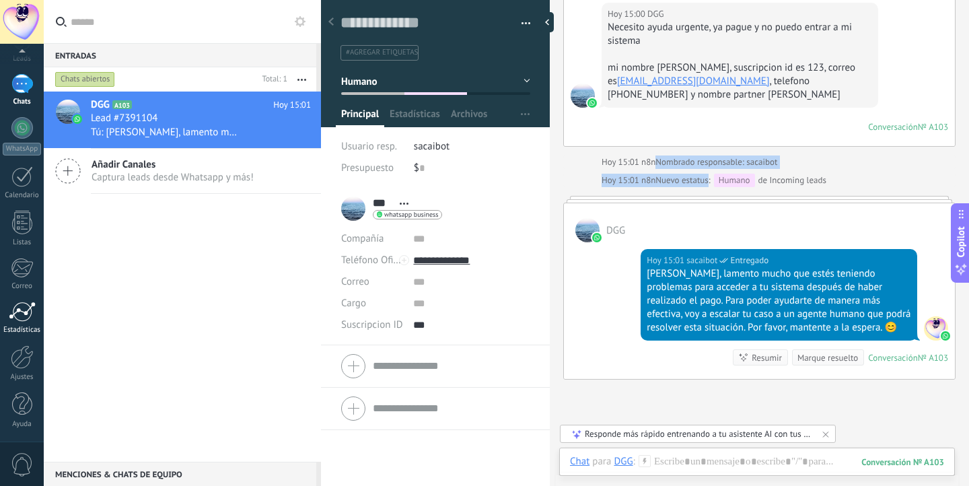
click at [25, 306] on div at bounding box center [22, 311] width 27 height 20
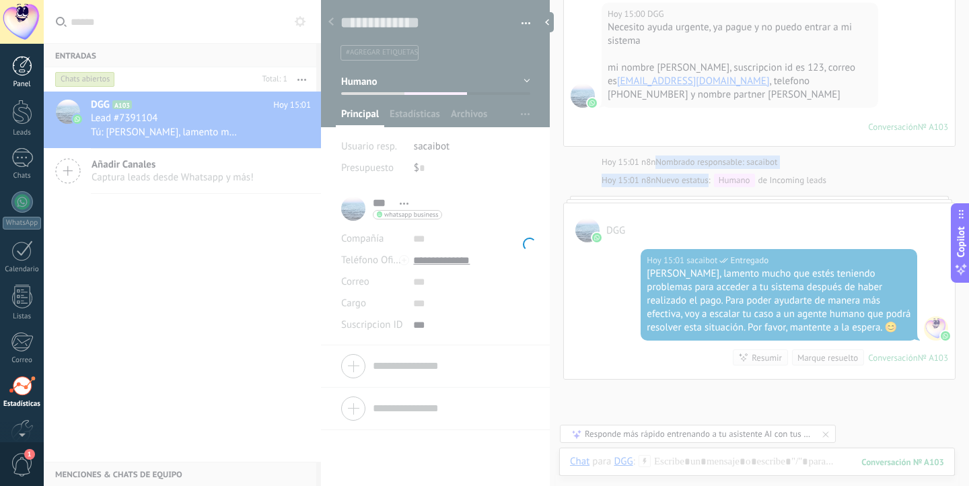
click at [17, 81] on div "Panel" at bounding box center [22, 84] width 39 height 9
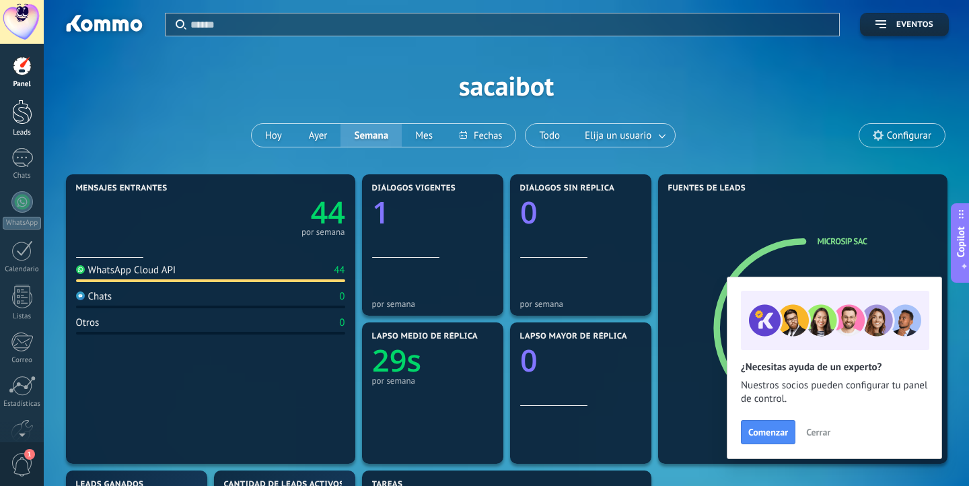
click at [22, 110] on div at bounding box center [22, 112] width 20 height 25
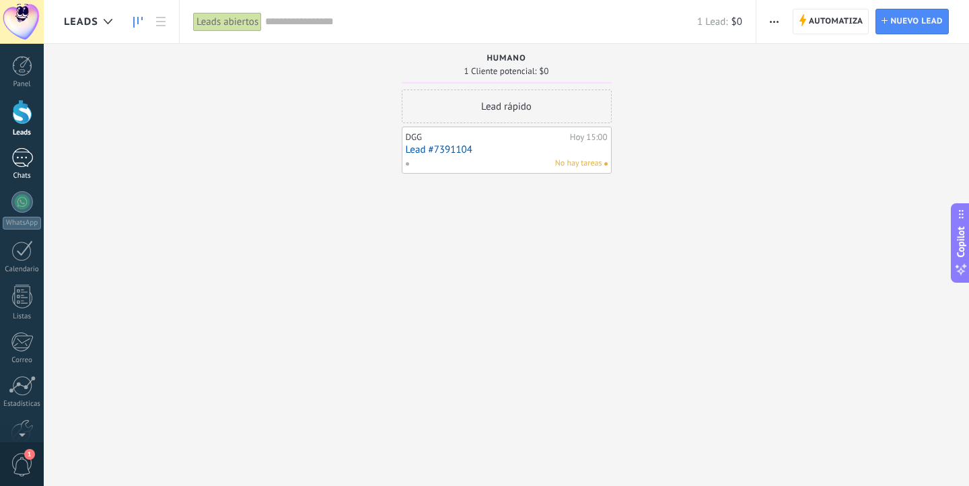
click at [9, 165] on link "1 Chats" at bounding box center [22, 164] width 44 height 32
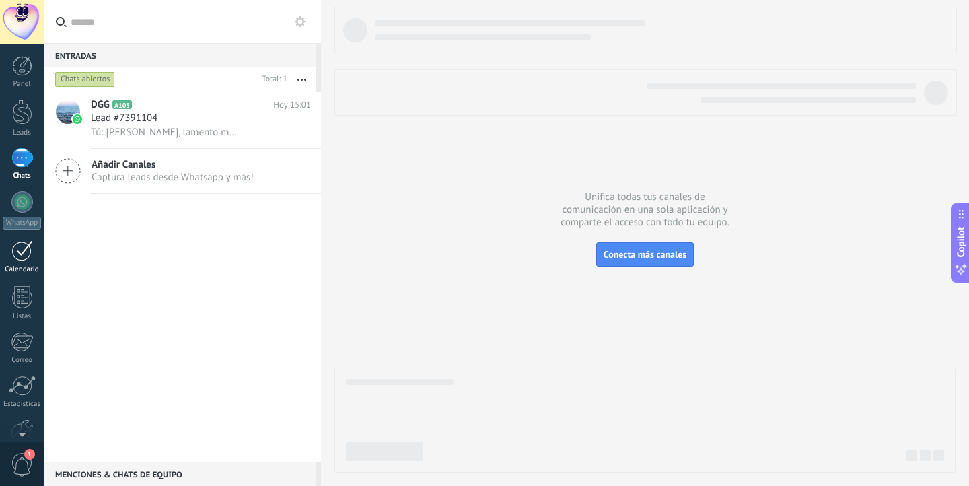
click at [10, 269] on div "Calendario" at bounding box center [22, 269] width 39 height 9
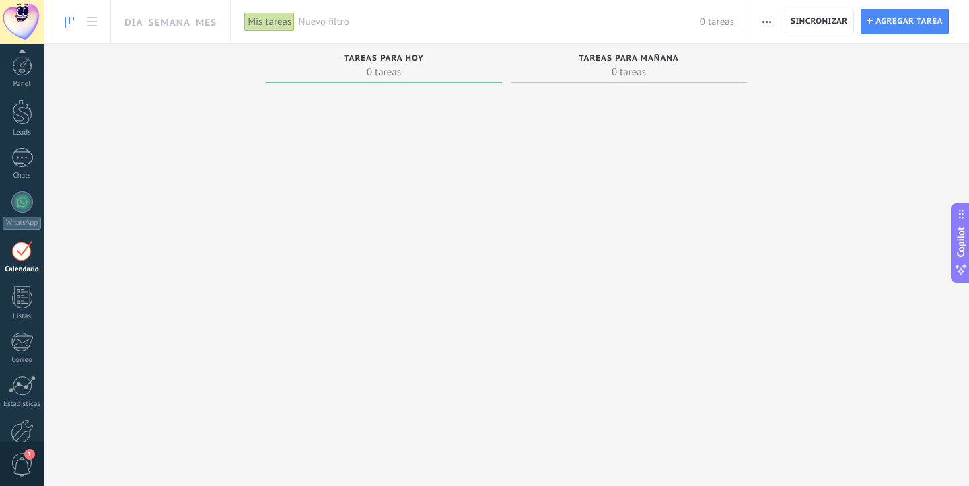
scroll to position [74, 0]
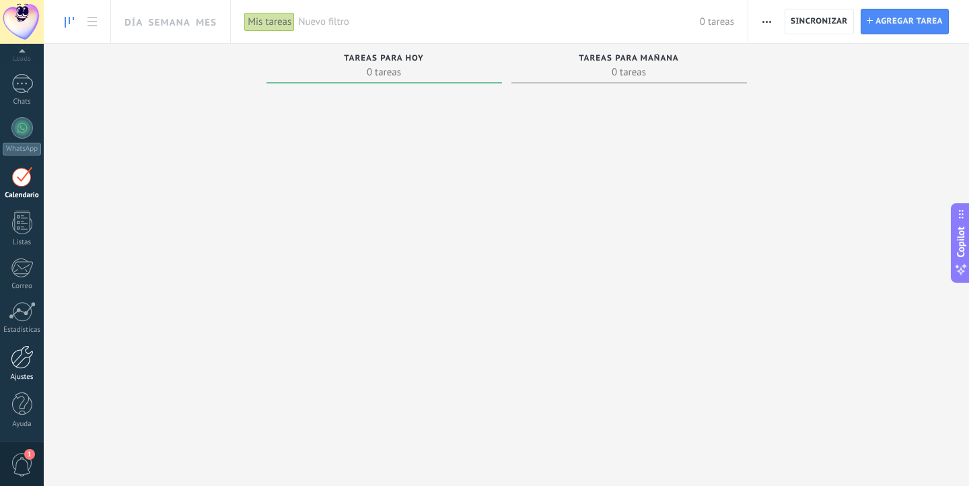
click at [9, 354] on link "Ajustes" at bounding box center [22, 363] width 44 height 36
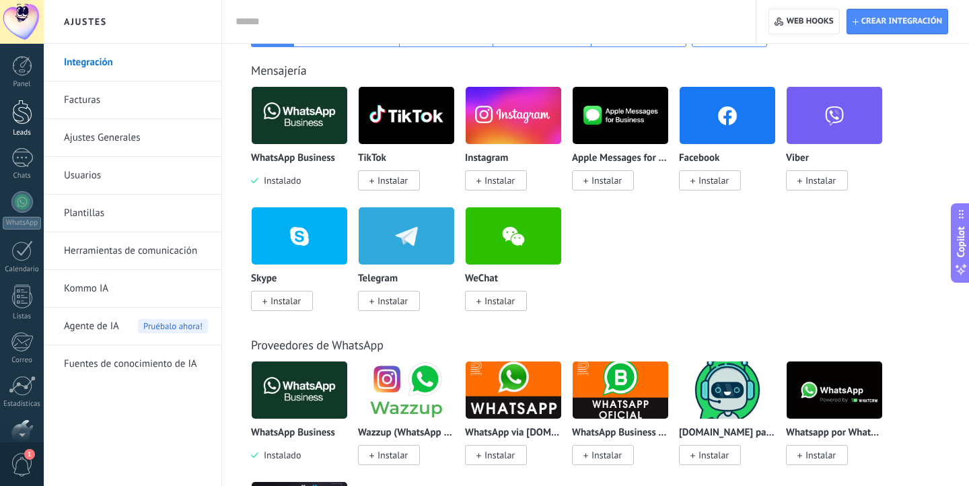
click at [22, 114] on div at bounding box center [22, 112] width 20 height 25
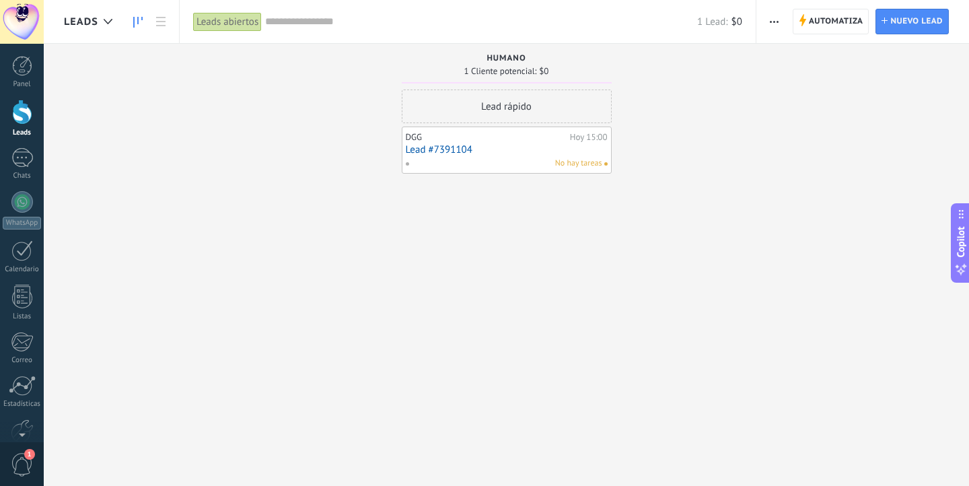
click at [83, 20] on span "Leads" at bounding box center [81, 21] width 34 height 13
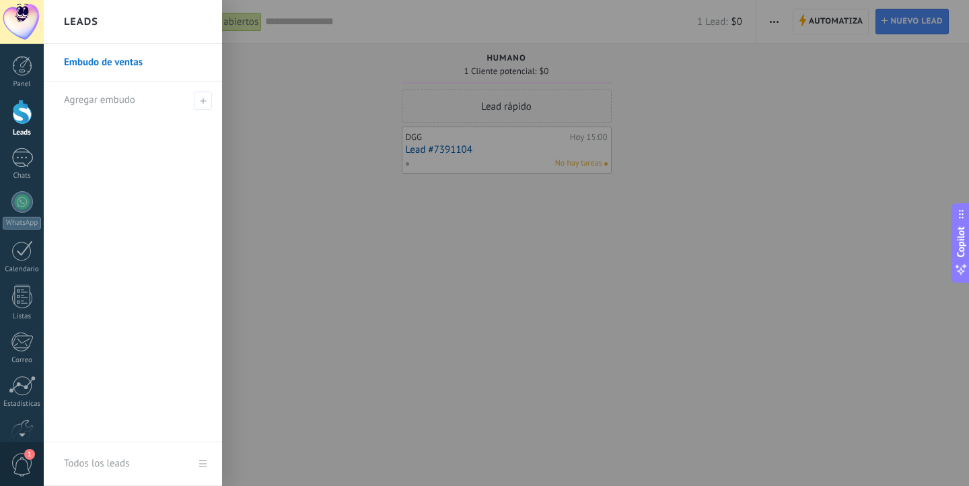
scroll to position [2, 0]
click at [120, 463] on div "Todos los leads" at bounding box center [96, 464] width 65 height 38
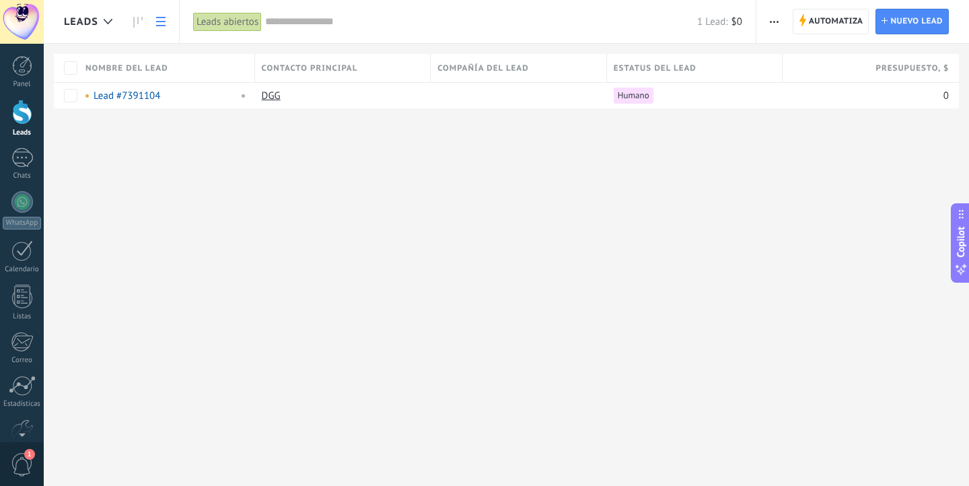
click at [16, 112] on div at bounding box center [22, 112] width 20 height 25
